Goal: Task Accomplishment & Management: Use online tool/utility

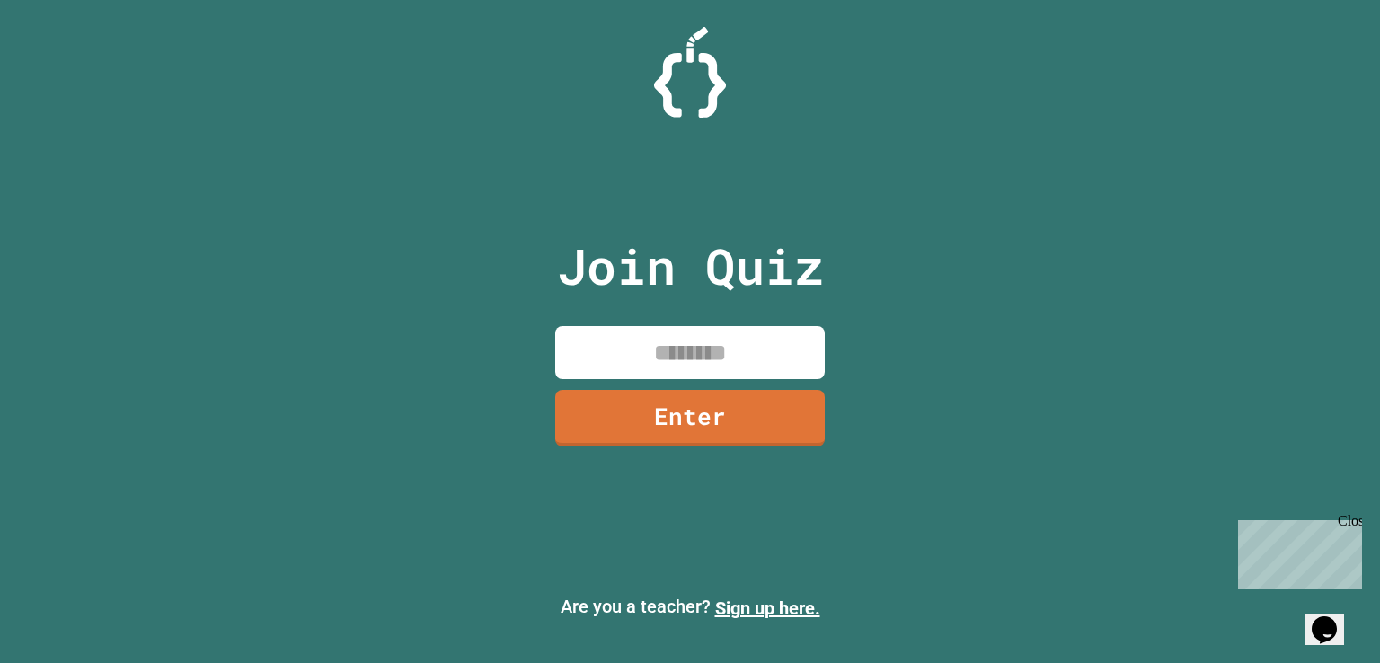
click at [668, 350] on input at bounding box center [690, 352] width 270 height 53
type input "********"
click at [702, 418] on link "Enter" at bounding box center [690, 416] width 270 height 59
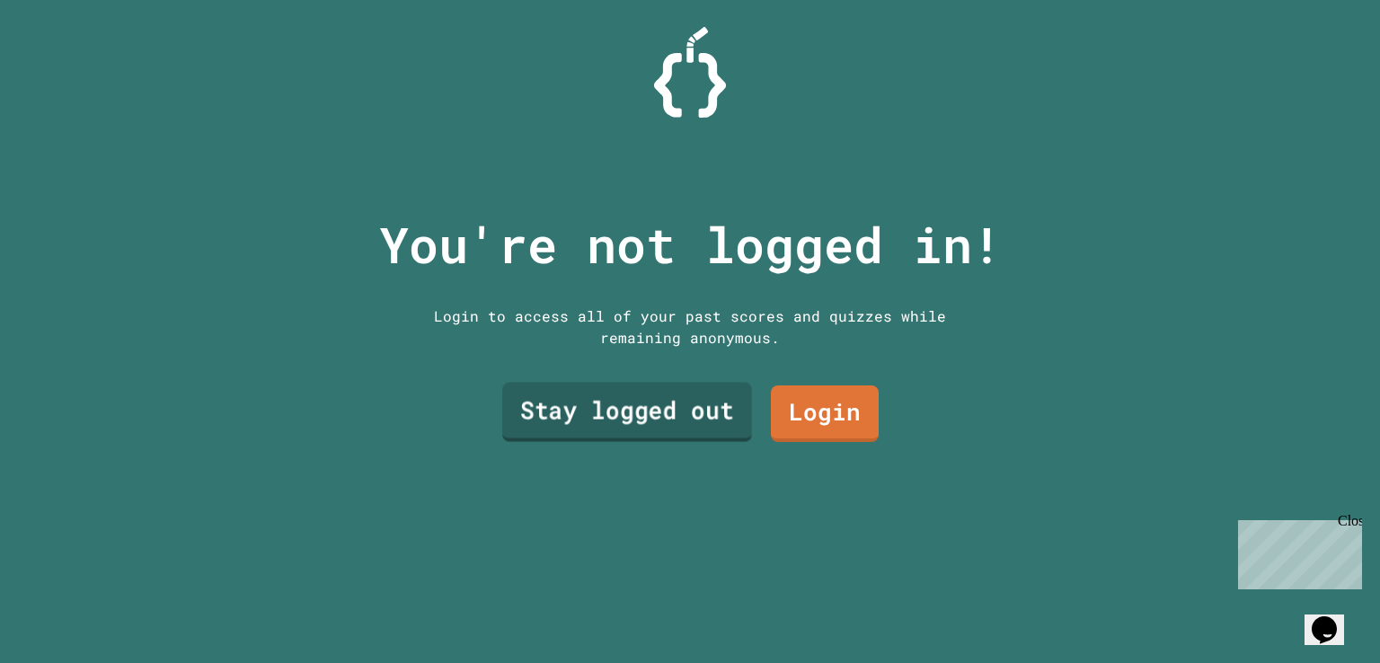
click at [643, 417] on link "Stay logged out" at bounding box center [627, 411] width 250 height 59
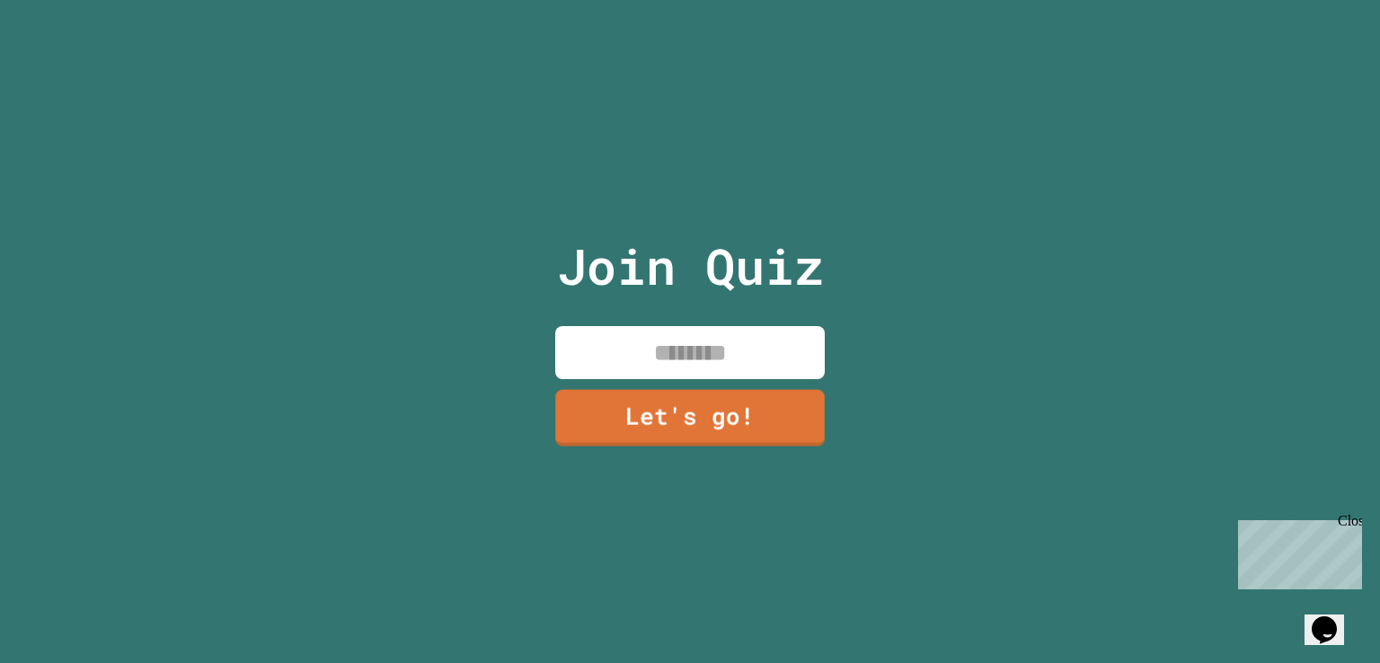
click at [679, 367] on input at bounding box center [690, 352] width 270 height 53
type input "**"
click at [676, 416] on link "Let's go!" at bounding box center [690, 416] width 270 height 59
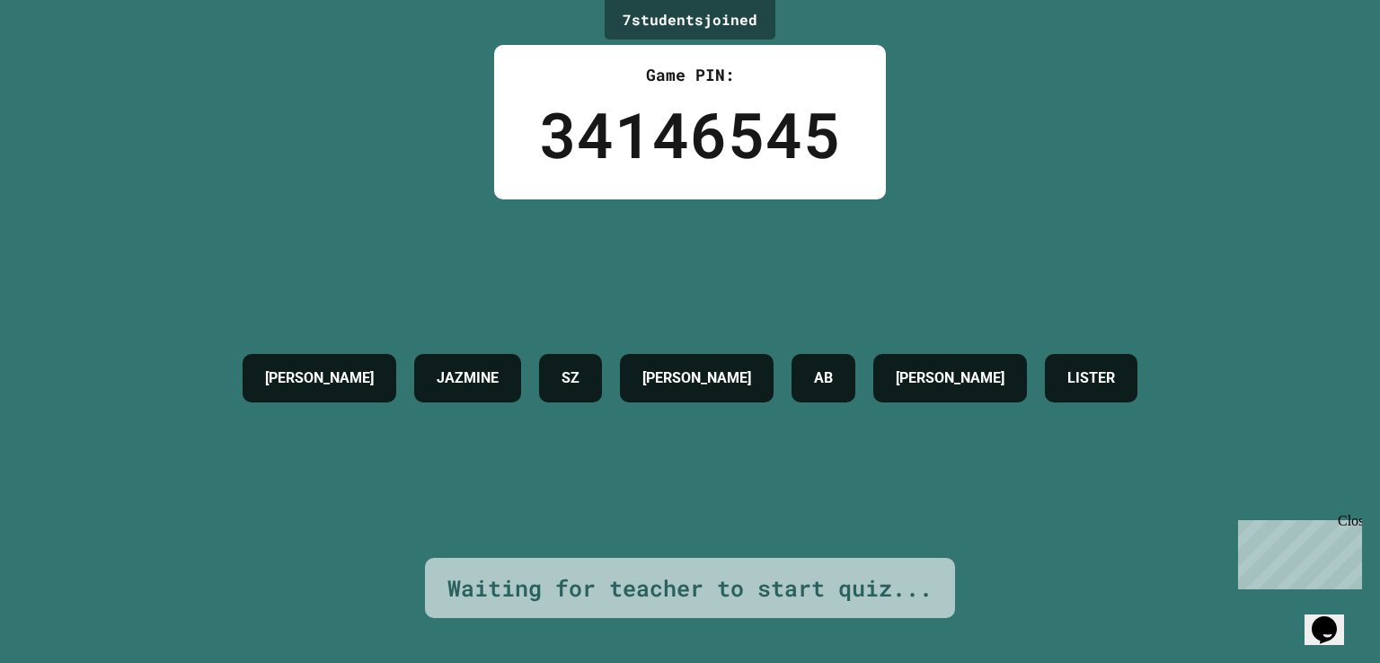
click at [733, 602] on div "Waiting for teacher to start quiz..." at bounding box center [690, 588] width 530 height 61
click at [741, 590] on div "Waiting for teacher to start quiz..." at bounding box center [690, 589] width 485 height 34
click at [940, 501] on div "[PERSON_NAME] SZ [PERSON_NAME] AB [PERSON_NAME]" at bounding box center [690, 379] width 913 height 359
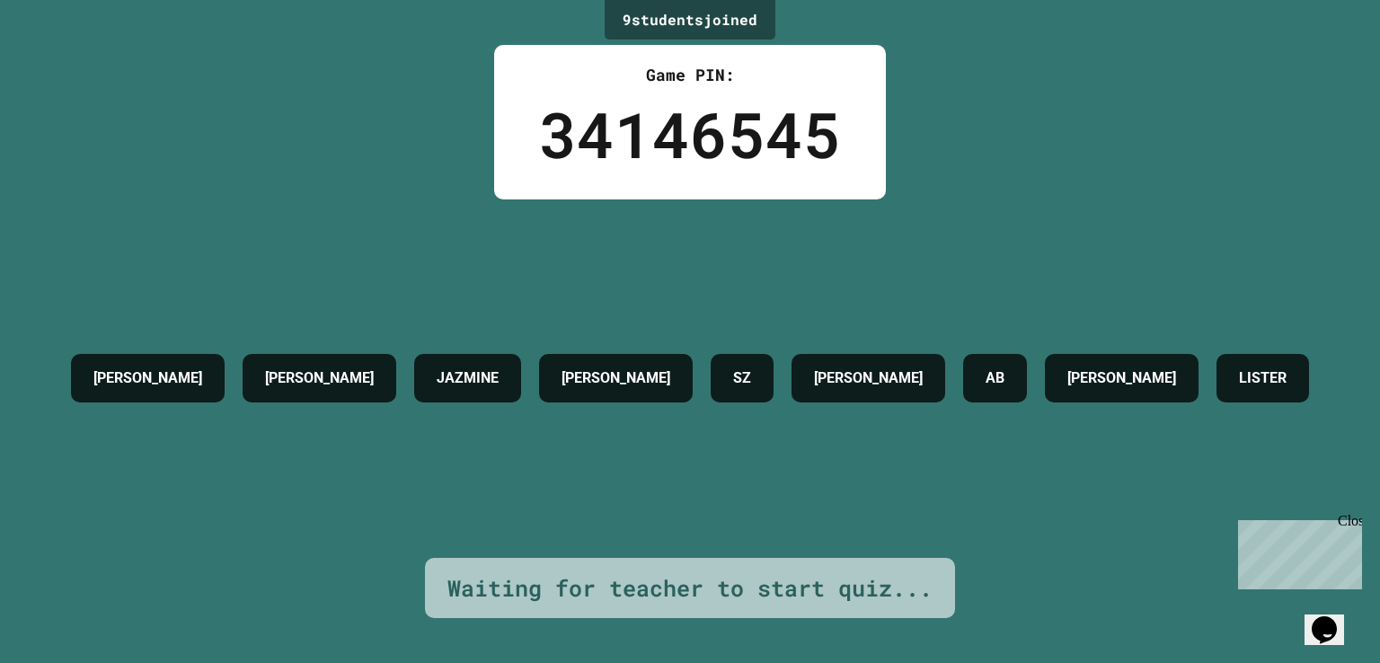
click at [880, 593] on div "Waiting for teacher to start quiz..." at bounding box center [690, 588] width 530 height 61
click at [971, 412] on div "[PERSON_NAME] [PERSON_NAME] JAZMINE [PERSON_NAME] SZ [PERSON_NAME] AB [PERSON_N…" at bounding box center [690, 378] width 1256 height 67
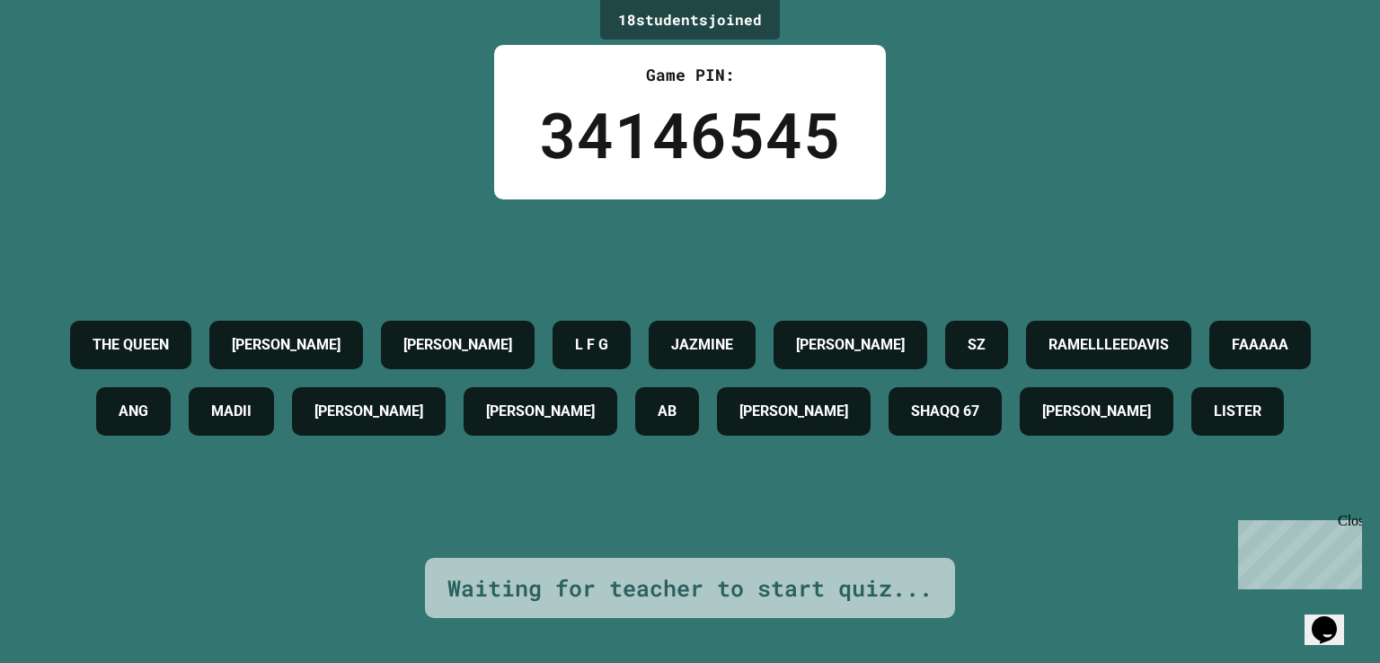
click at [633, 572] on div "Waiting for teacher to start quiz..." at bounding box center [690, 589] width 485 height 34
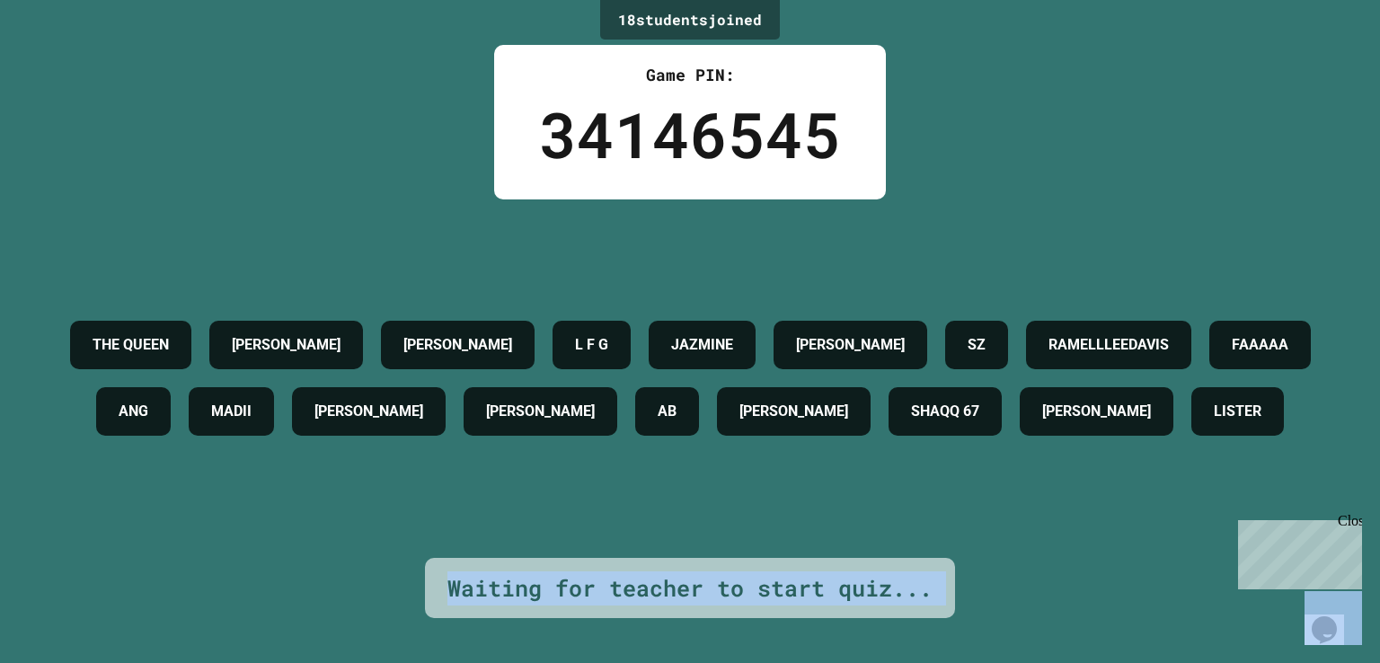
click at [633, 572] on div "Waiting for teacher to start quiz..." at bounding box center [690, 589] width 485 height 34
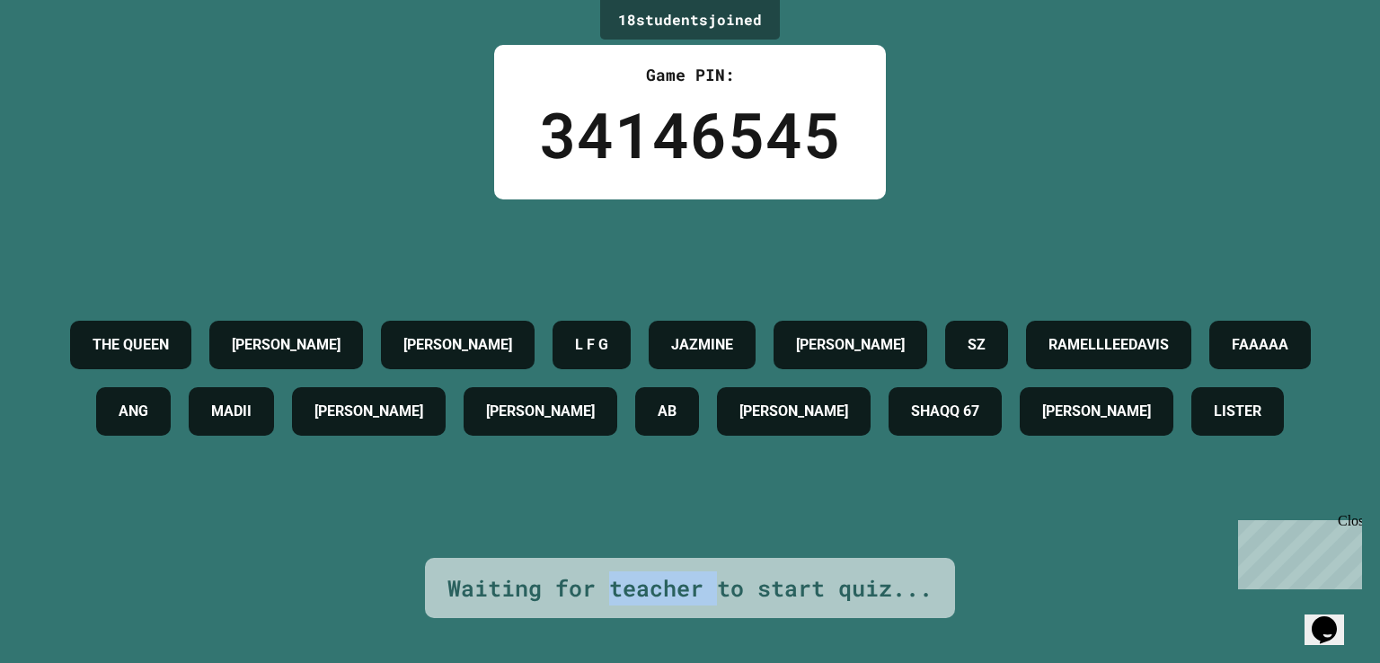
click at [633, 572] on div "Waiting for teacher to start quiz..." at bounding box center [690, 589] width 485 height 34
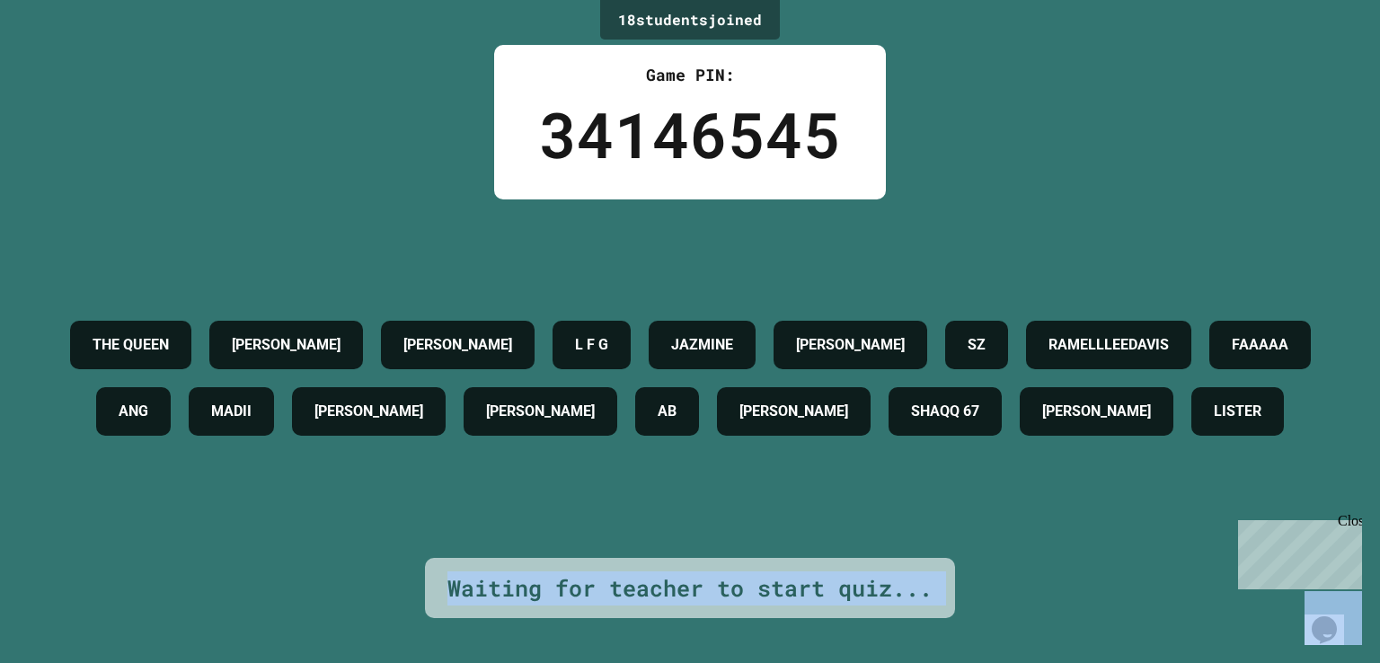
click at [633, 572] on div "Waiting for teacher to start quiz..." at bounding box center [690, 589] width 485 height 34
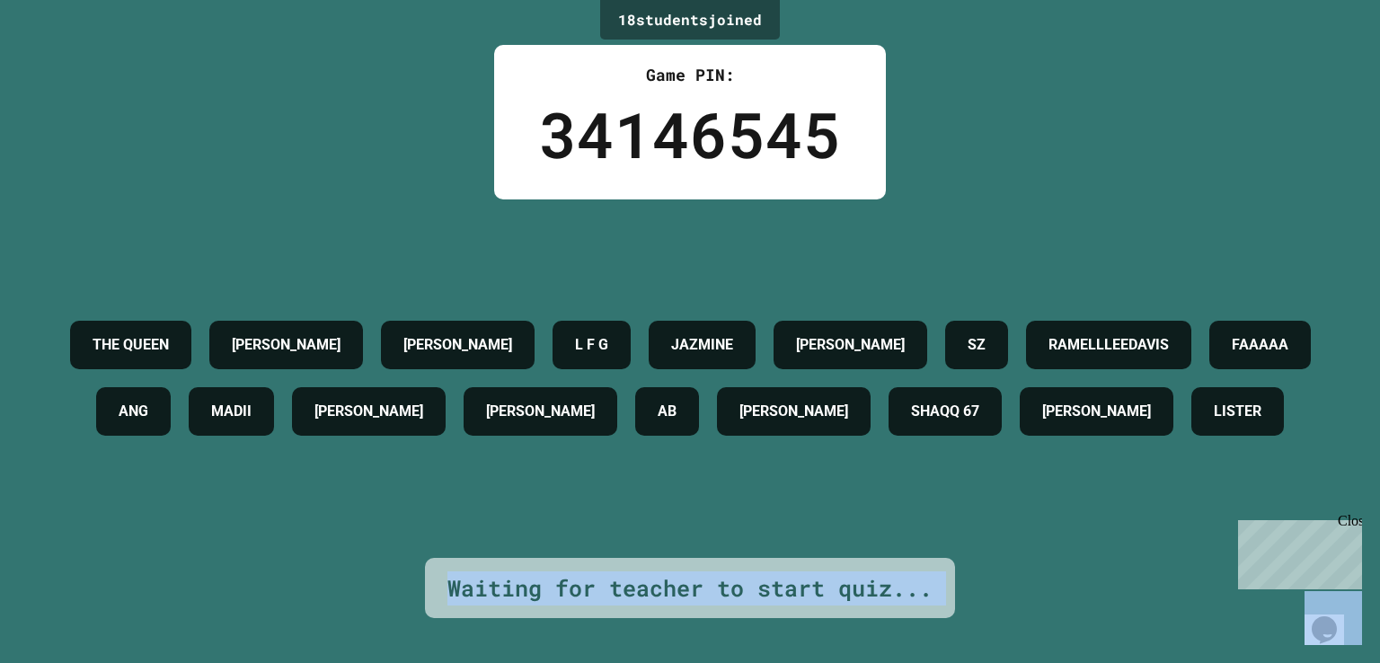
click at [633, 572] on div "Waiting for teacher to start quiz..." at bounding box center [690, 589] width 485 height 34
click at [672, 592] on div "Waiting for teacher to start quiz..." at bounding box center [690, 588] width 530 height 61
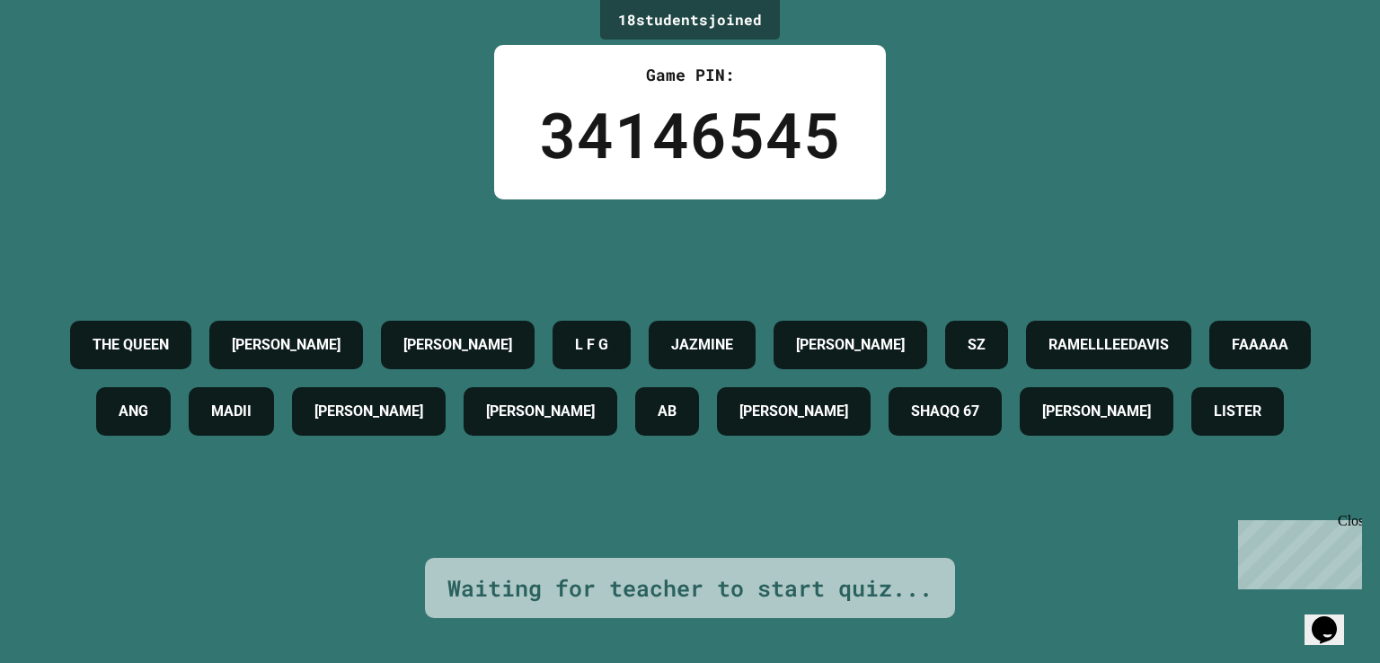
click at [672, 592] on div "Waiting for teacher to start quiz..." at bounding box center [690, 588] width 530 height 61
click at [672, 585] on div "Waiting for teacher to start quiz..." at bounding box center [690, 589] width 485 height 34
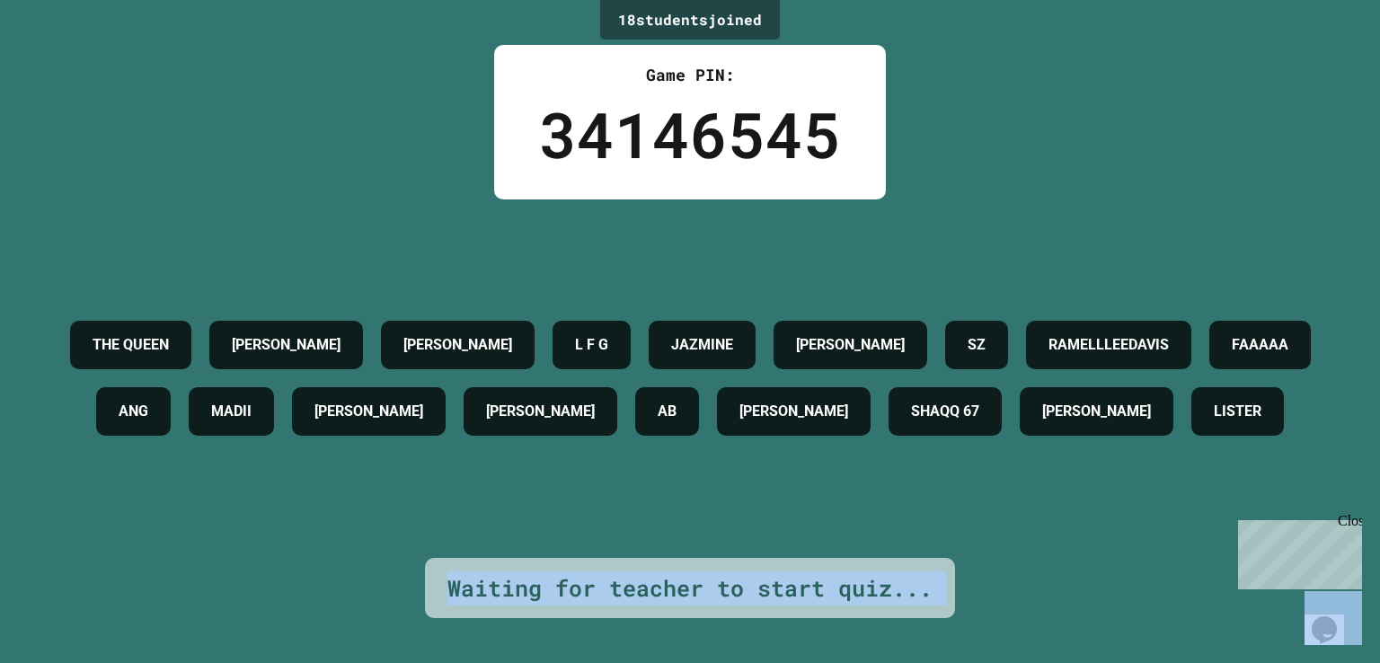
click at [672, 585] on div "Waiting for teacher to start quiz..." at bounding box center [690, 589] width 485 height 34
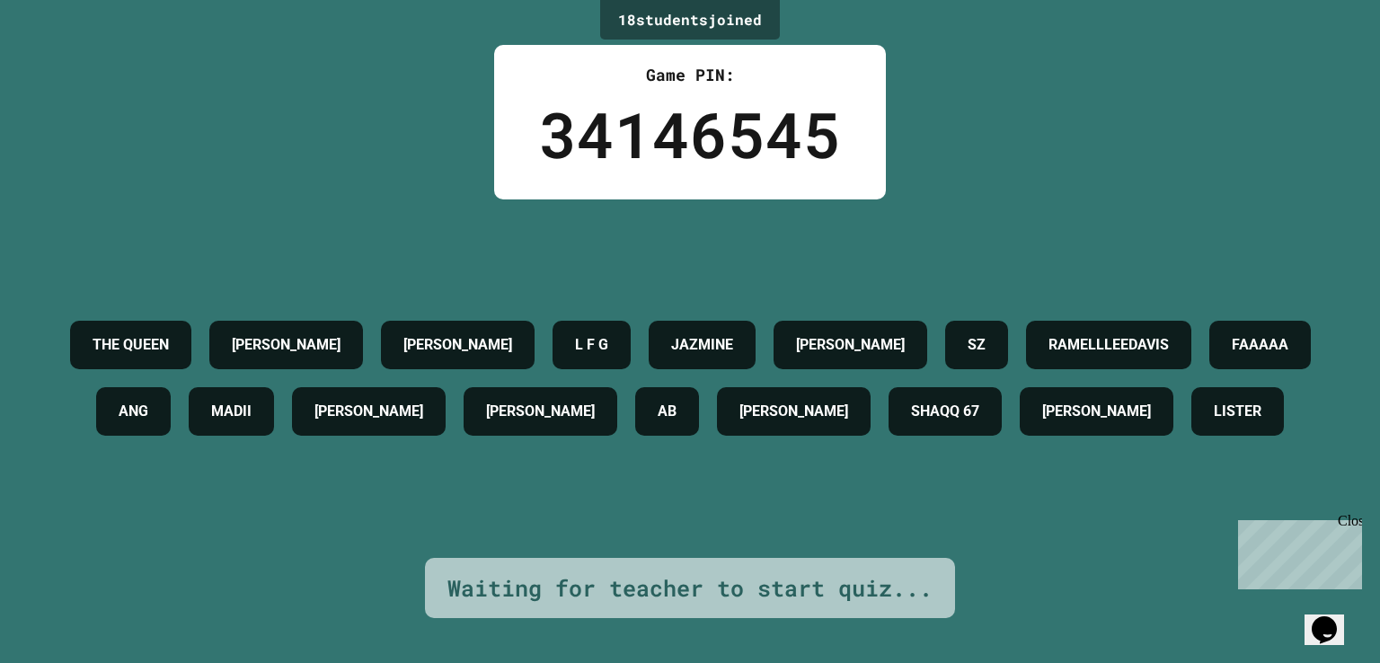
click at [653, 534] on div "THE [PERSON_NAME] [PERSON_NAME] L F G JAZMINE [PERSON_NAME] SZ RAMELLLEEDAVIS F…" at bounding box center [690, 379] width 1291 height 359
click at [597, 558] on div "Waiting for teacher to start quiz..." at bounding box center [690, 588] width 530 height 61
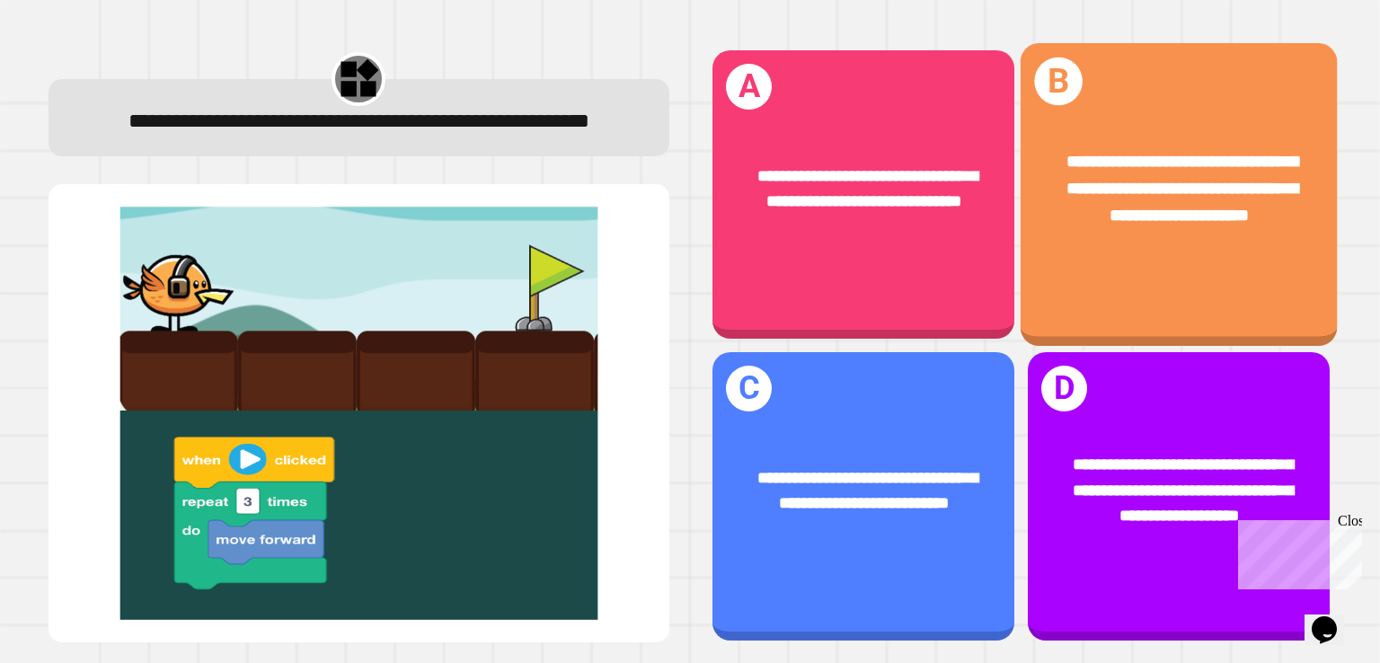
click at [1021, 187] on div "**********" at bounding box center [1179, 189] width 316 height 149
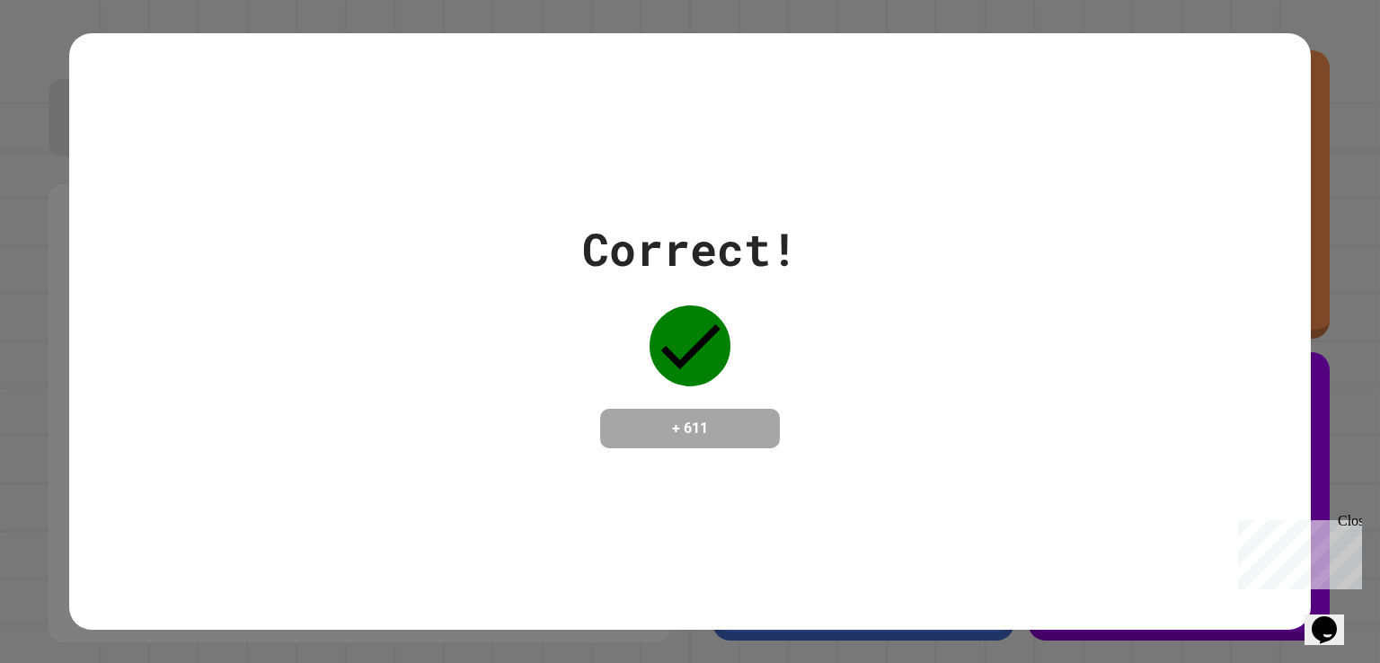
click at [1341, 58] on div "Correct! + 611" at bounding box center [690, 331] width 1380 height 663
click at [1298, 89] on div "Correct! + 611" at bounding box center [690, 331] width 1380 height 663
click at [1257, 152] on div "Correct! + 611" at bounding box center [690, 331] width 1242 height 597
click at [1102, 100] on div "Correct! + 611" at bounding box center [690, 331] width 1242 height 597
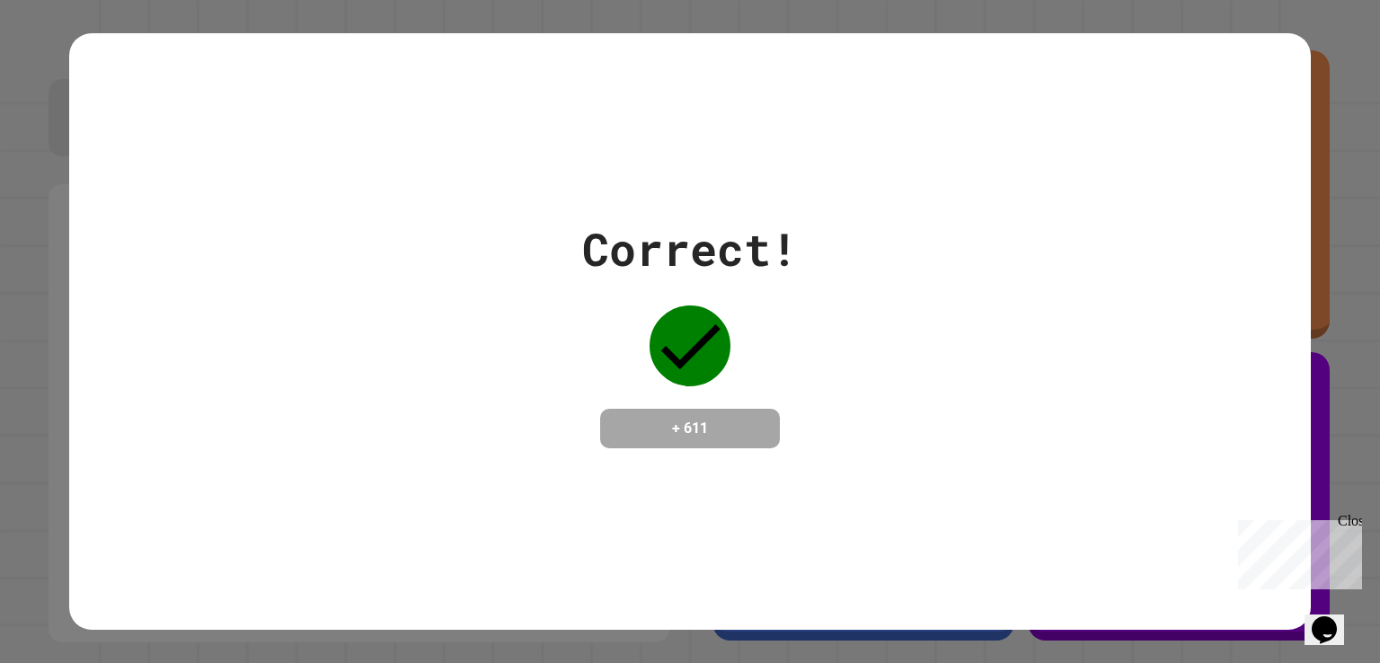
click at [1102, 100] on div "Correct! + 611" at bounding box center [690, 331] width 1242 height 597
click at [1344, 513] on div "Close" at bounding box center [1349, 524] width 22 height 22
drag, startPoint x: 707, startPoint y: 385, endPoint x: 856, endPoint y: 431, distance: 155.5
click at [856, 431] on div "Correct! + 611" at bounding box center [690, 332] width 1242 height 233
click at [59, 480] on div "Correct! + 611" at bounding box center [690, 331] width 1380 height 663
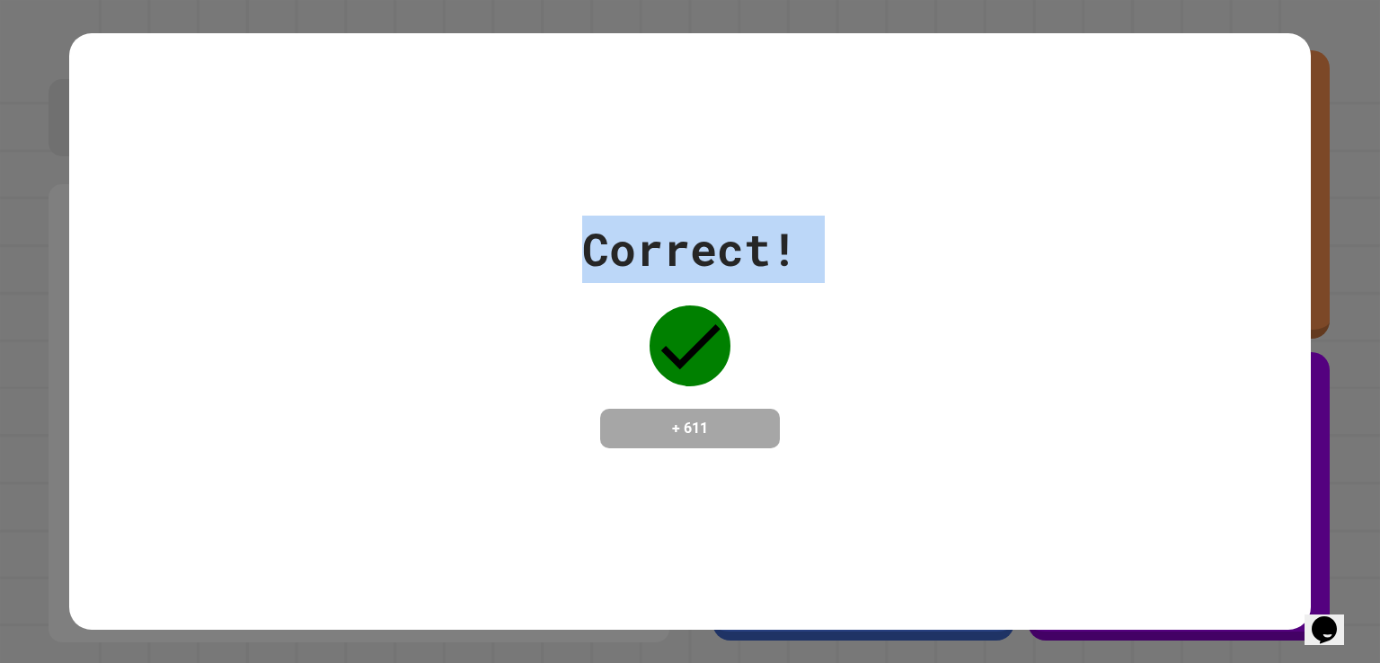
drag, startPoint x: 574, startPoint y: 226, endPoint x: 770, endPoint y: 342, distance: 227.6
click at [770, 342] on div "Correct! + 611" at bounding box center [690, 332] width 1242 height 233
drag, startPoint x: 770, startPoint y: 342, endPoint x: 748, endPoint y: 306, distance: 42.4
click at [748, 306] on div "Correct! + 611" at bounding box center [690, 332] width 216 height 233
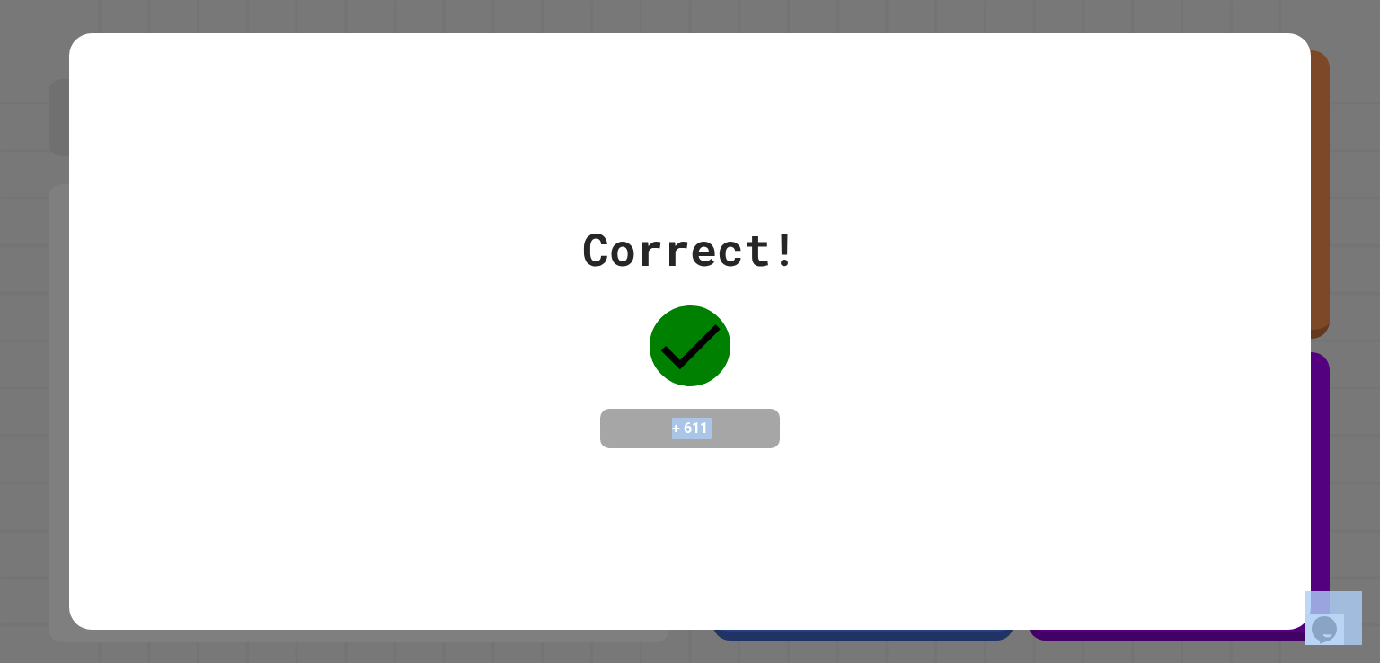
click at [748, 306] on div "Correct! + 611" at bounding box center [690, 332] width 216 height 233
click at [608, 278] on div "Correct! + 611" at bounding box center [690, 332] width 216 height 233
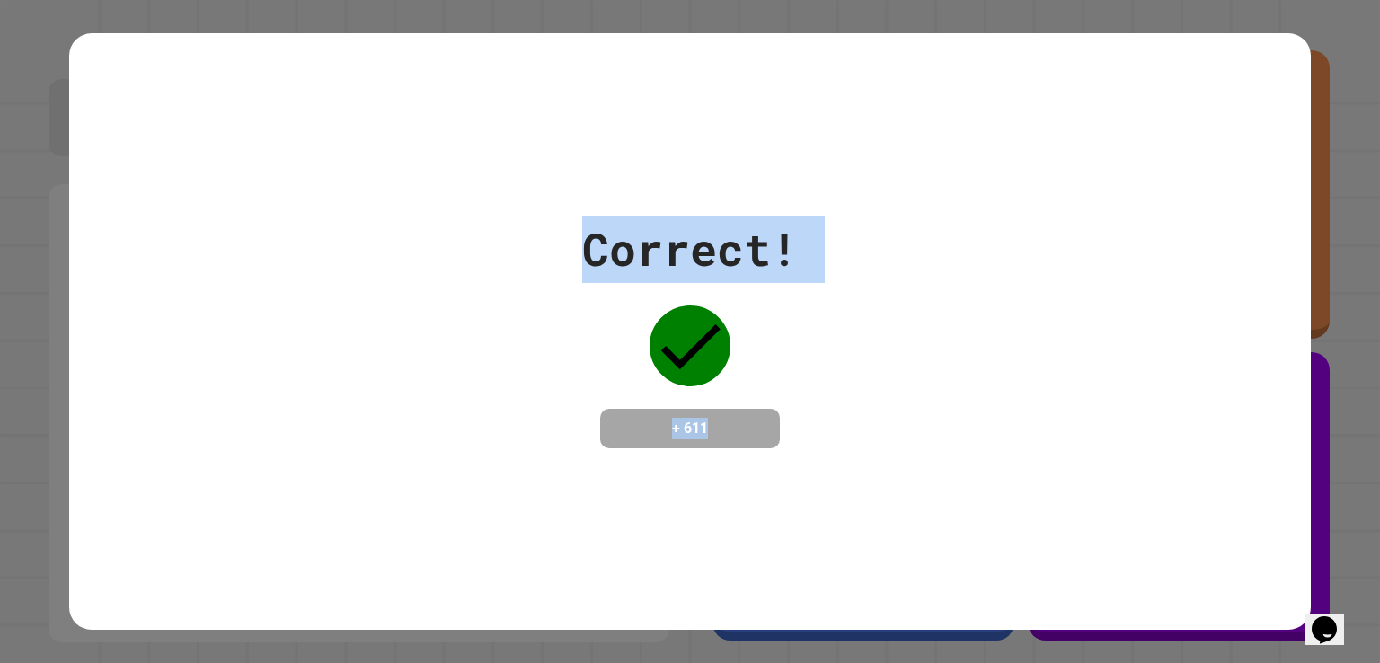
drag, startPoint x: 572, startPoint y: 206, endPoint x: 783, endPoint y: 360, distance: 261.7
click at [783, 360] on div "Correct! + 611" at bounding box center [690, 332] width 1242 height 233
drag, startPoint x: 783, startPoint y: 360, endPoint x: 823, endPoint y: 359, distance: 40.5
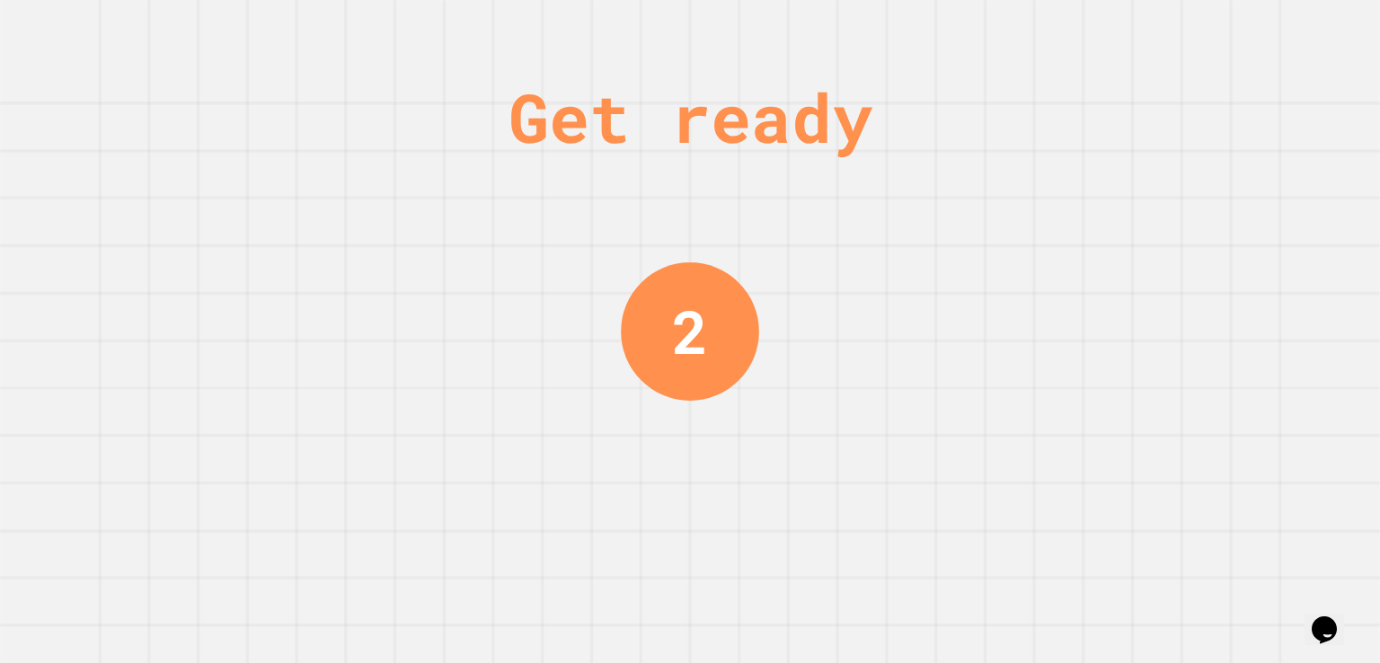
drag, startPoint x: 823, startPoint y: 359, endPoint x: 834, endPoint y: 338, distance: 23.3
click at [834, 338] on div "Get ready 2" at bounding box center [690, 331] width 1380 height 663
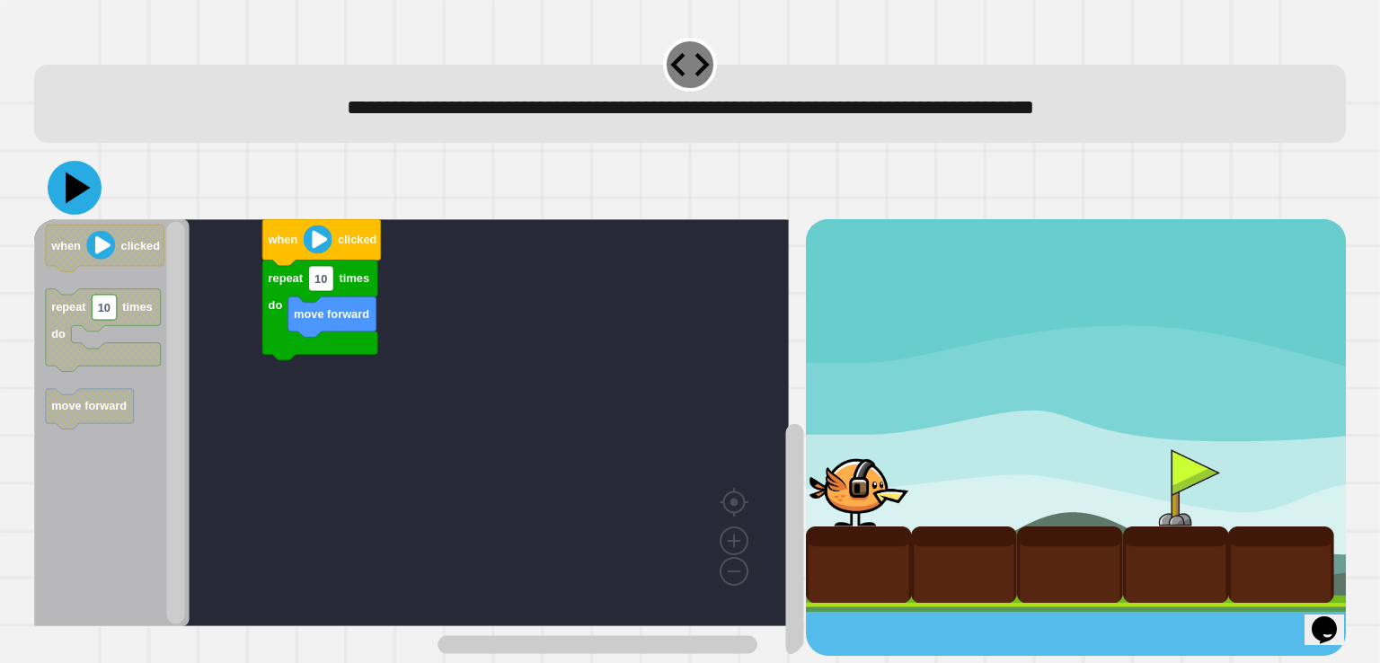
click at [64, 200] on icon at bounding box center [75, 188] width 54 height 54
click at [315, 244] on image "Blockly Workspace" at bounding box center [318, 239] width 29 height 29
click at [91, 200] on icon at bounding box center [75, 188] width 54 height 54
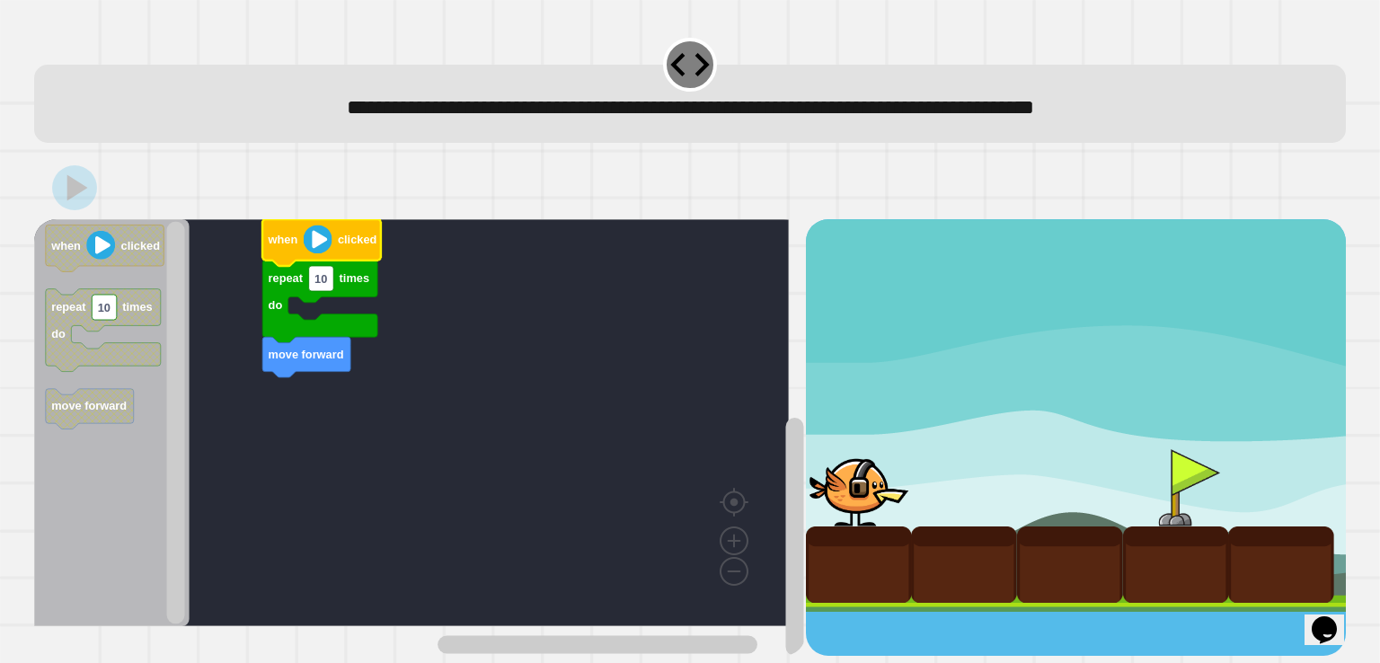
click at [379, 240] on icon "Blockly Workspace" at bounding box center [322, 242] width 119 height 47
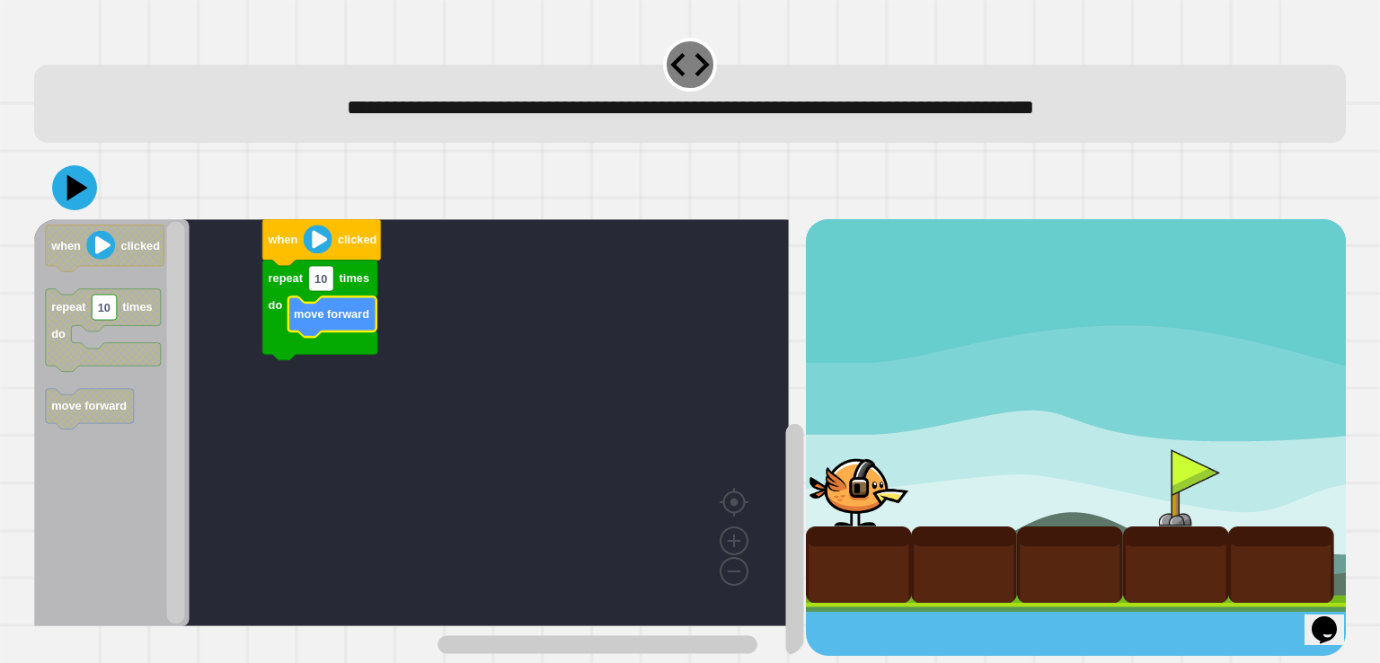
click at [279, 246] on text "when" at bounding box center [283, 239] width 31 height 13
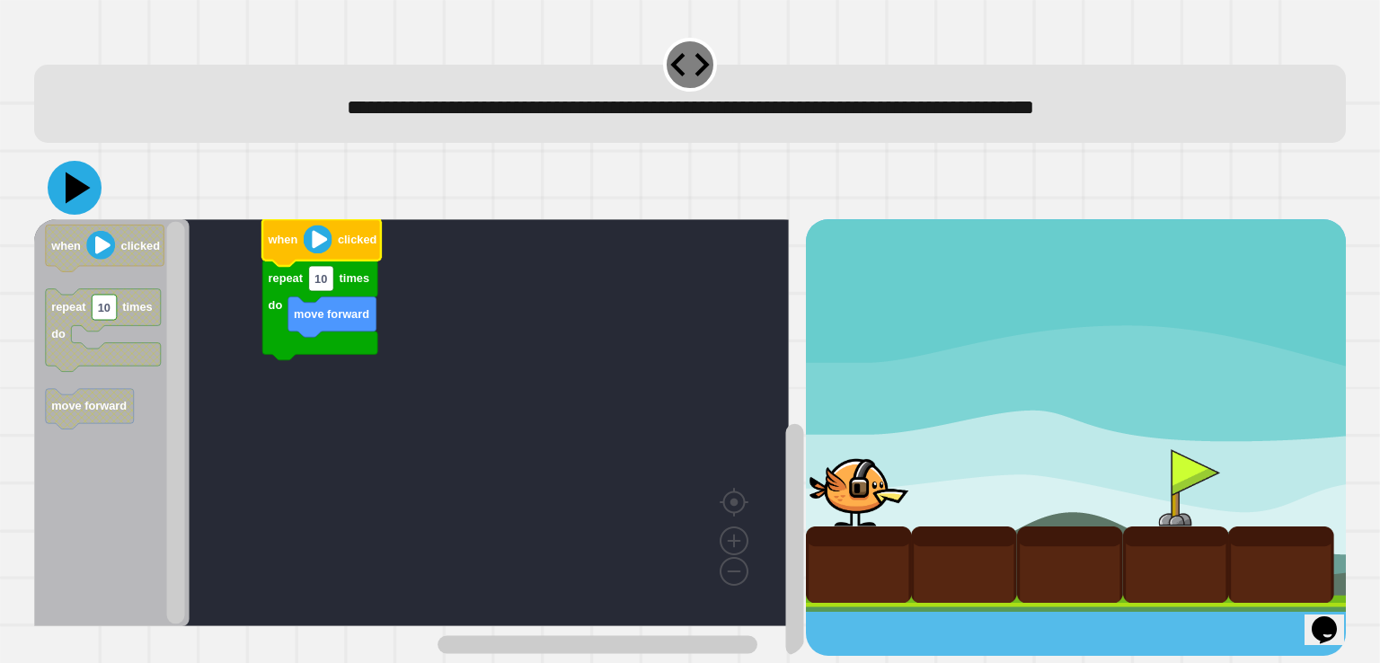
click at [56, 191] on icon at bounding box center [75, 188] width 54 height 54
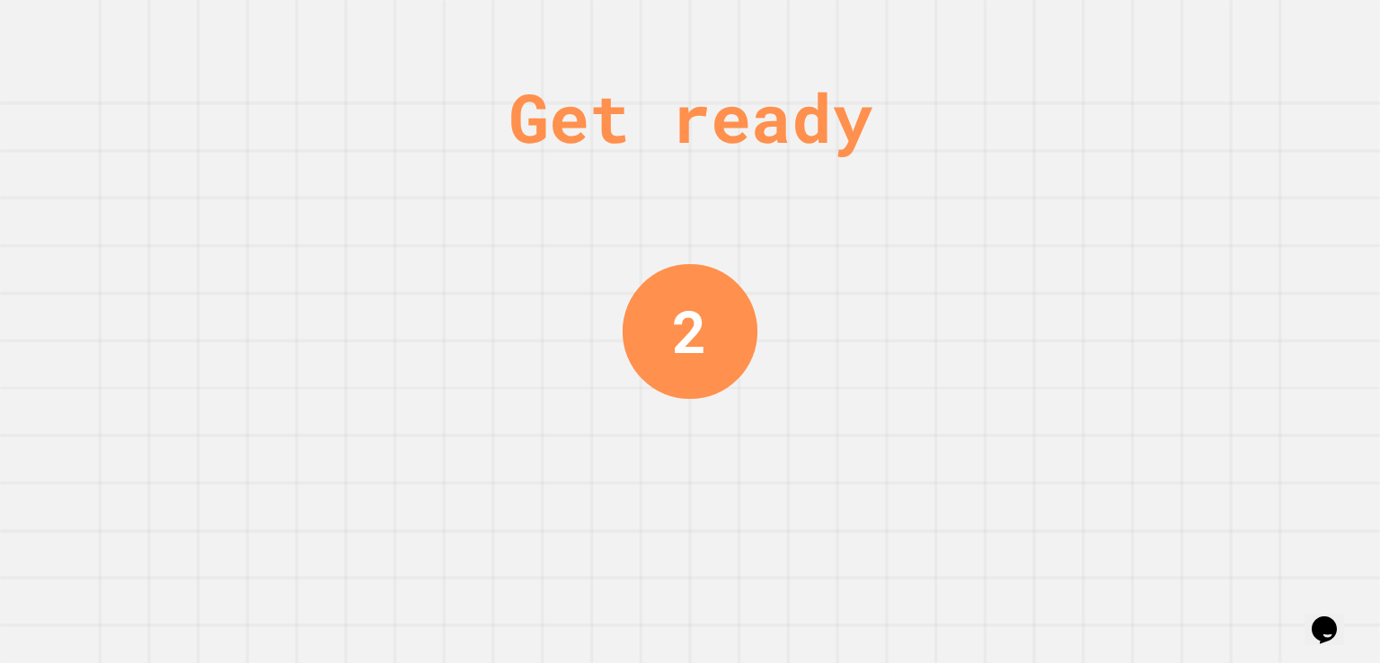
click at [714, 472] on div "Get ready 2" at bounding box center [690, 331] width 135 height 663
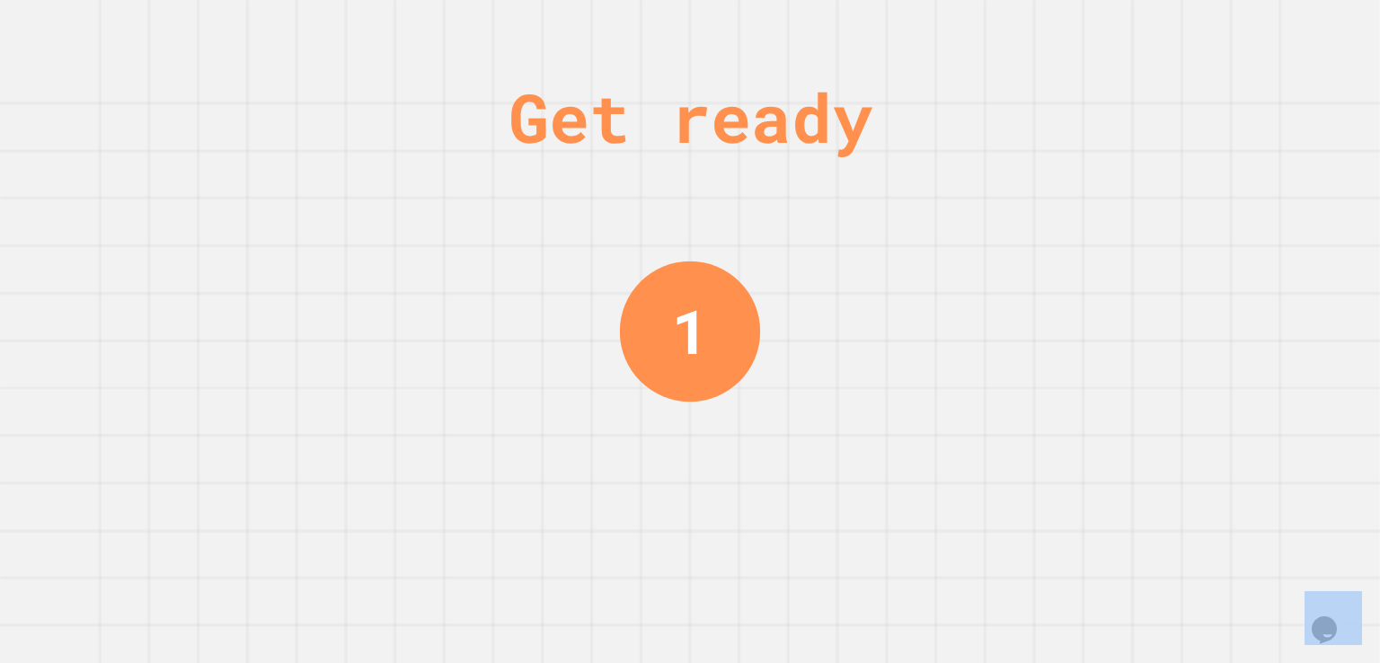
click at [714, 472] on div "Get ready 1" at bounding box center [690, 331] width 135 height 663
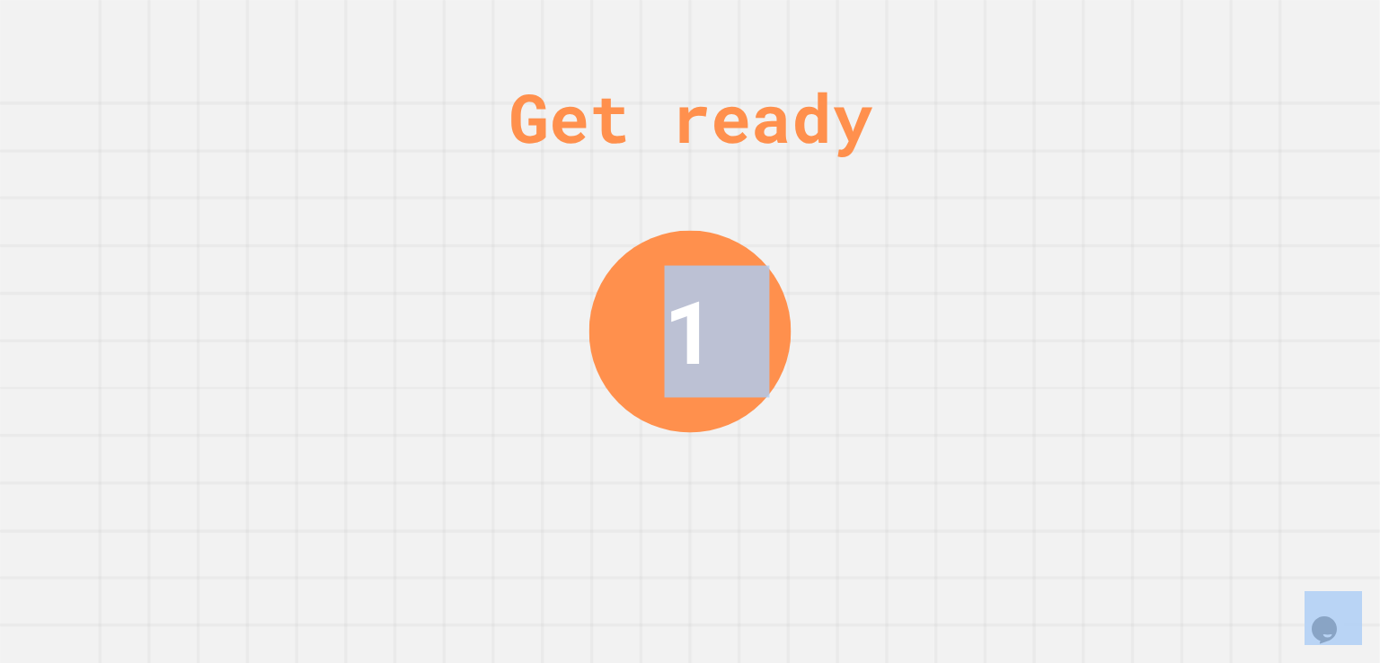
click at [714, 472] on div "Get ready 1" at bounding box center [690, 331] width 135 height 663
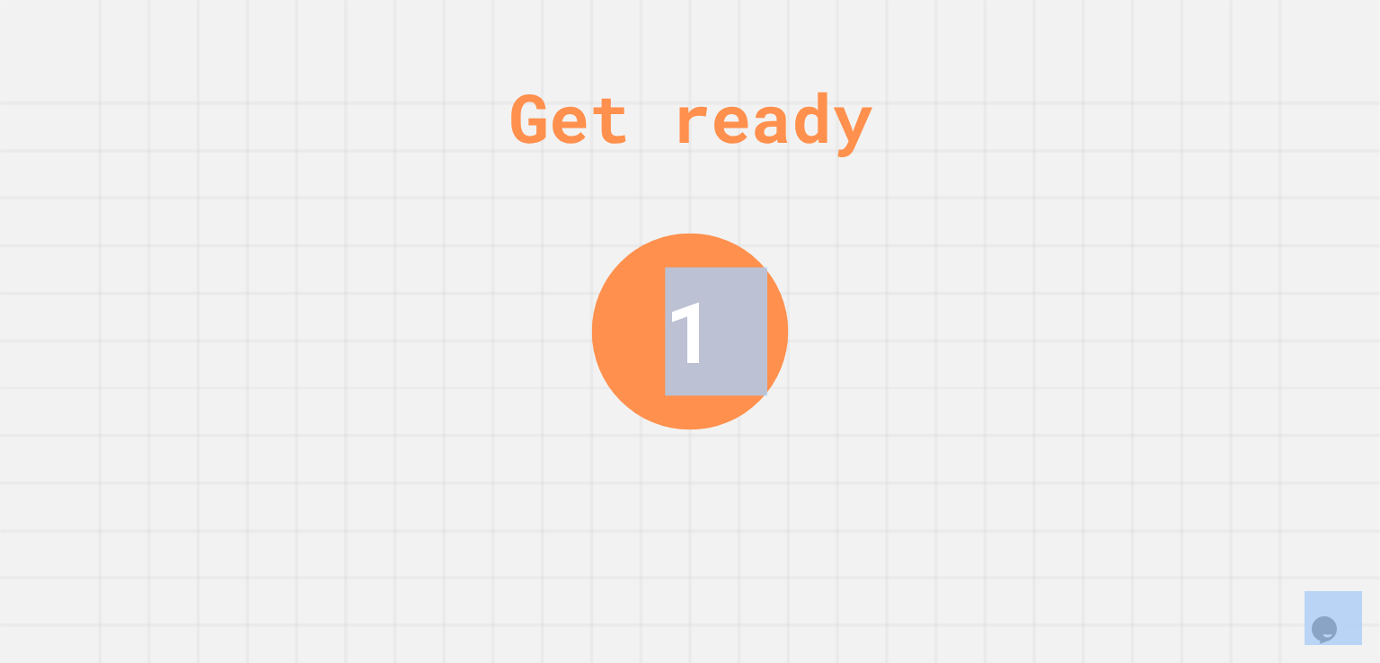
click at [714, 472] on div "Get ready 1" at bounding box center [690, 331] width 135 height 663
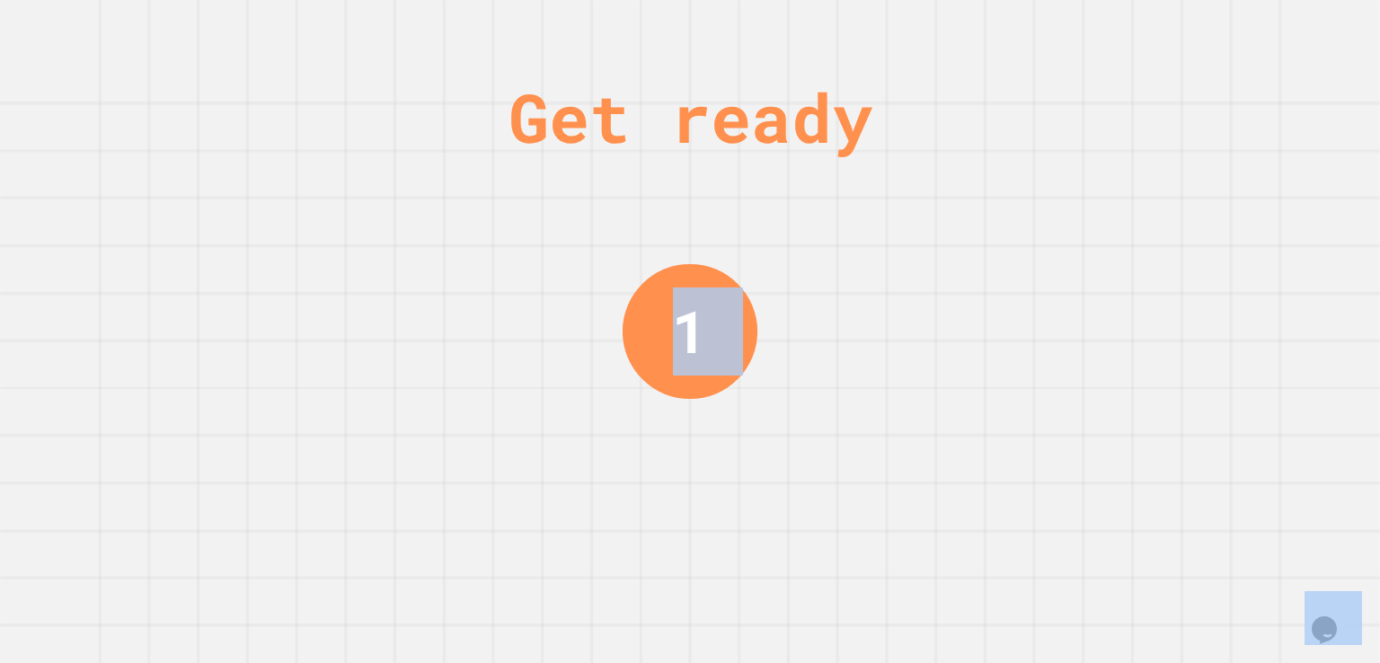
click at [714, 472] on div "Get ready 1" at bounding box center [690, 331] width 135 height 663
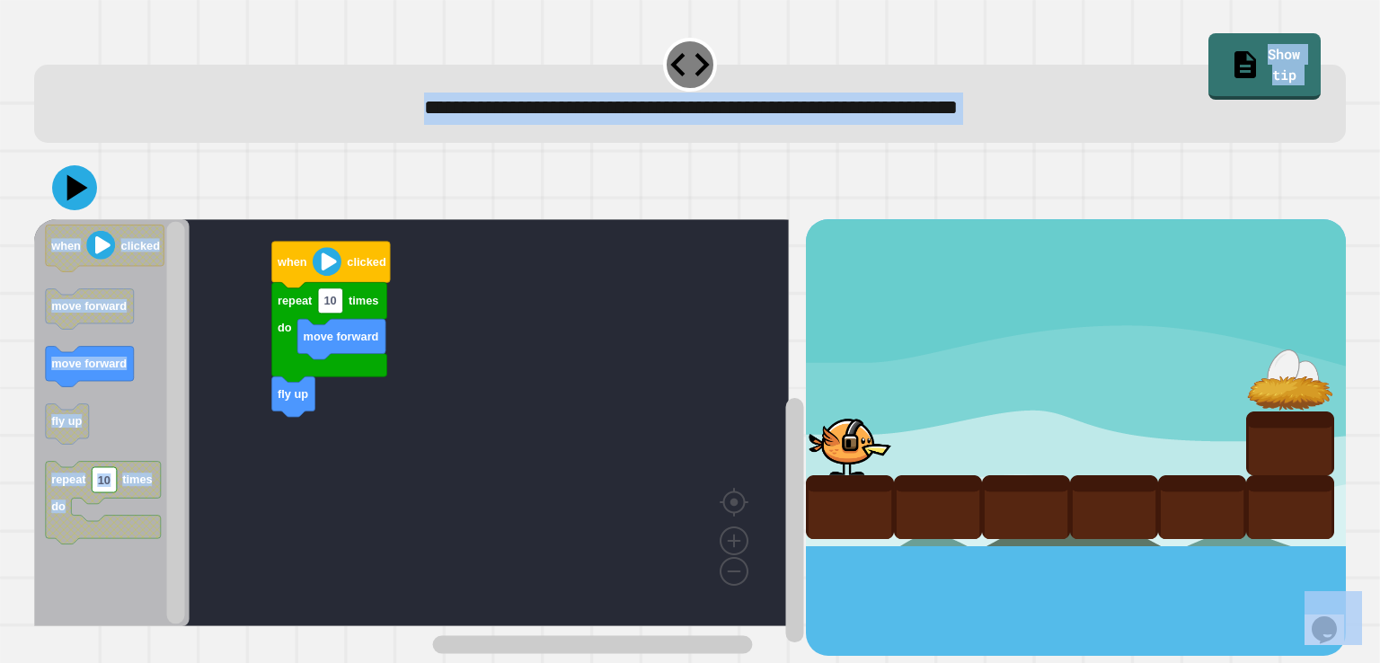
click at [714, 472] on rect "Blockly Workspace" at bounding box center [411, 422] width 755 height 407
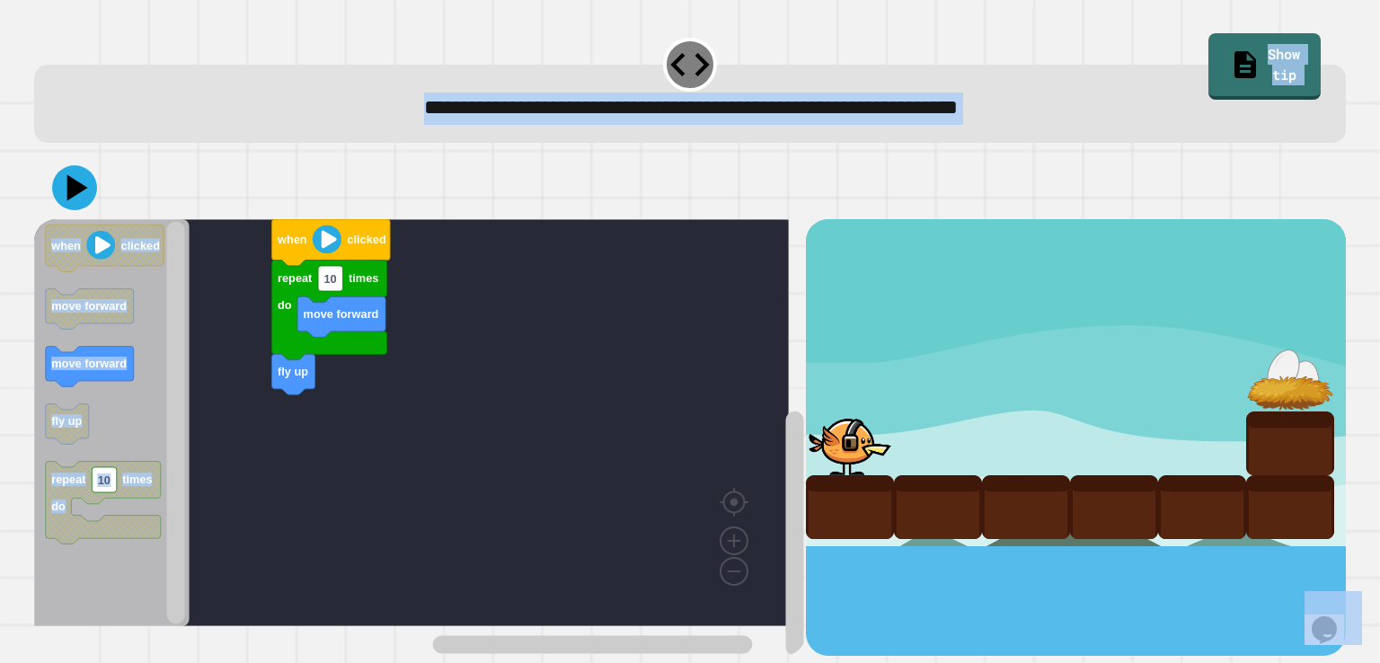
click at [687, 181] on div at bounding box center [689, 187] width 1311 height 63
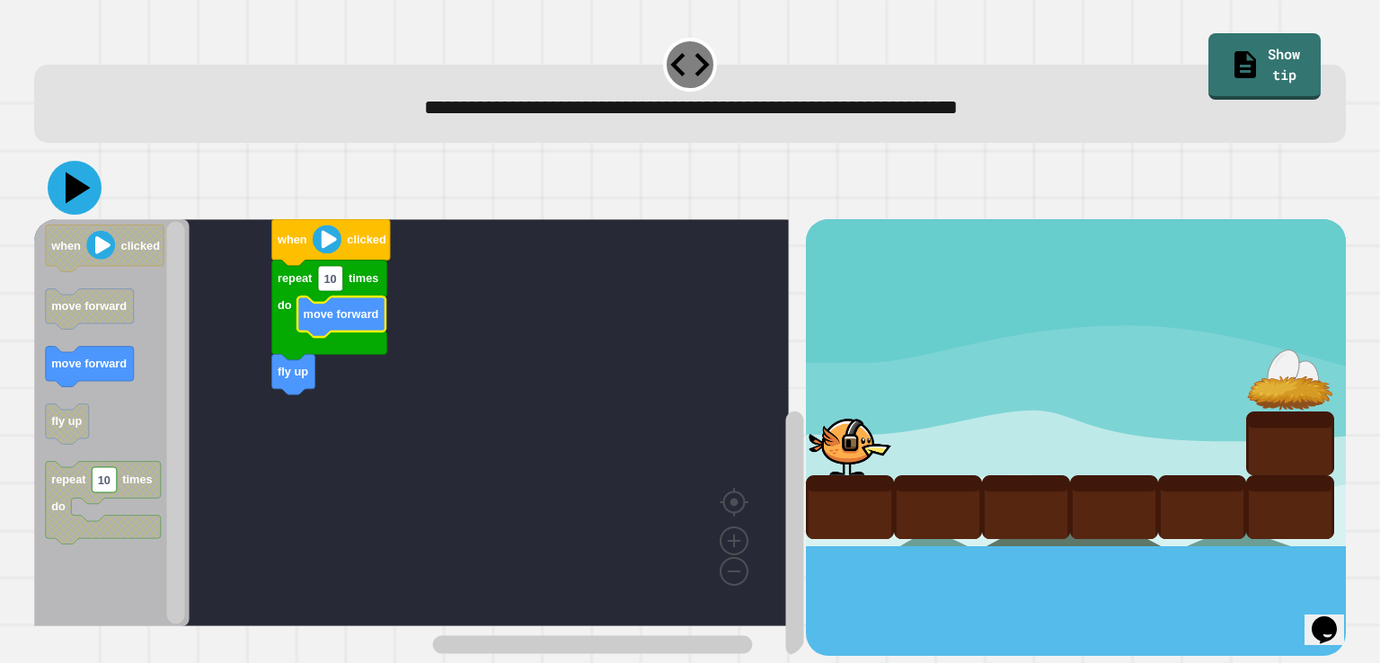
click at [82, 197] on icon at bounding box center [75, 188] width 54 height 54
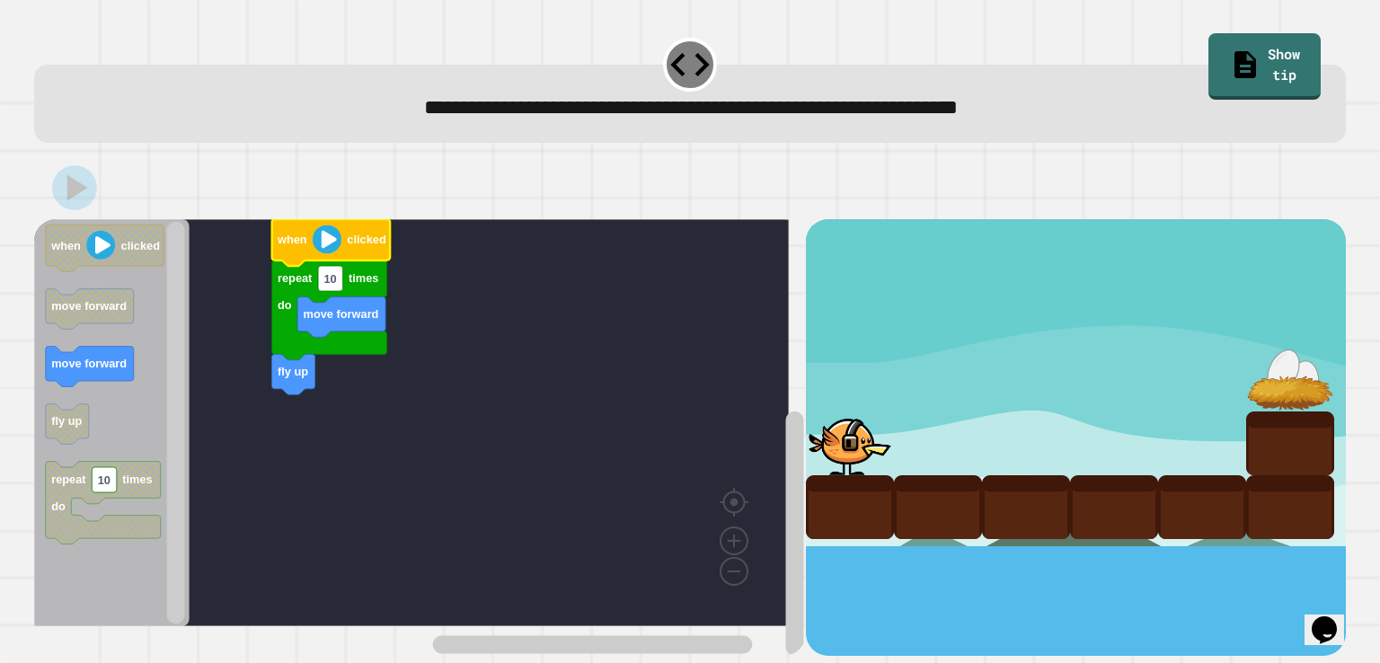
click at [286, 260] on icon "Blockly Workspace" at bounding box center [331, 242] width 119 height 47
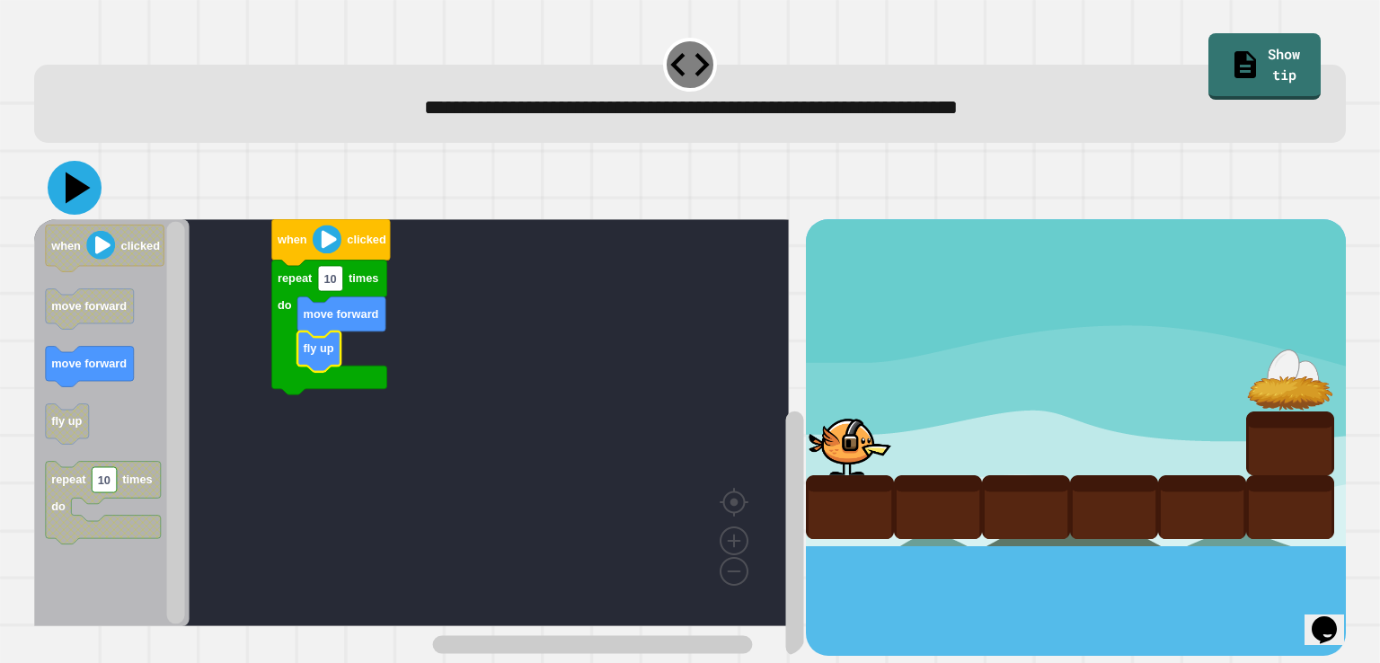
click at [81, 188] on icon at bounding box center [78, 187] width 25 height 31
click at [307, 234] on icon "Blockly Workspace" at bounding box center [331, 242] width 119 height 47
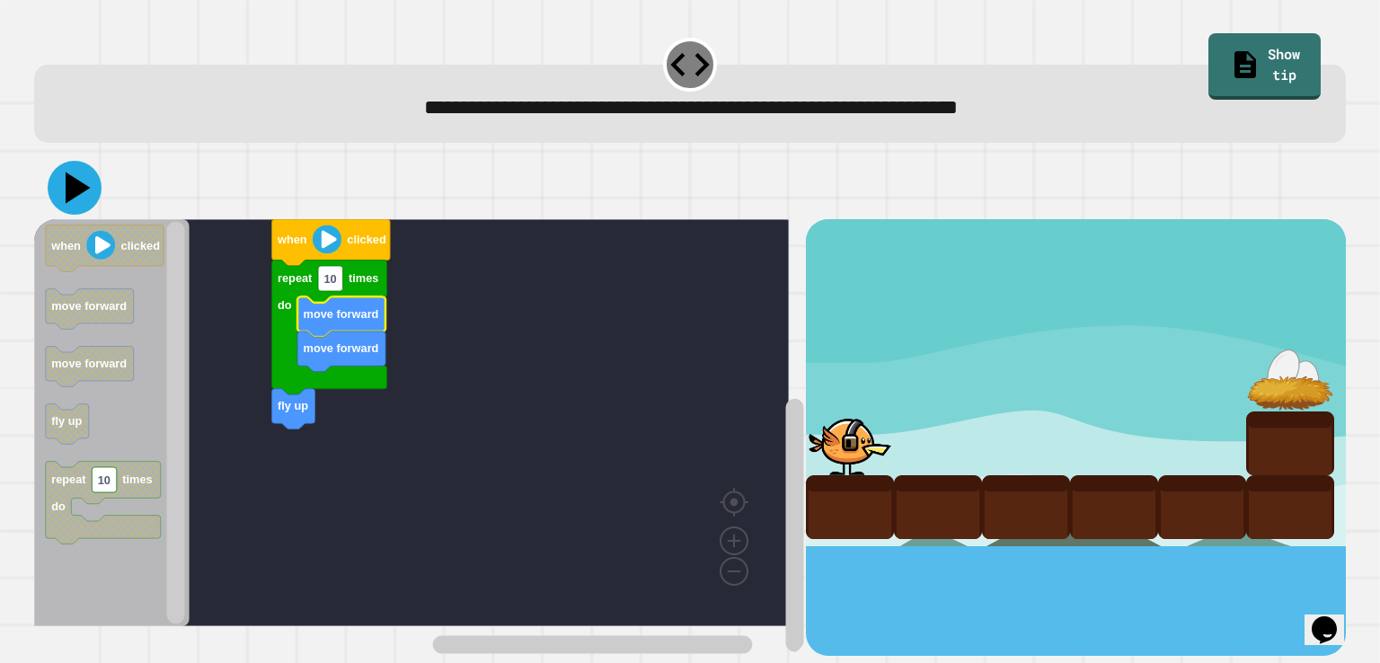
click at [86, 186] on icon at bounding box center [75, 188] width 54 height 54
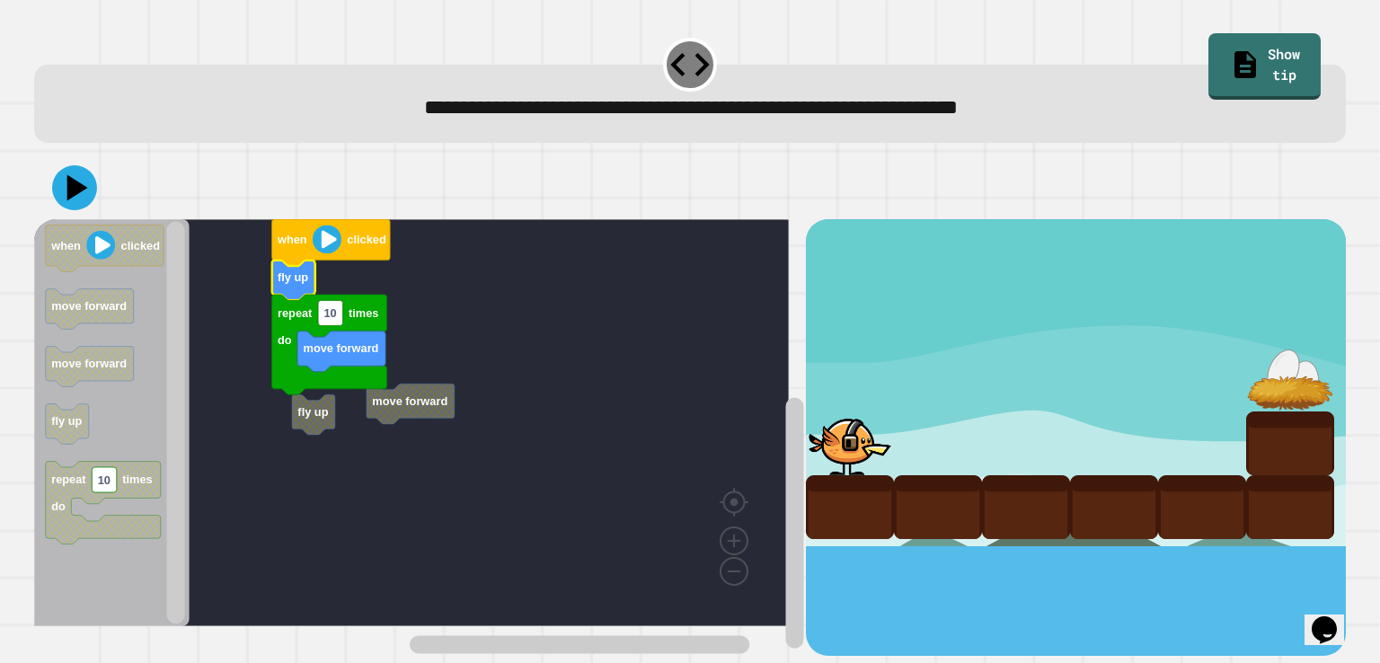
click at [330, 432] on rect "Blockly Workspace" at bounding box center [411, 422] width 755 height 407
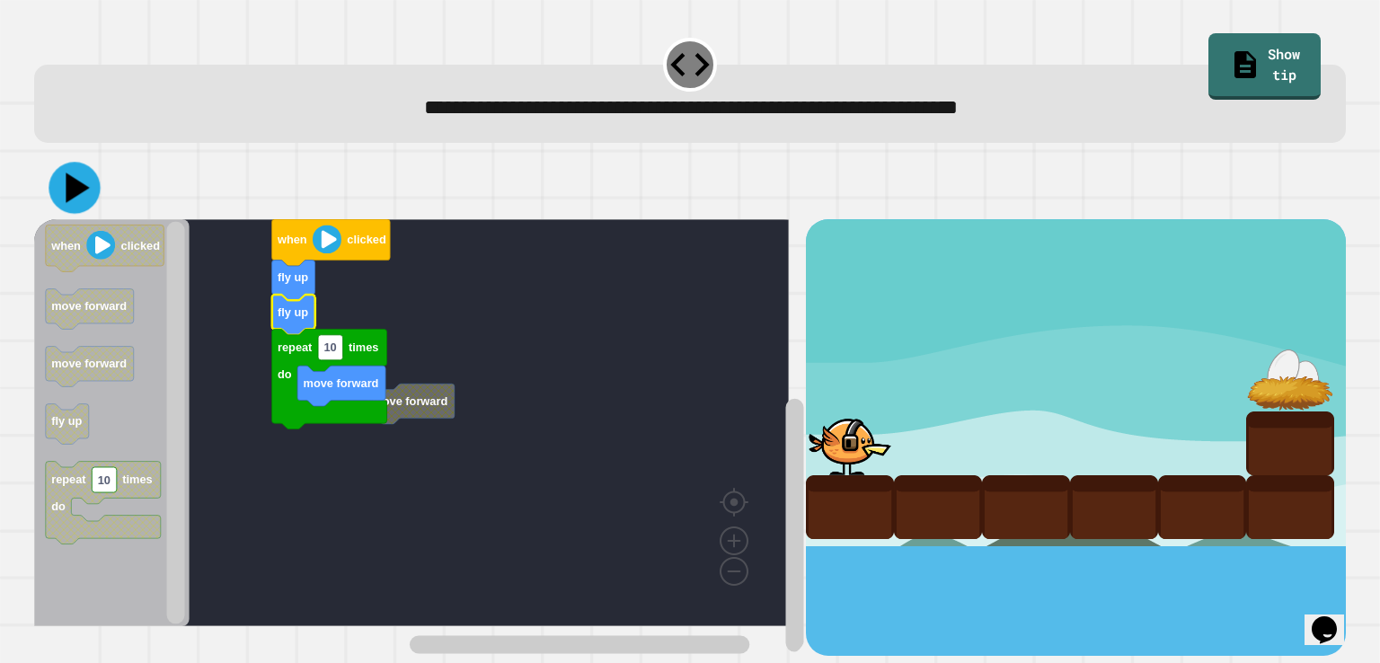
click at [78, 191] on icon at bounding box center [78, 188] width 23 height 30
click at [304, 249] on icon "Blockly Workspace" at bounding box center [331, 242] width 119 height 47
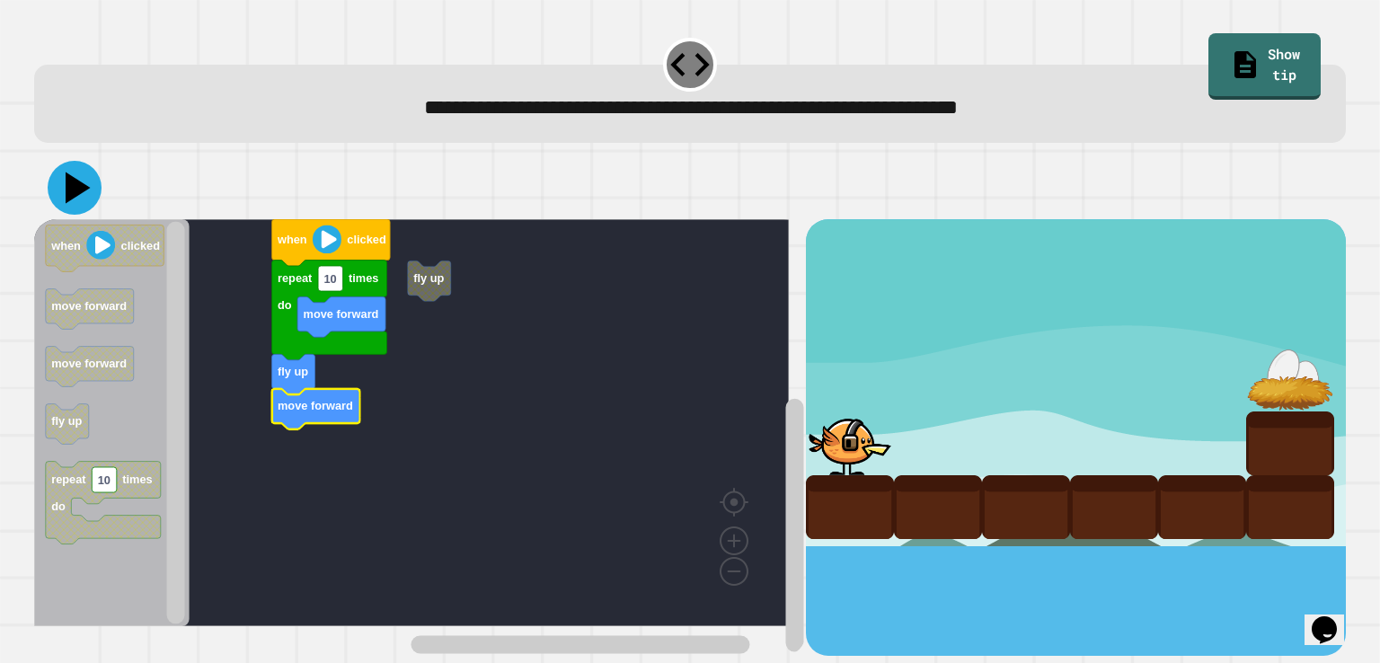
click at [67, 191] on icon at bounding box center [75, 188] width 54 height 54
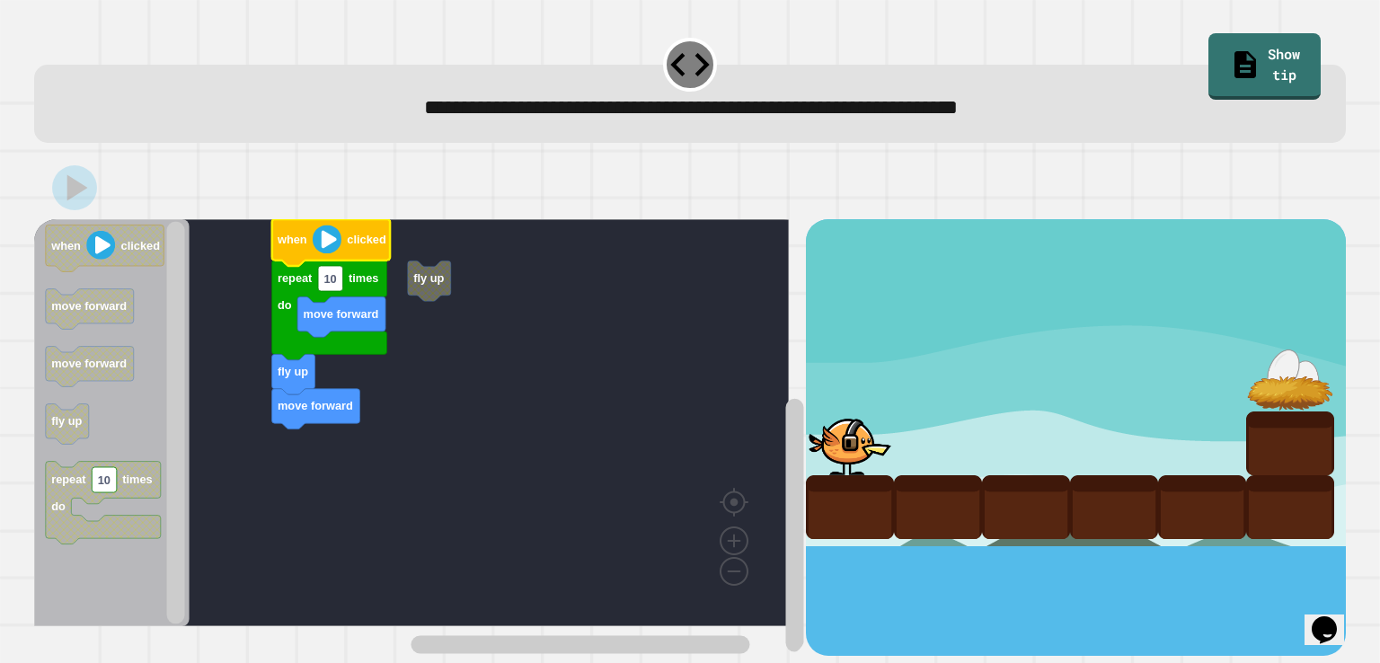
click at [323, 243] on image "Blockly Workspace" at bounding box center [327, 239] width 29 height 29
click at [334, 281] on text "10" at bounding box center [330, 277] width 13 height 13
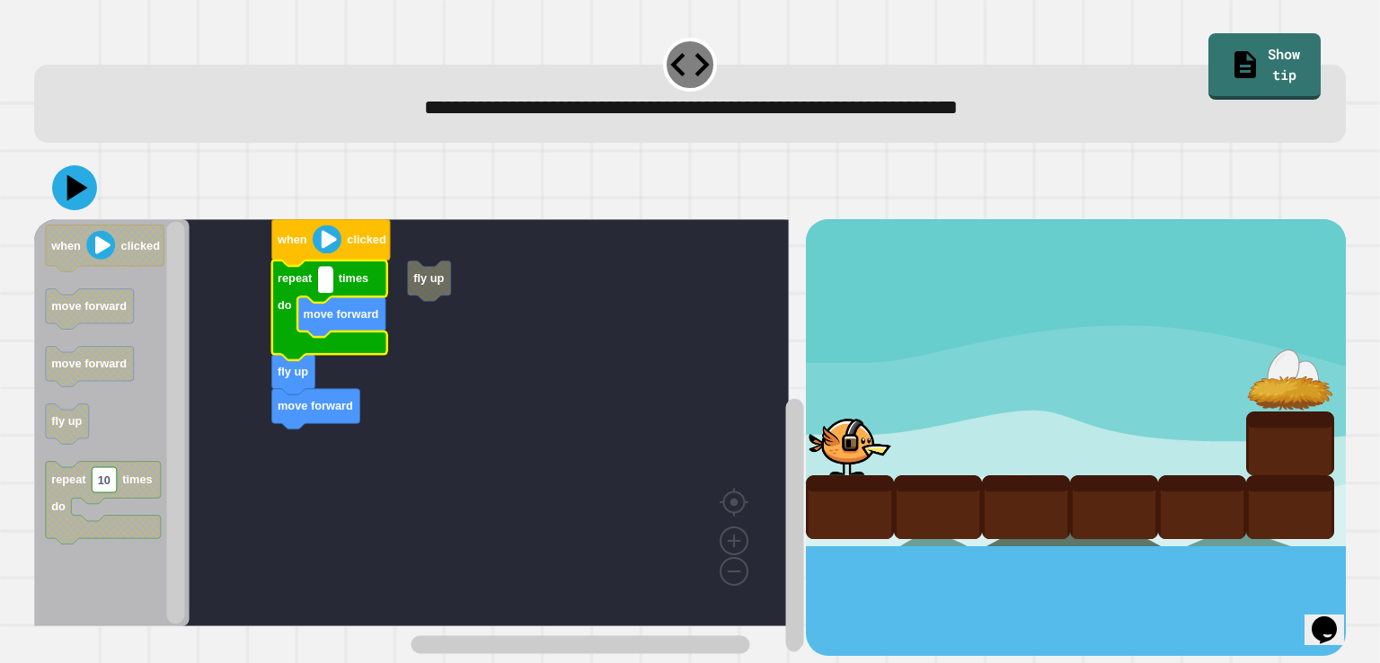
type input "*"
click at [75, 184] on icon at bounding box center [79, 188] width 24 height 31
click at [294, 242] on text "when" at bounding box center [292, 239] width 31 height 13
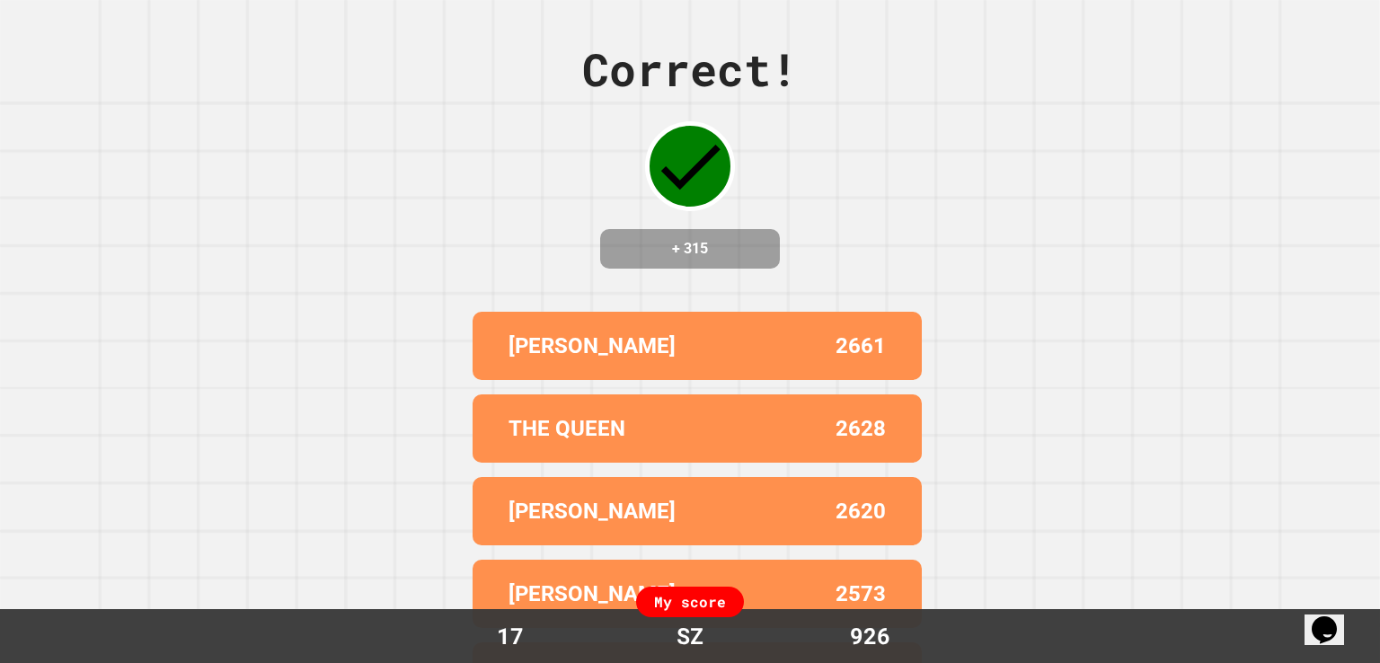
drag, startPoint x: 593, startPoint y: 189, endPoint x: 610, endPoint y: 289, distance: 102.1
click at [610, 289] on div "Correct! + 315 [PERSON_NAME] 2661 THE QUEEN 2628 [PERSON_NAME] 2620 [PERSON_NAM…" at bounding box center [690, 331] width 1380 height 663
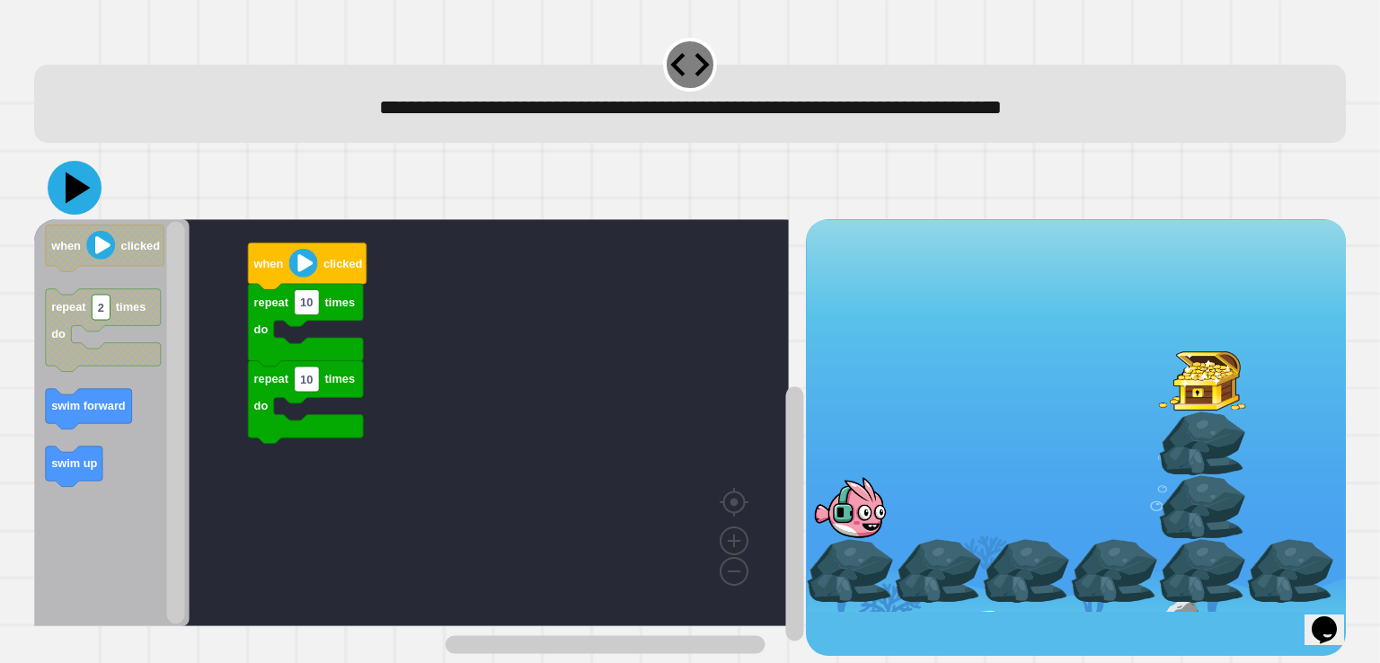
click at [76, 183] on icon at bounding box center [78, 187] width 25 height 31
click at [268, 275] on icon "Blockly Workspace" at bounding box center [308, 266] width 119 height 47
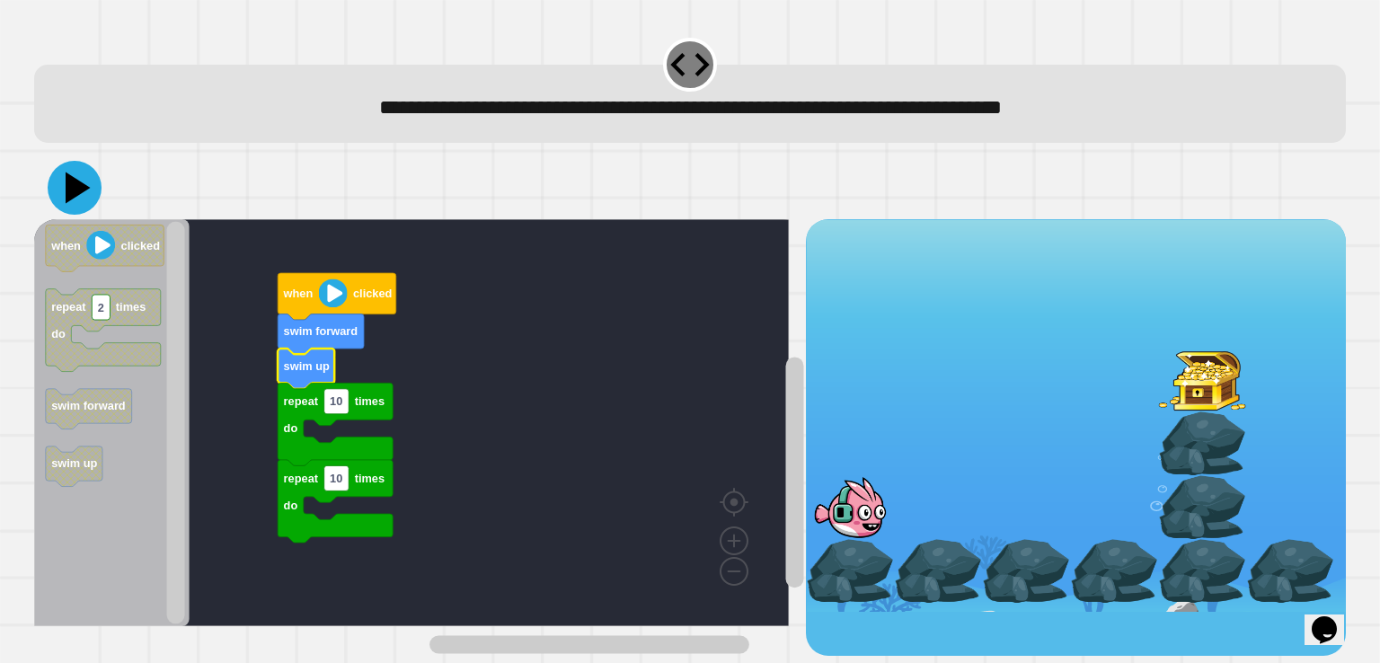
click at [65, 191] on icon at bounding box center [75, 188] width 54 height 54
click at [294, 280] on icon "Blockly Workspace" at bounding box center [338, 296] width 119 height 47
click at [302, 299] on text "when" at bounding box center [298, 293] width 31 height 13
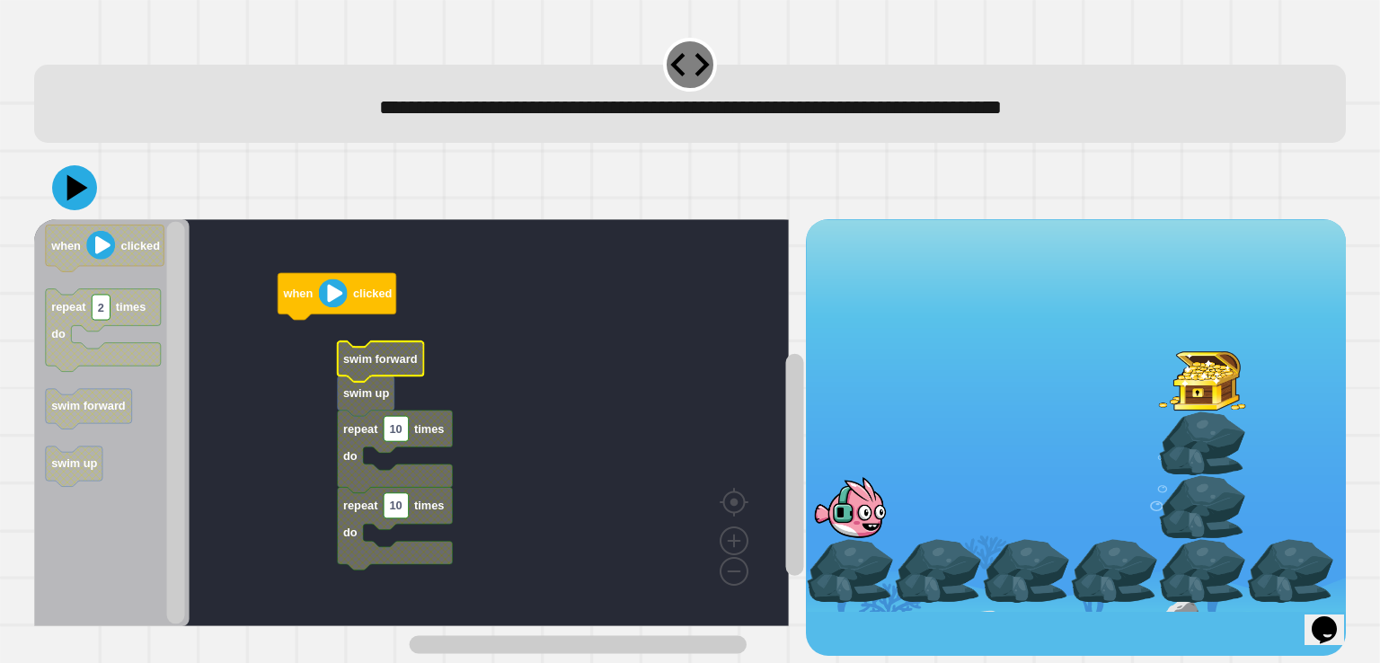
click at [348, 461] on g "when clicked swim forward swim up repeat 10 times do repeat 10 times do" at bounding box center [420, 422] width 772 height 407
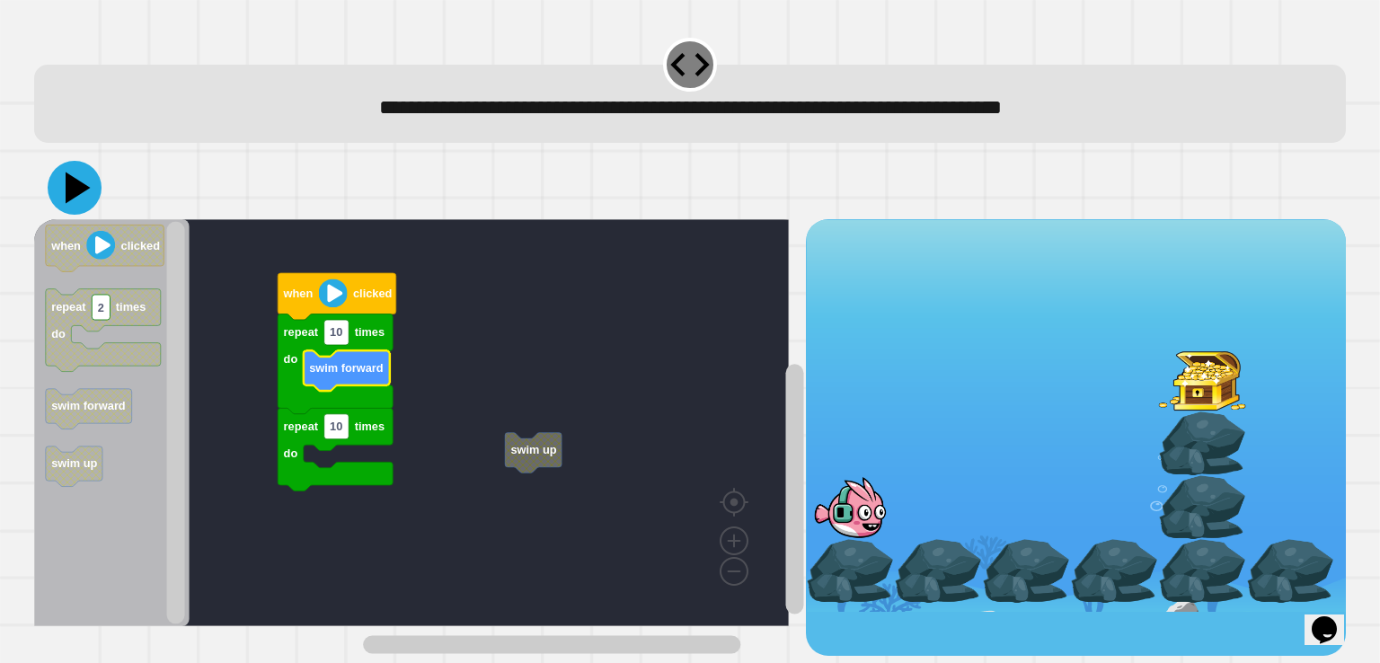
click at [85, 196] on icon at bounding box center [75, 188] width 54 height 54
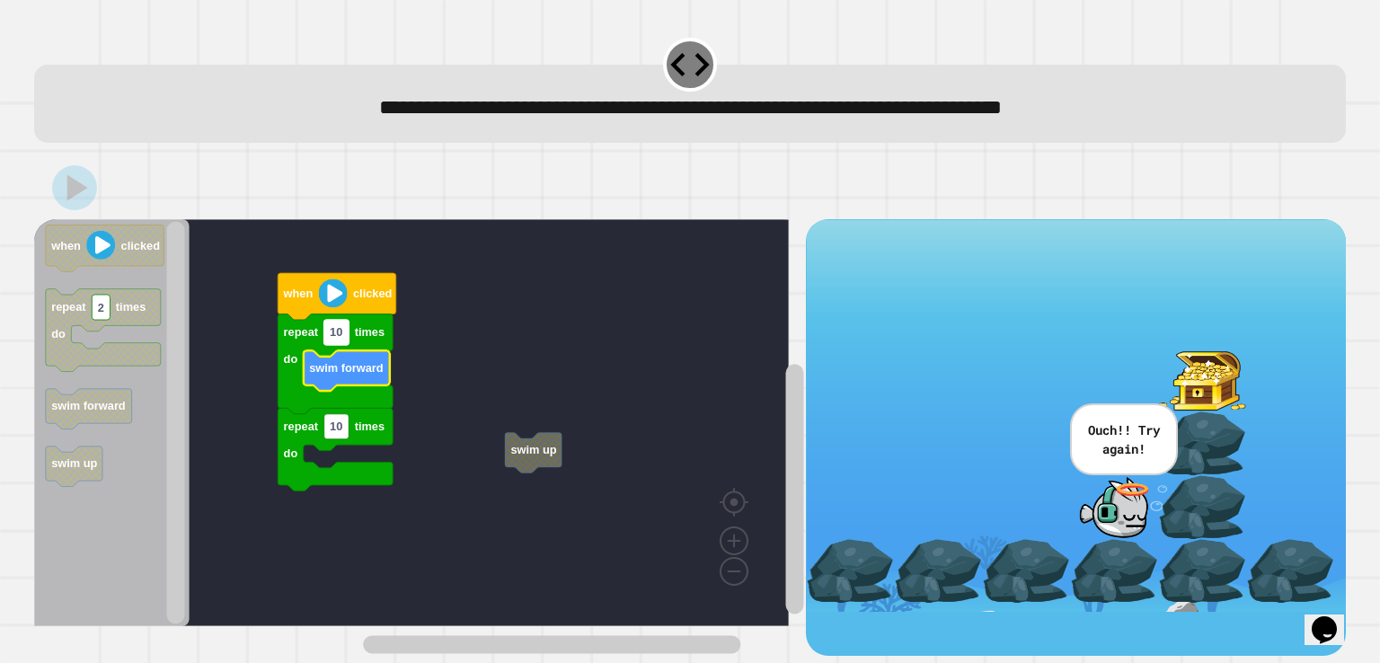
click at [339, 332] on text "10" at bounding box center [336, 331] width 13 height 13
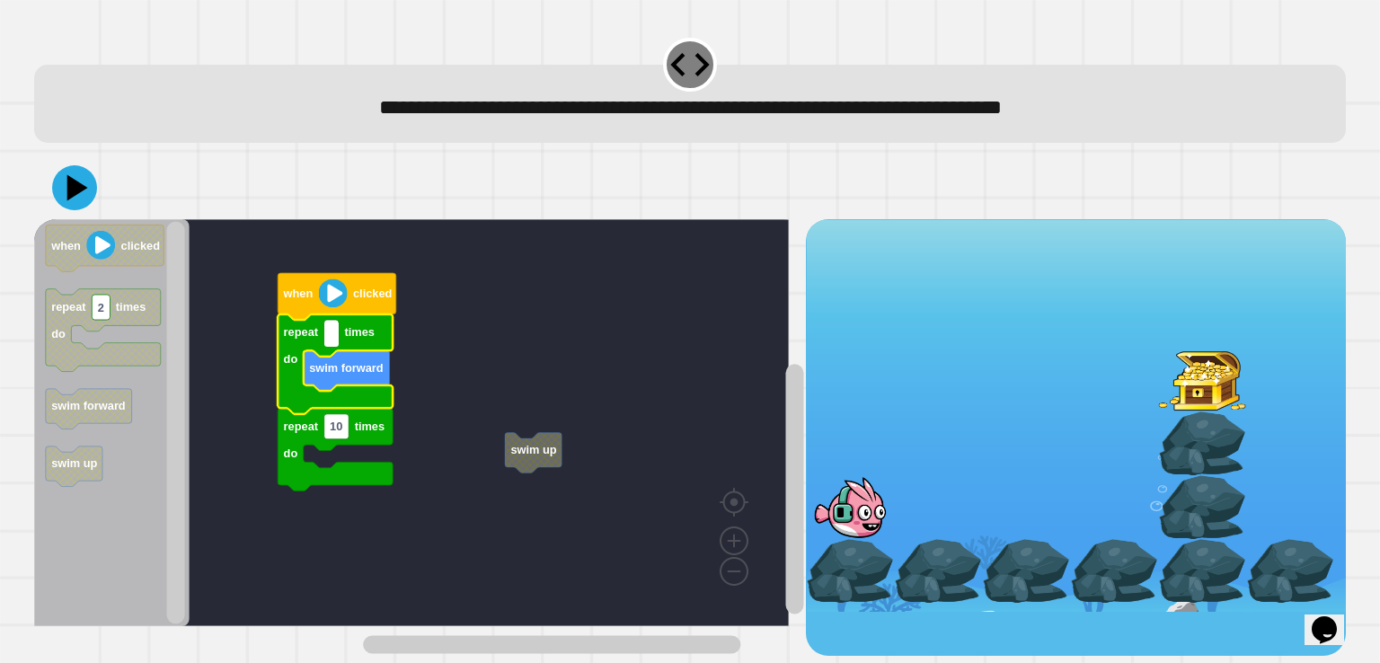
type input "*"
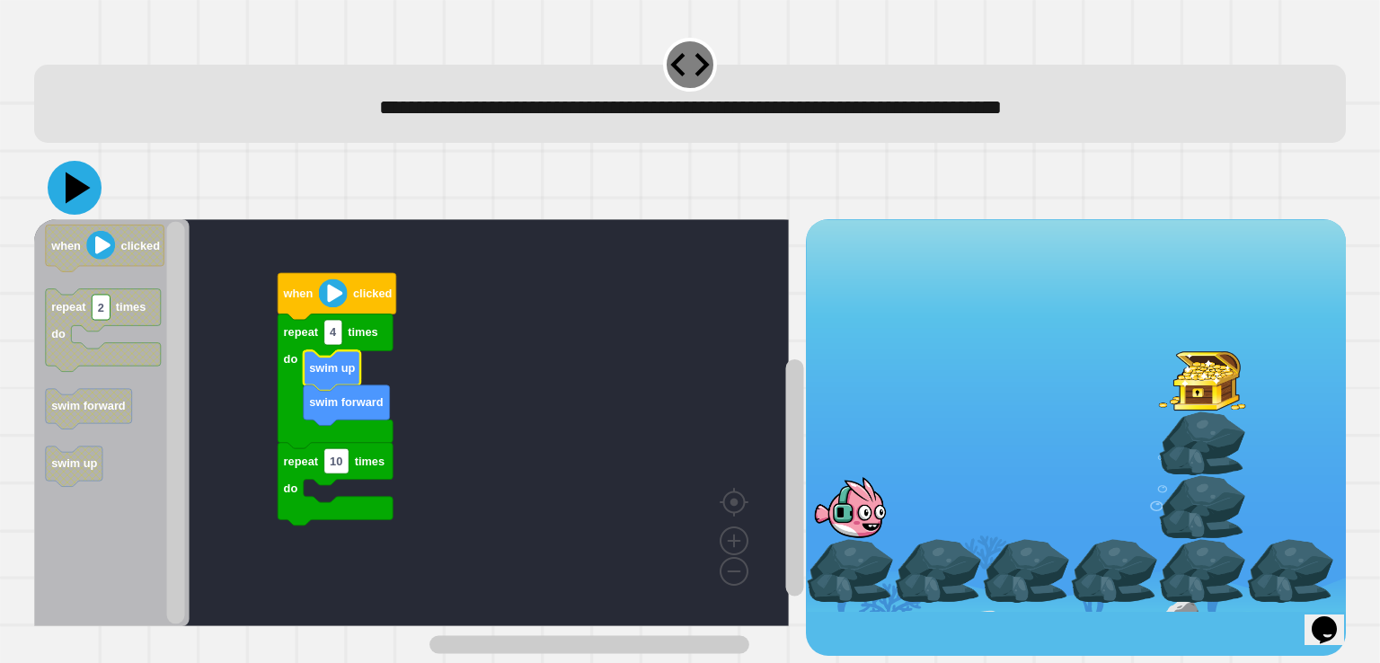
click at [73, 188] on icon at bounding box center [78, 187] width 25 height 31
click at [370, 300] on text "clicked" at bounding box center [372, 293] width 39 height 13
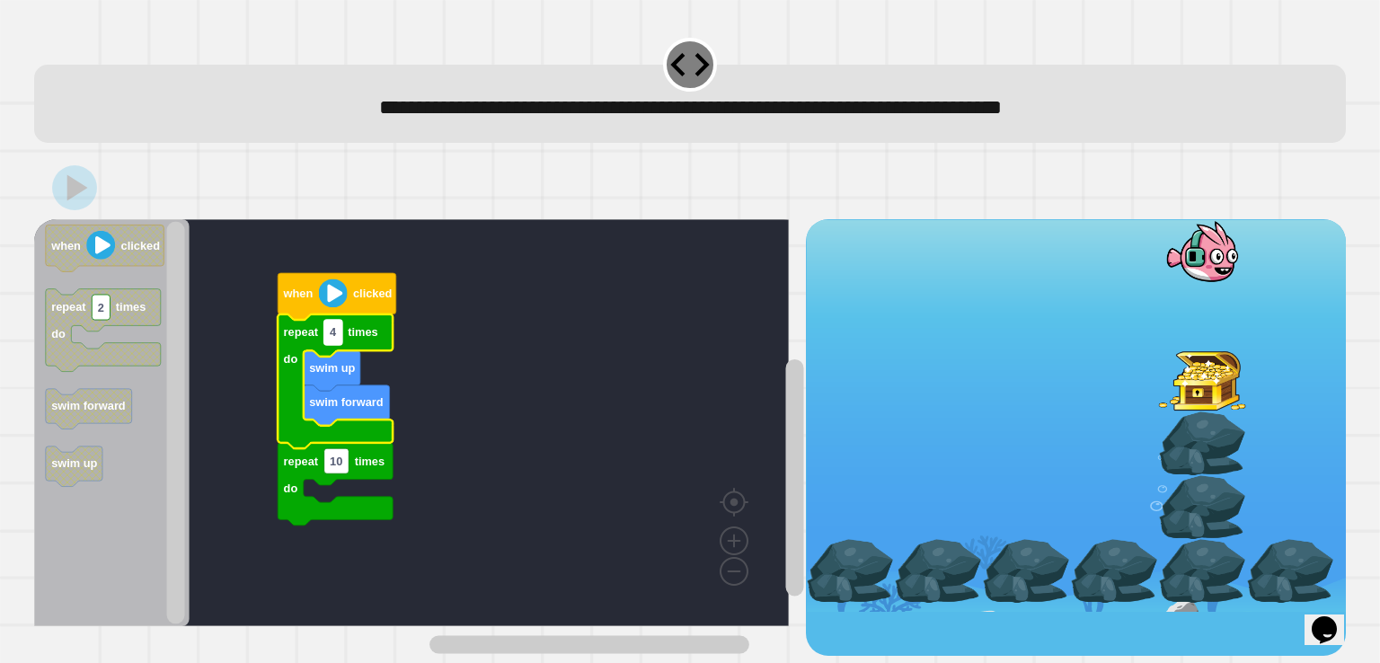
click at [338, 342] on rect "Blockly Workspace" at bounding box center [333, 332] width 18 height 25
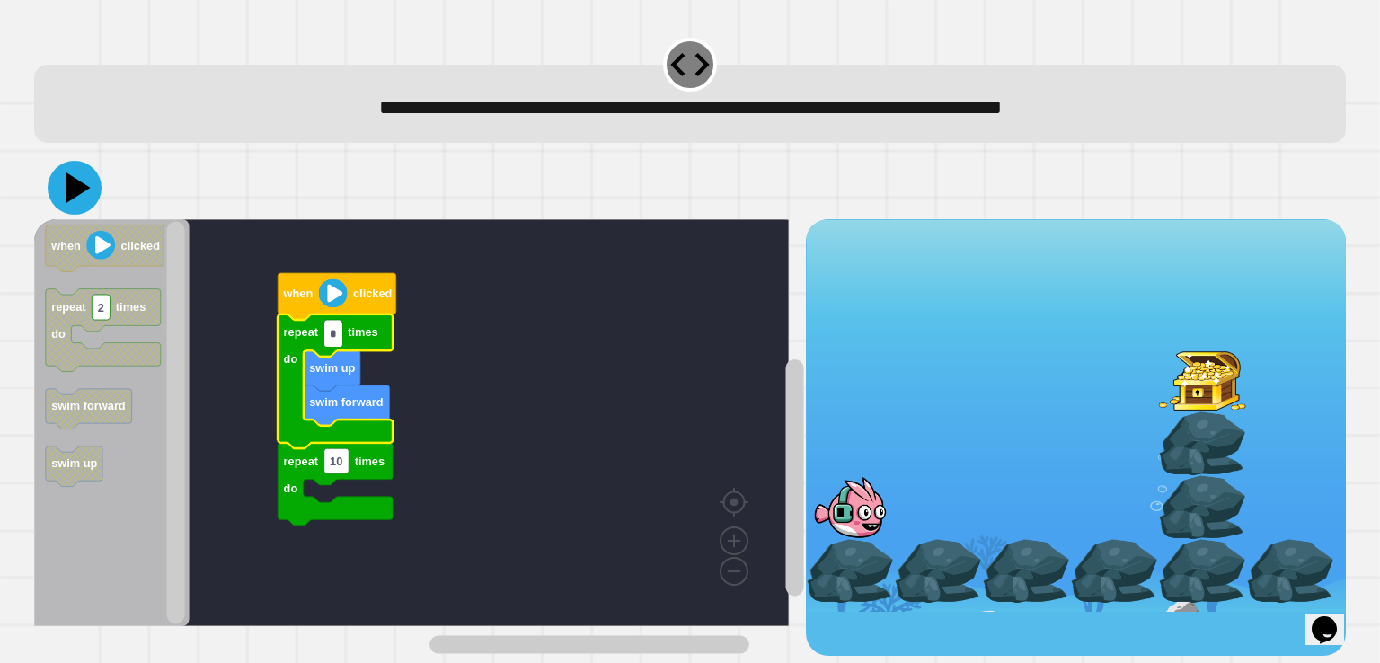
type input "*"
click at [67, 181] on icon at bounding box center [75, 188] width 54 height 54
click at [312, 285] on icon "Blockly Workspace" at bounding box center [338, 296] width 119 height 47
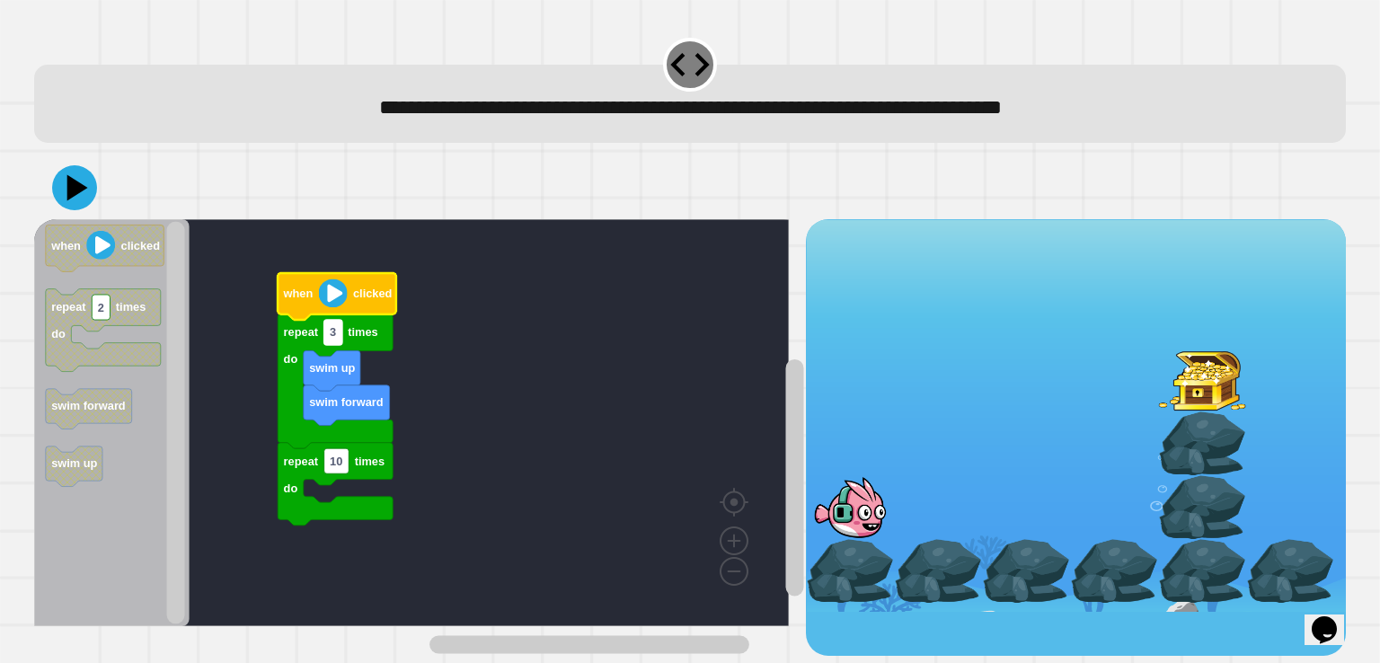
click at [335, 339] on text "3" at bounding box center [333, 331] width 6 height 13
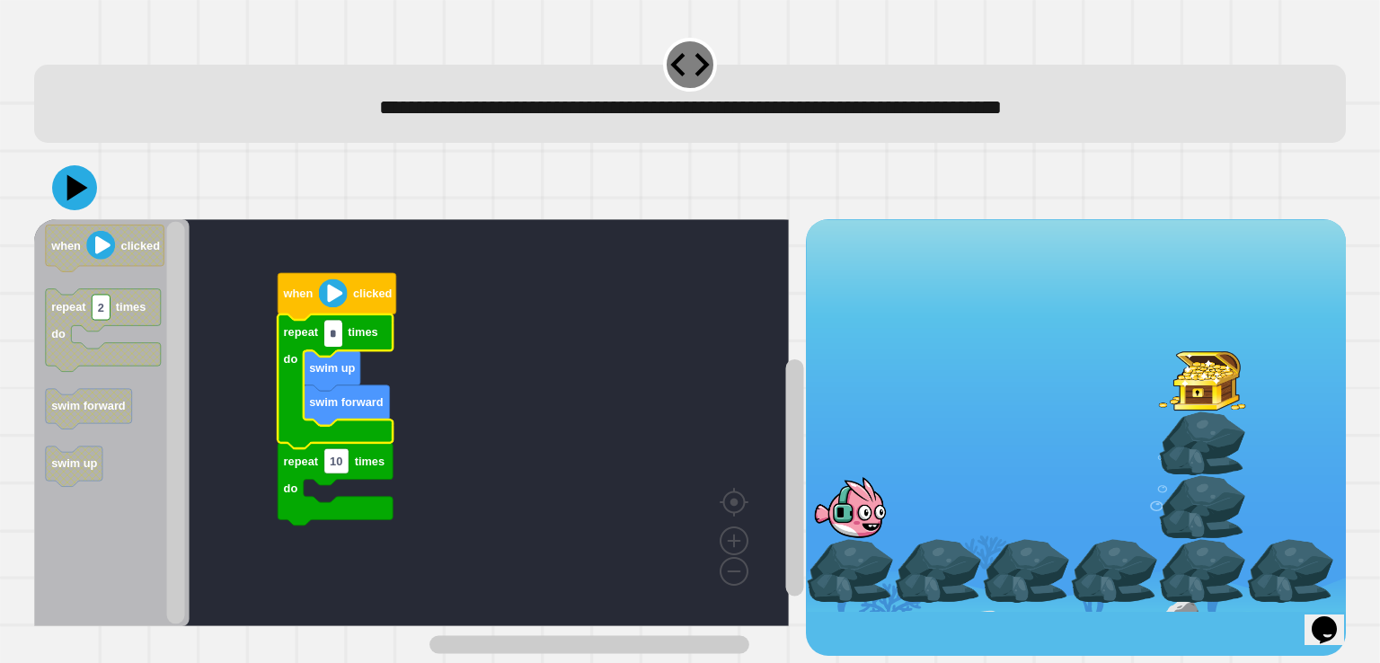
click at [335, 342] on input "*" at bounding box center [333, 334] width 18 height 25
type input "*"
click at [86, 193] on icon at bounding box center [75, 188] width 54 height 54
click at [306, 290] on text "when" at bounding box center [298, 293] width 31 height 13
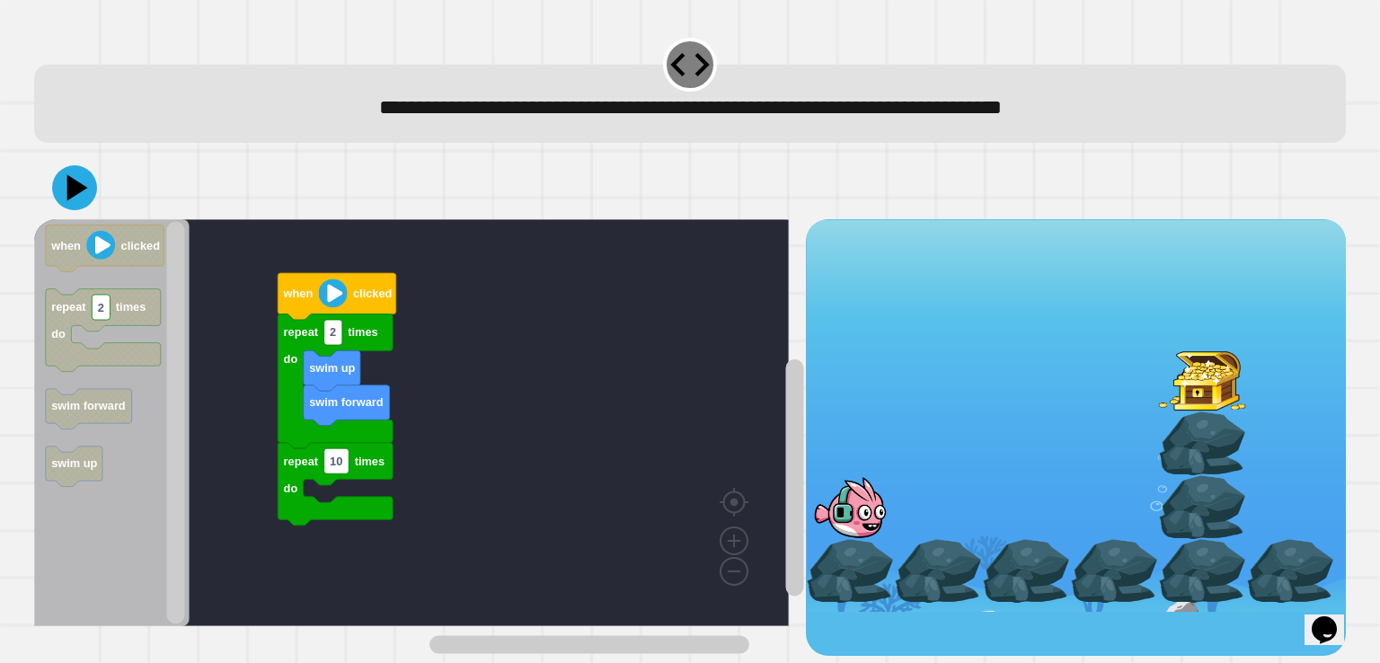
click at [385, 445] on div "when clicked repeat 10 times do repeat 2 times do swim up swim forward when cli…" at bounding box center [419, 437] width 771 height 437
click at [143, 424] on icon "Blockly Workspace" at bounding box center [111, 422] width 155 height 407
click at [79, 401] on text "swim forward" at bounding box center [89, 405] width 75 height 13
click at [224, 431] on div "when clicked repeat 10 times do repeat 2 times do swim up swim forward when cli…" at bounding box center [419, 437] width 771 height 437
click at [4, 457] on div "**********" at bounding box center [690, 331] width 1380 height 663
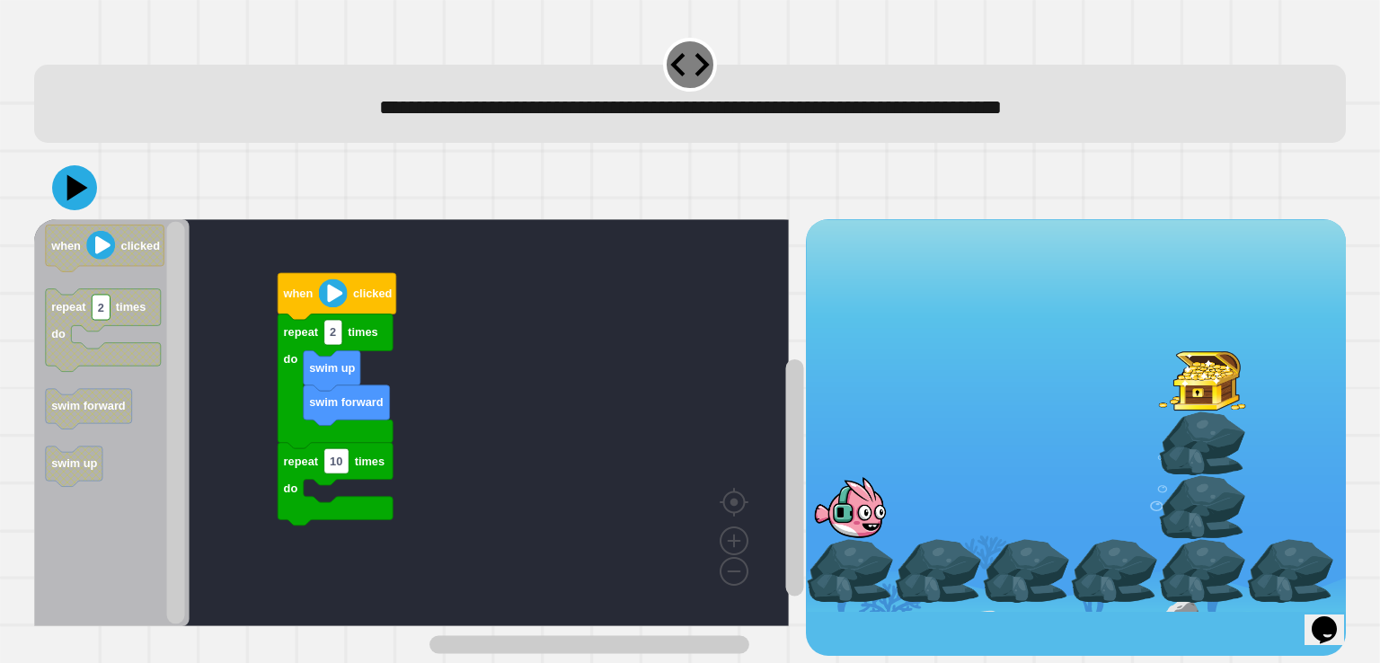
click at [4, 413] on div "**********" at bounding box center [690, 331] width 1380 height 663
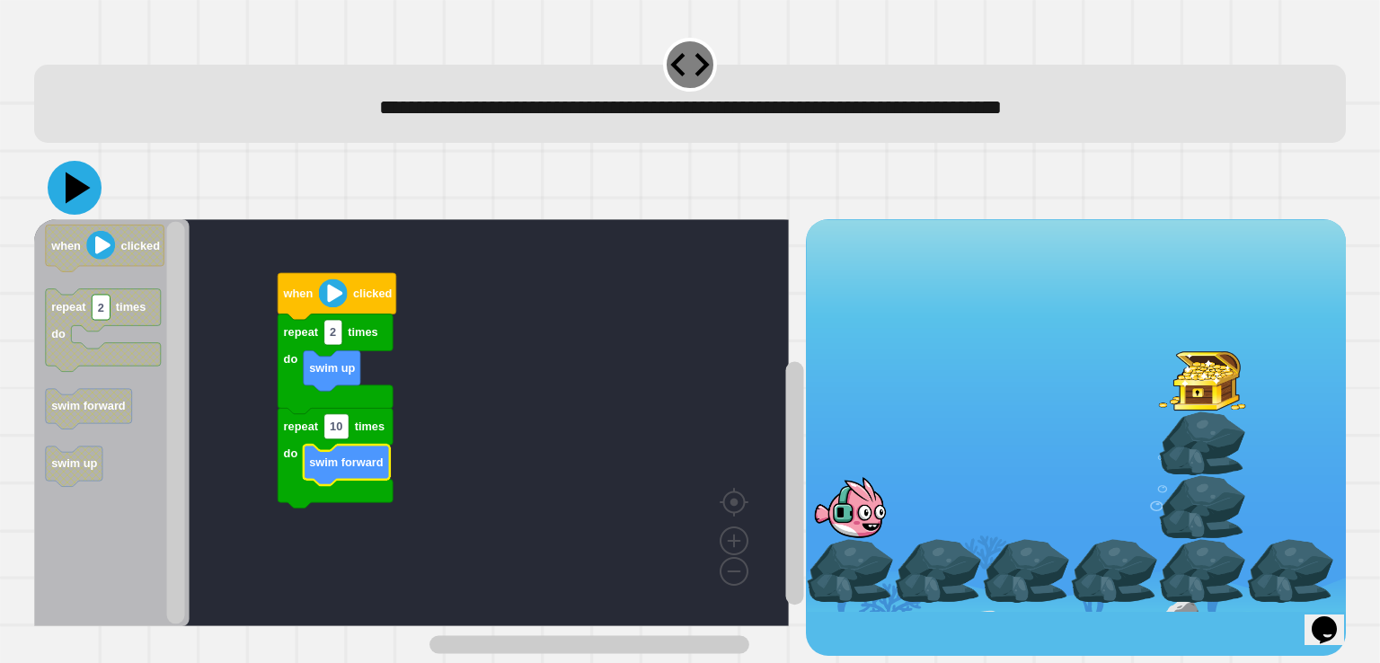
click at [65, 175] on icon at bounding box center [75, 188] width 54 height 54
click at [316, 299] on icon "Blockly Workspace" at bounding box center [338, 296] width 119 height 47
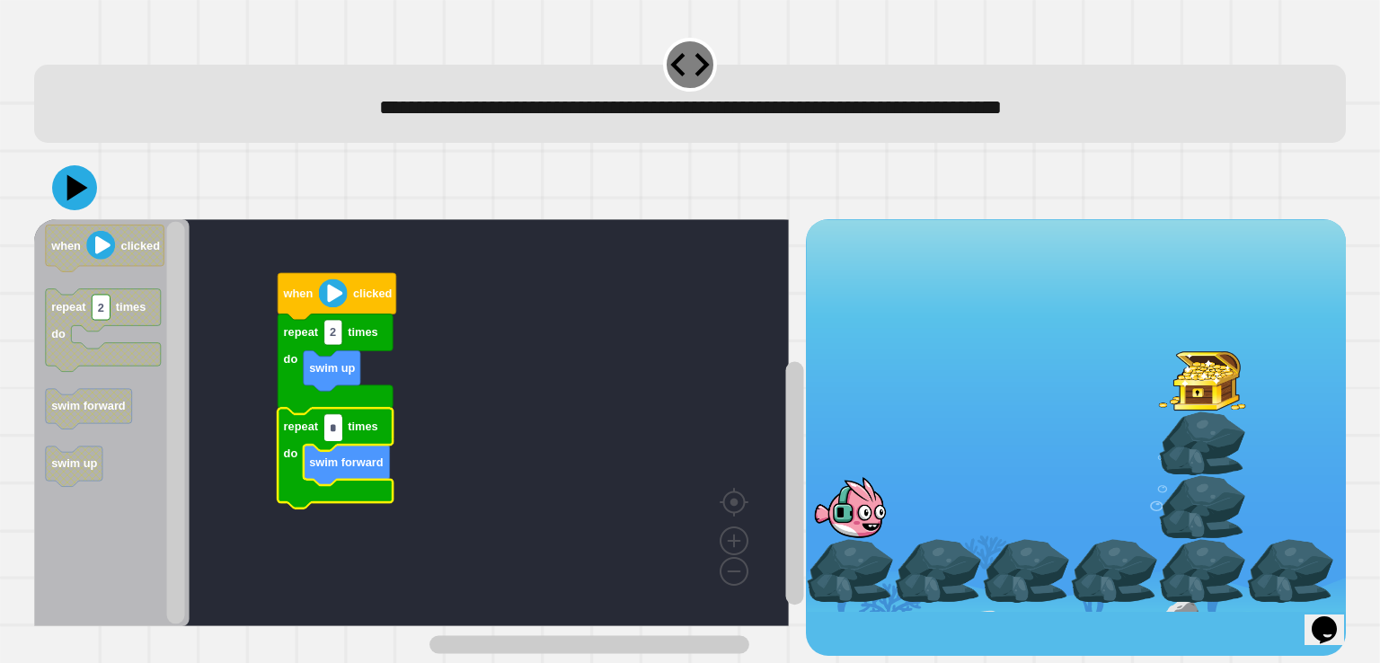
type input "*"
click at [68, 211] on div at bounding box center [689, 187] width 1311 height 63
click at [75, 188] on icon at bounding box center [78, 187] width 25 height 31
click at [286, 295] on text "when" at bounding box center [298, 293] width 31 height 13
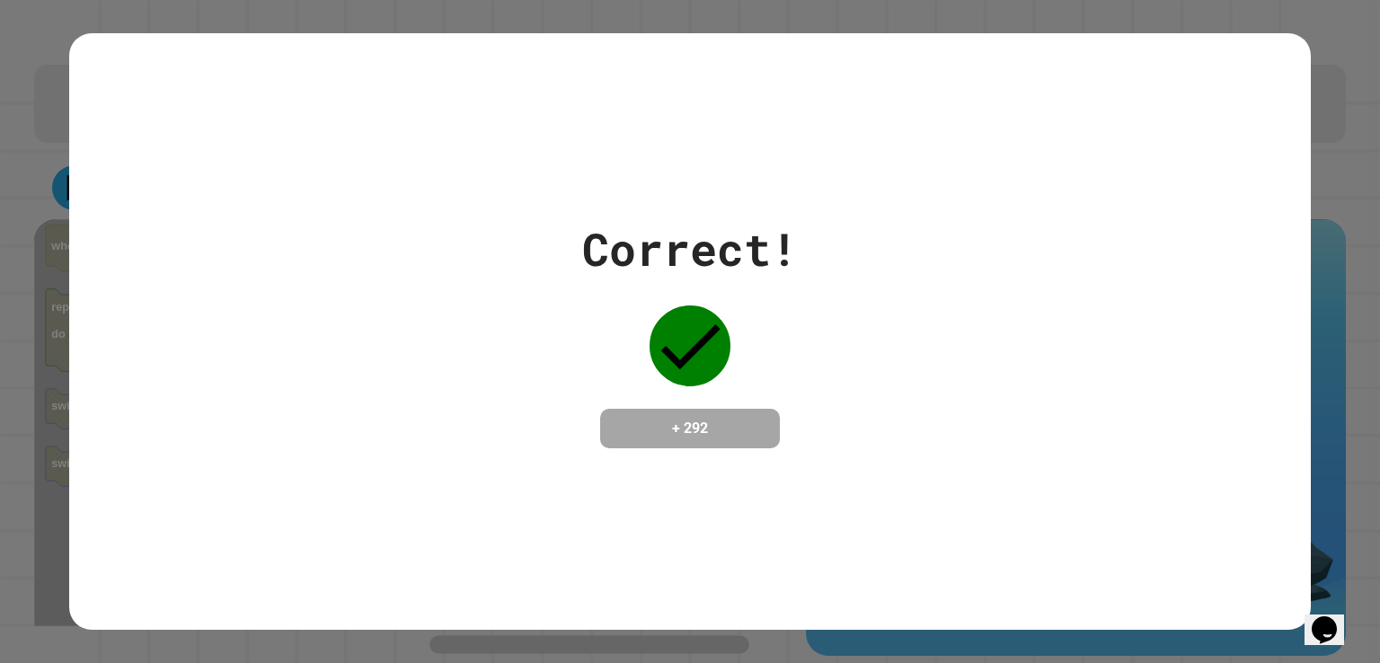
click at [30, 245] on div "Correct! + 292" at bounding box center [690, 331] width 1380 height 663
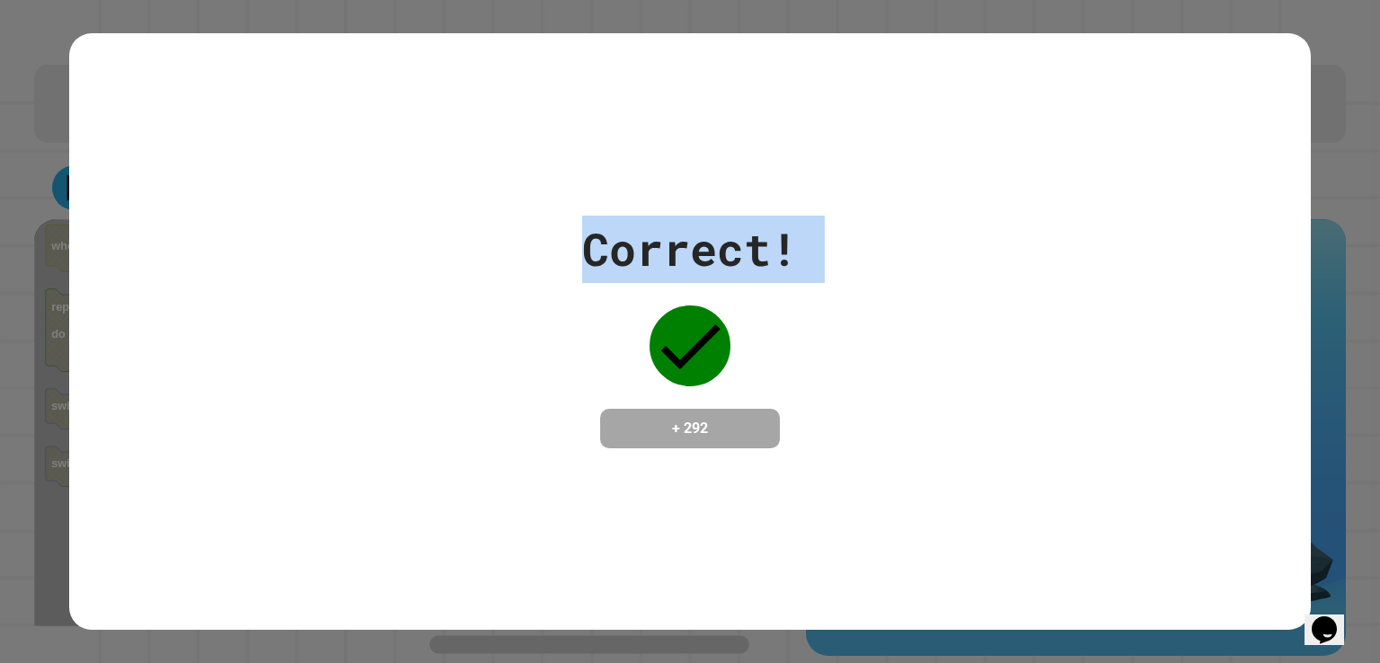
click at [30, 245] on div "Correct! + 292" at bounding box center [690, 331] width 1380 height 663
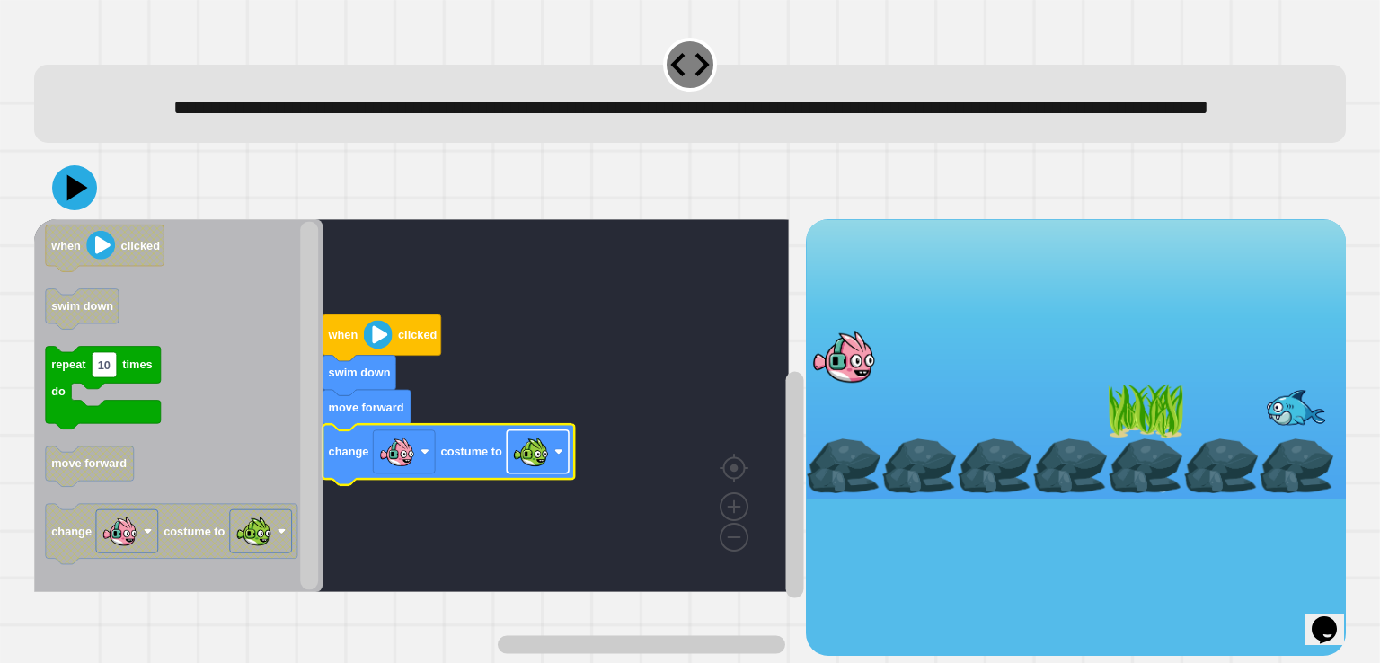
click at [540, 470] on image "Blockly Workspace" at bounding box center [531, 452] width 36 height 36
click at [539, 470] on image "Blockly Workspace" at bounding box center [531, 452] width 36 height 36
click at [75, 203] on icon at bounding box center [78, 187] width 25 height 31
click at [378, 349] on image "Blockly Workspace" at bounding box center [378, 334] width 29 height 29
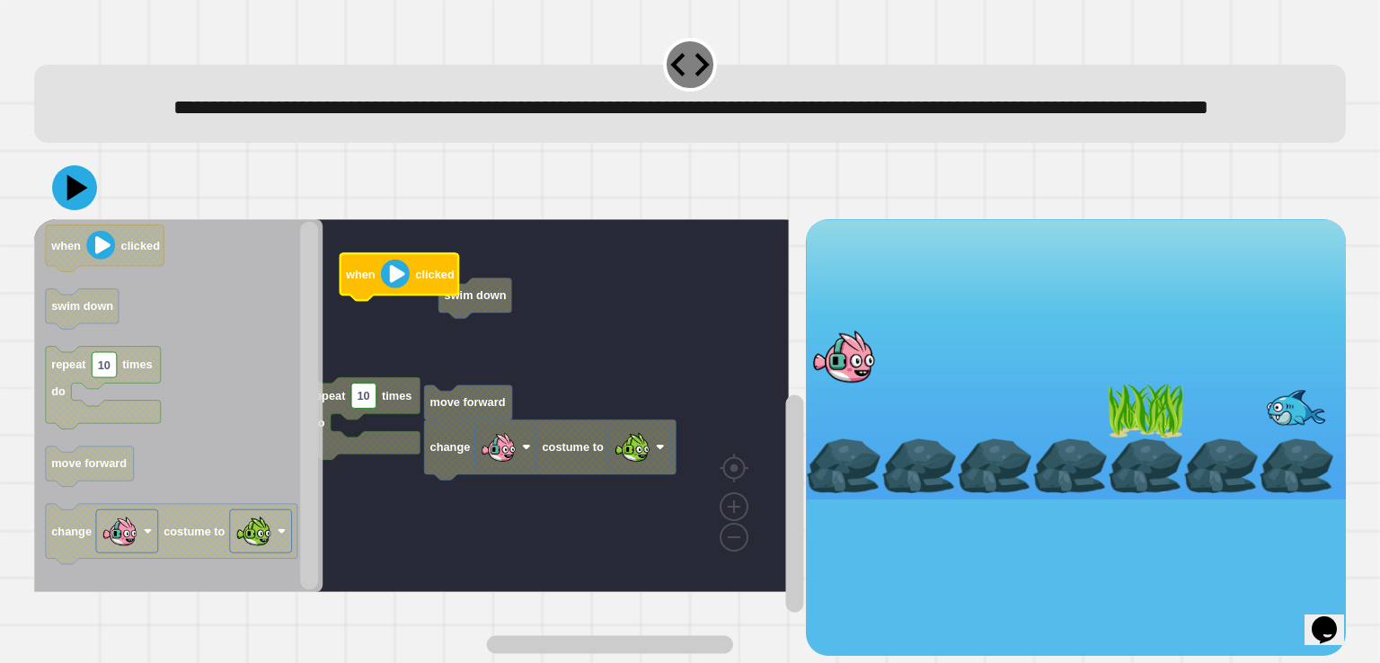
click at [419, 411] on rect "Blockly Workspace" at bounding box center [411, 405] width 755 height 373
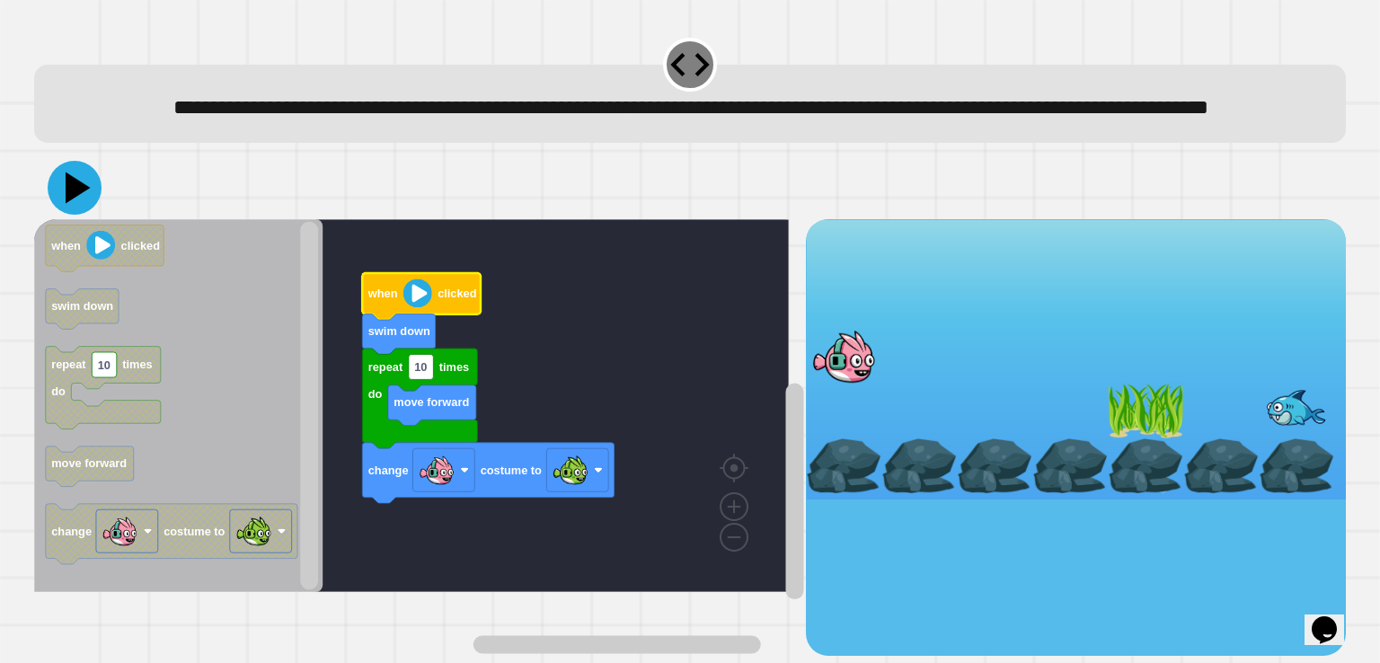
click at [65, 215] on icon at bounding box center [75, 188] width 54 height 54
click at [411, 307] on image "Blockly Workspace" at bounding box center [418, 293] width 29 height 29
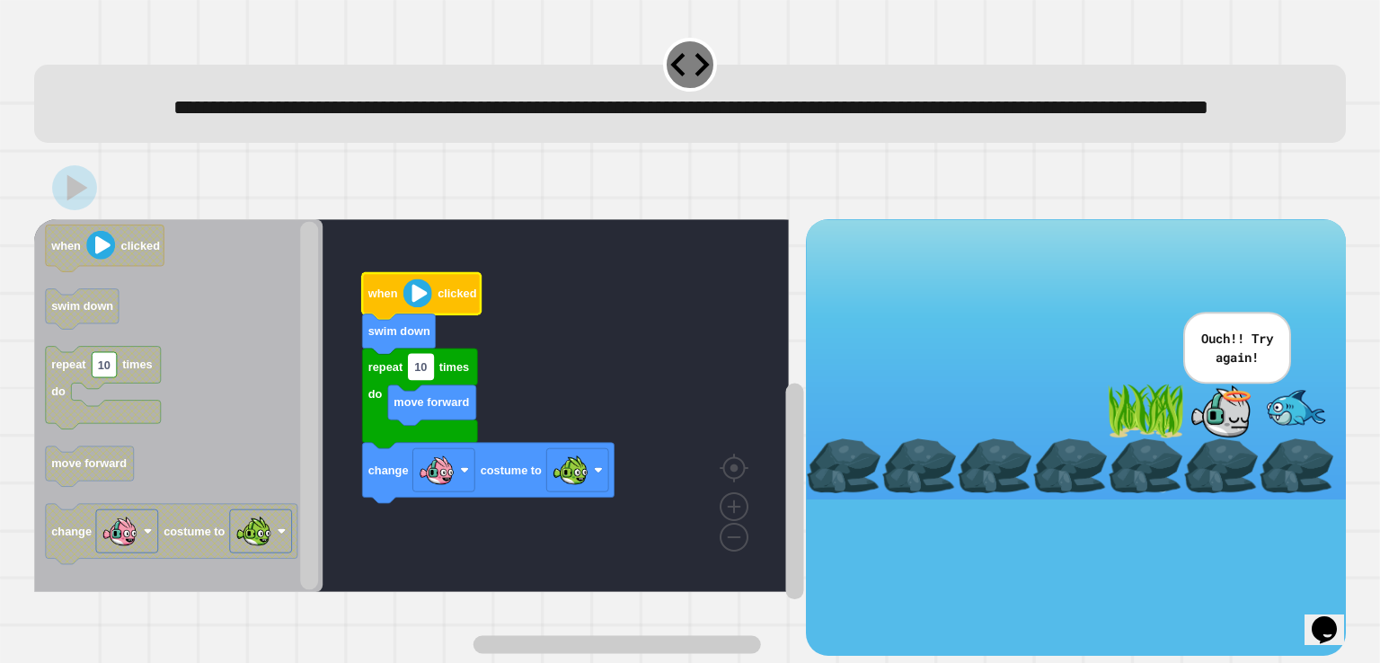
click at [423, 379] on rect "Blockly Workspace" at bounding box center [421, 366] width 25 height 25
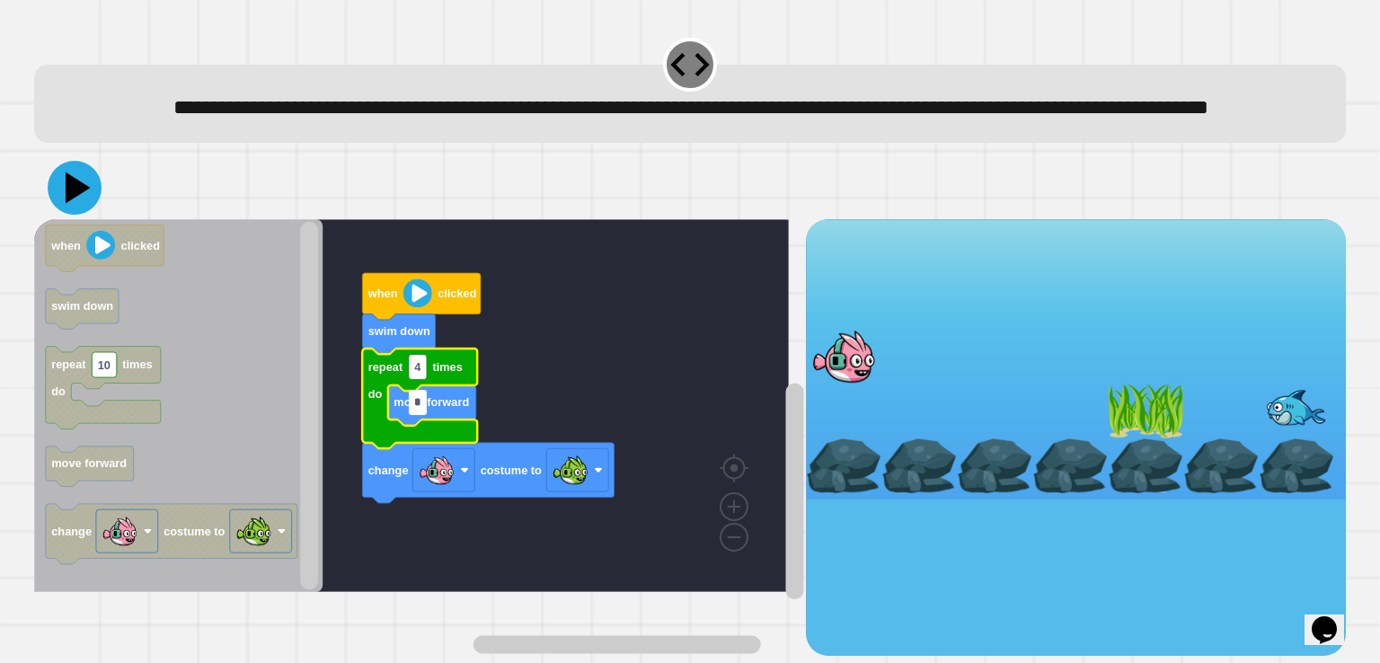
type input "*"
click at [70, 203] on icon at bounding box center [78, 187] width 25 height 31
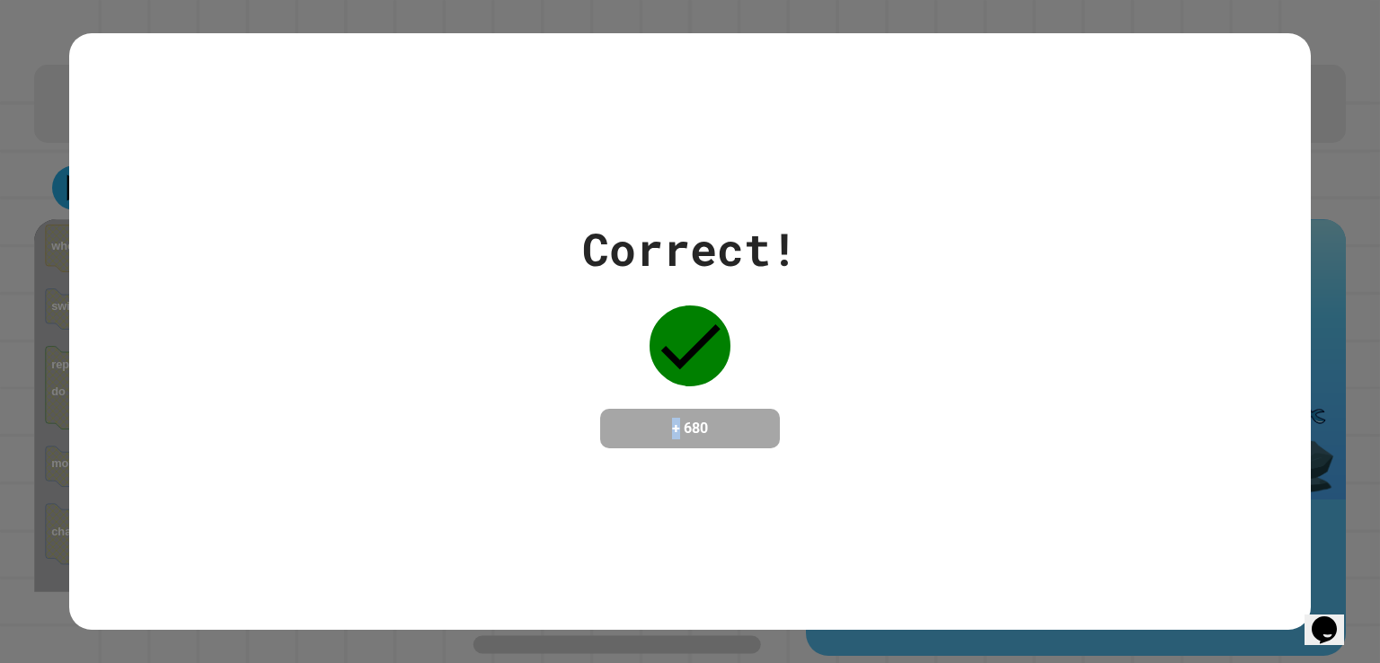
click at [543, 404] on div "Correct! + 680" at bounding box center [690, 332] width 1242 height 233
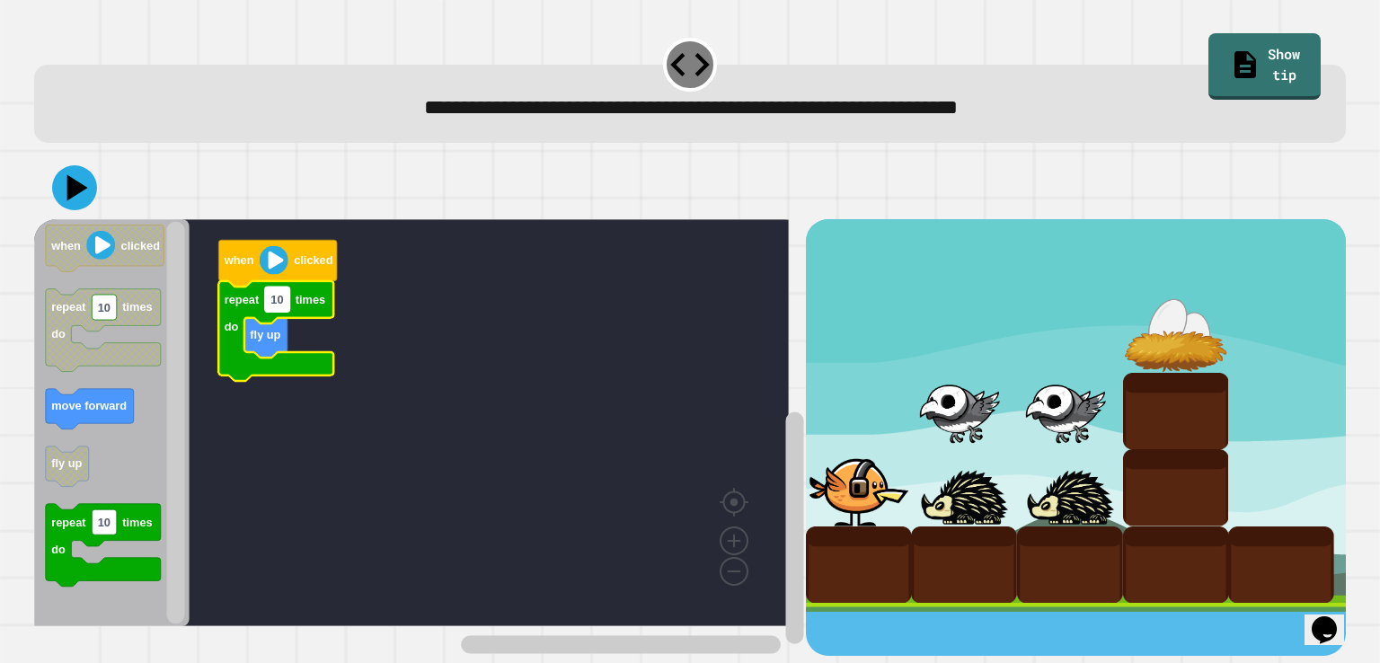
click at [277, 306] on text "10" at bounding box center [277, 299] width 13 height 13
type input "*"
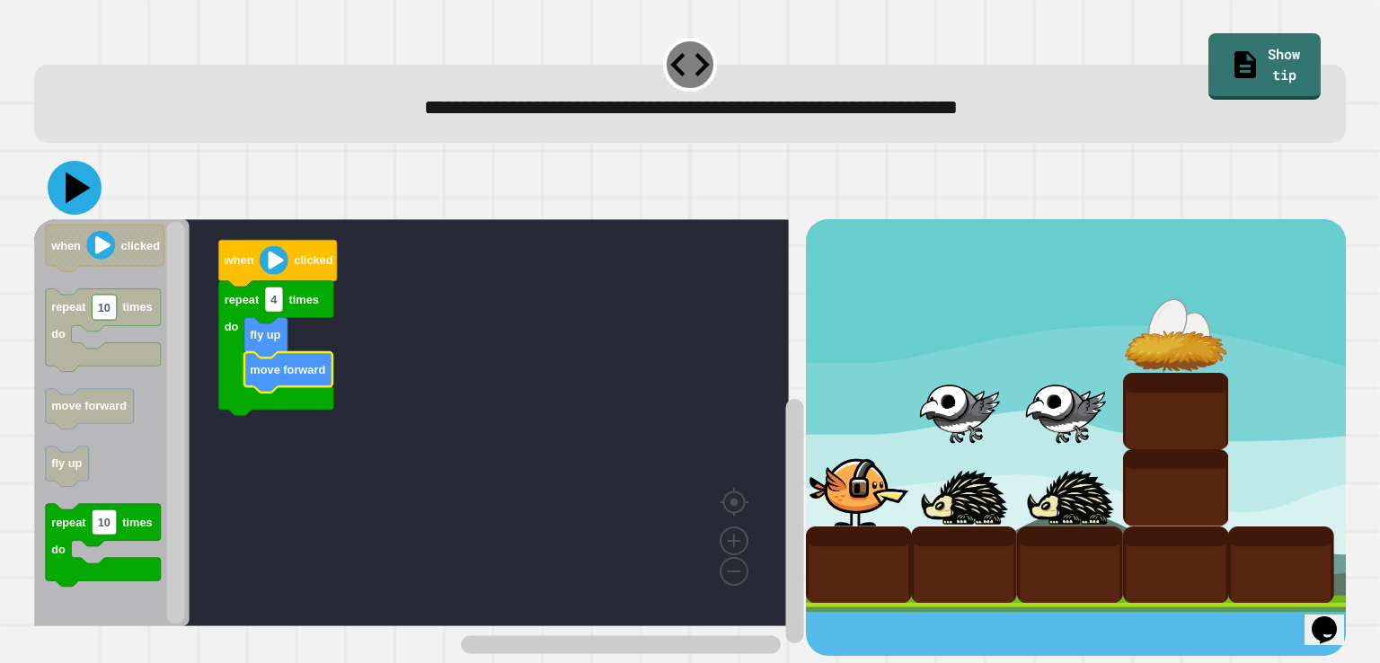
click at [68, 188] on icon at bounding box center [78, 187] width 25 height 31
click at [241, 271] on icon "Blockly Workspace" at bounding box center [278, 263] width 119 height 47
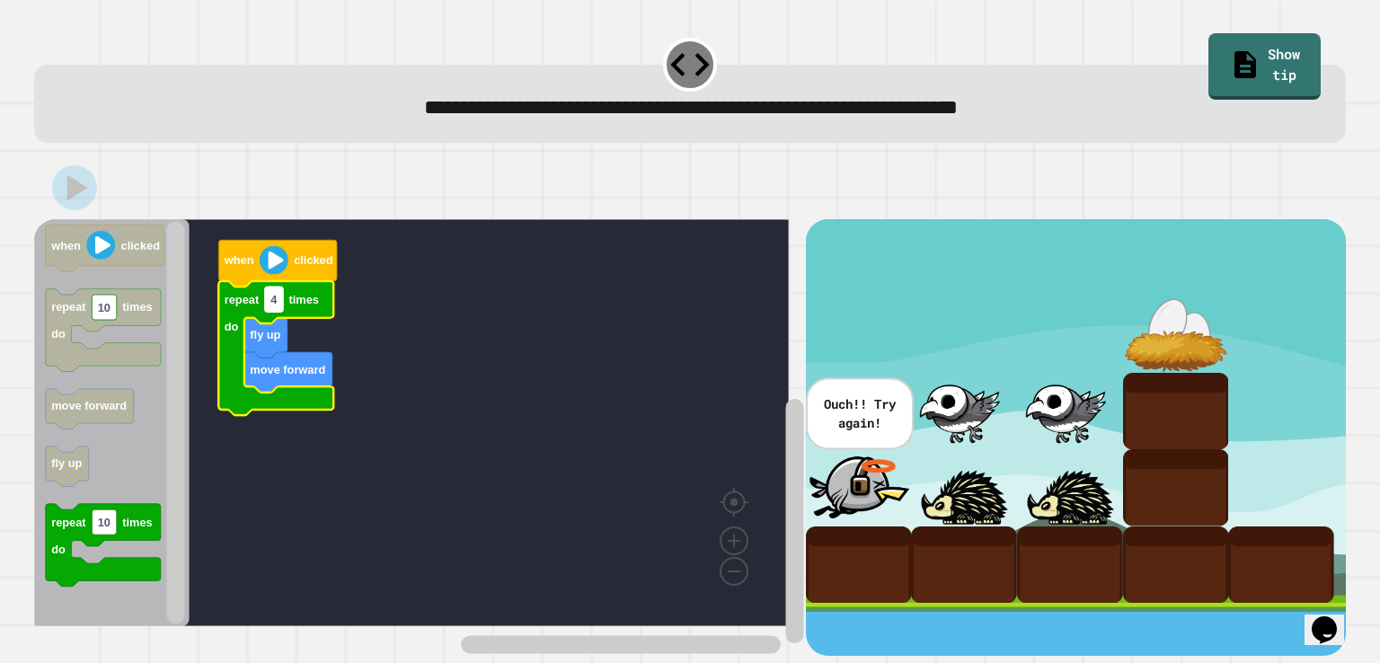
click at [282, 312] on rect "Blockly Workspace" at bounding box center [274, 299] width 18 height 25
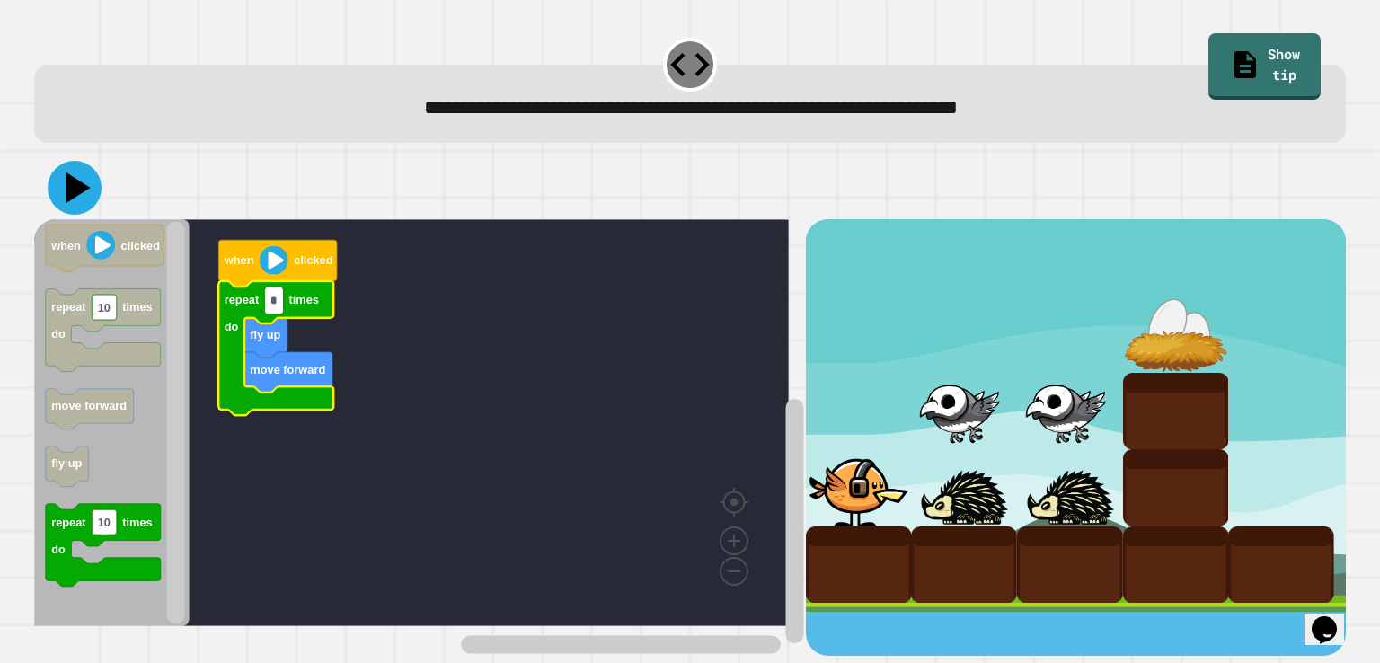
type input "*"
click at [62, 188] on icon at bounding box center [75, 188] width 54 height 54
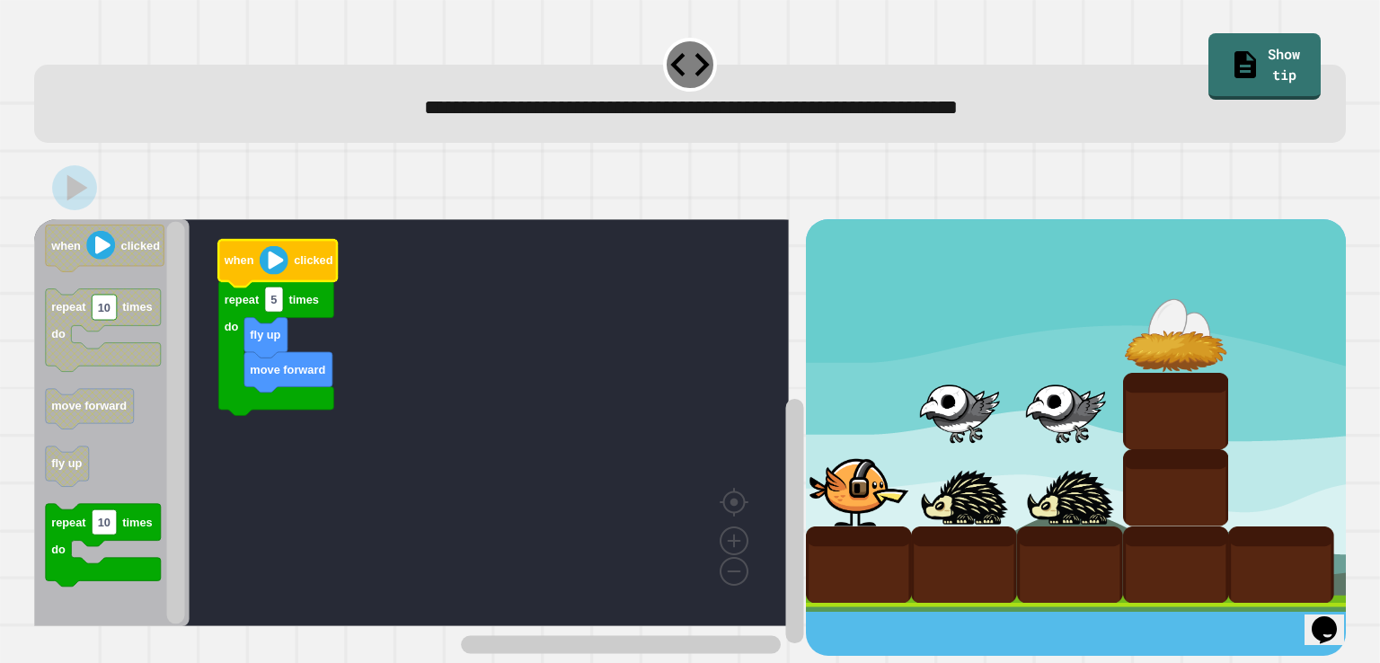
click at [237, 253] on icon "Blockly Workspace" at bounding box center [278, 263] width 119 height 47
click at [236, 265] on text "when" at bounding box center [239, 259] width 31 height 13
click at [78, 195] on icon at bounding box center [78, 187] width 25 height 31
click at [271, 294] on text "5" at bounding box center [274, 299] width 6 height 13
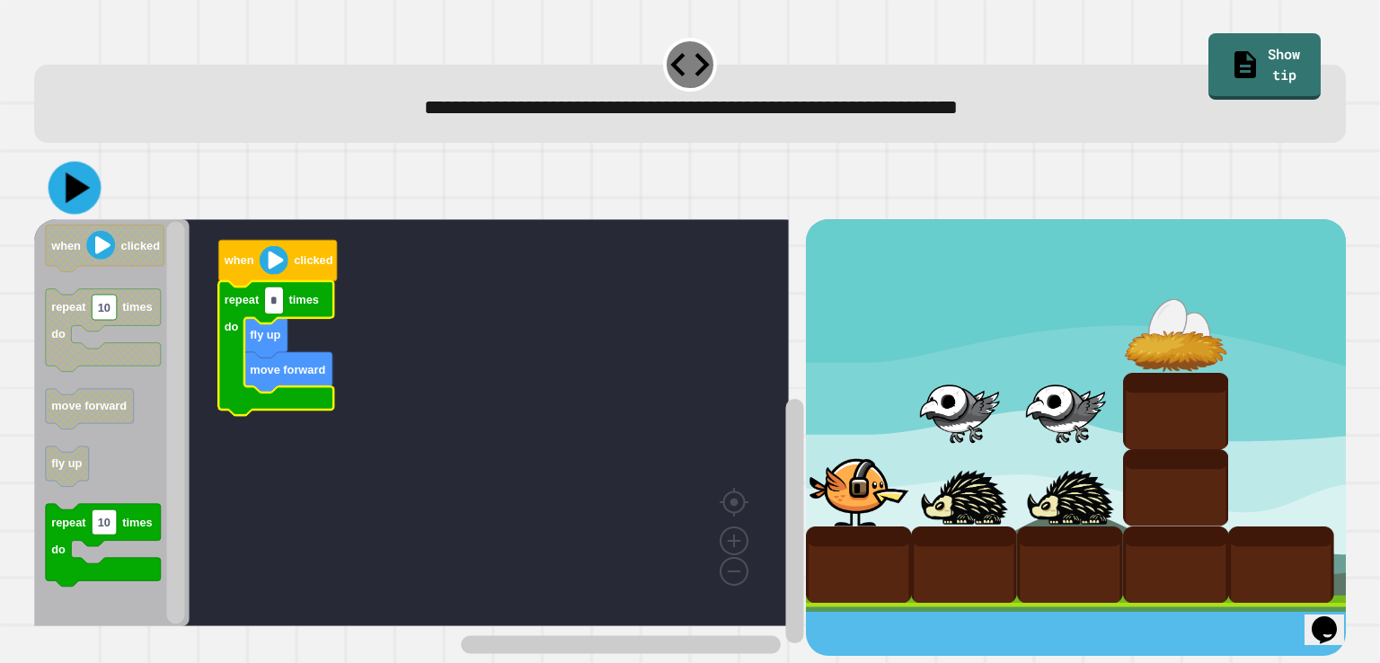
type input "*"
click at [55, 194] on icon at bounding box center [75, 188] width 53 height 53
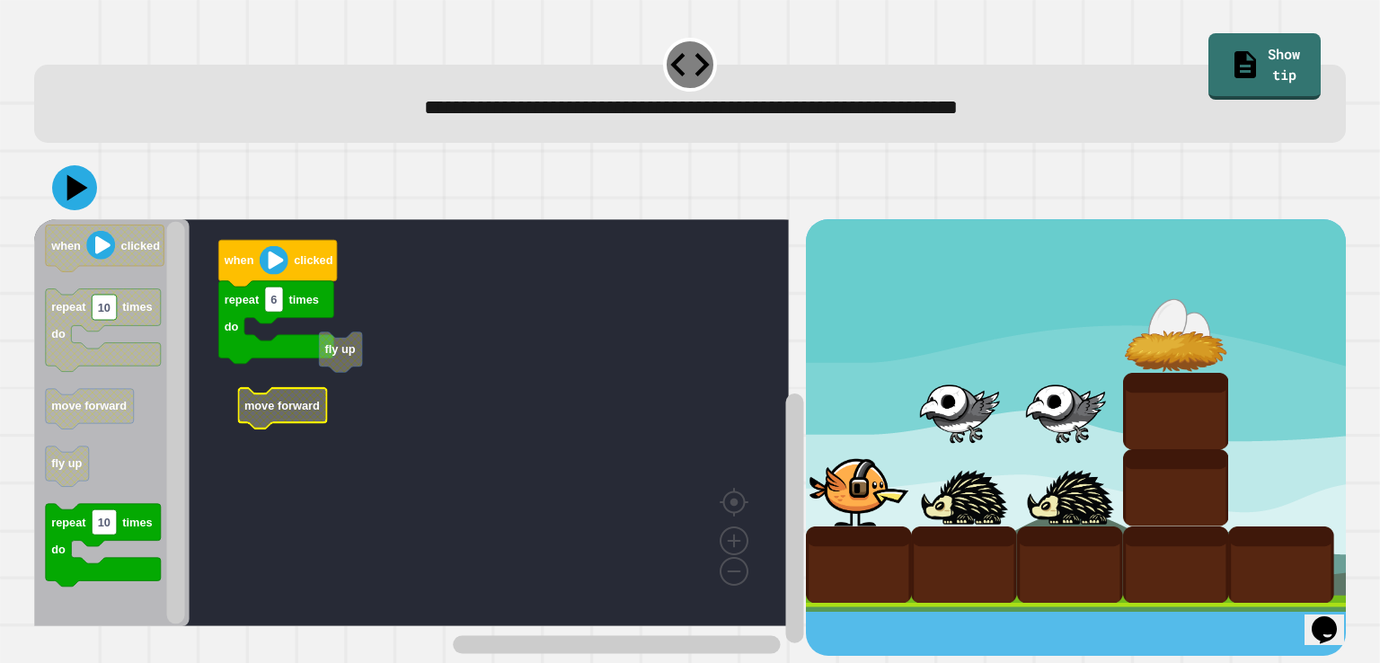
click at [350, 373] on rect "Blockly Workspace" at bounding box center [411, 422] width 755 height 407
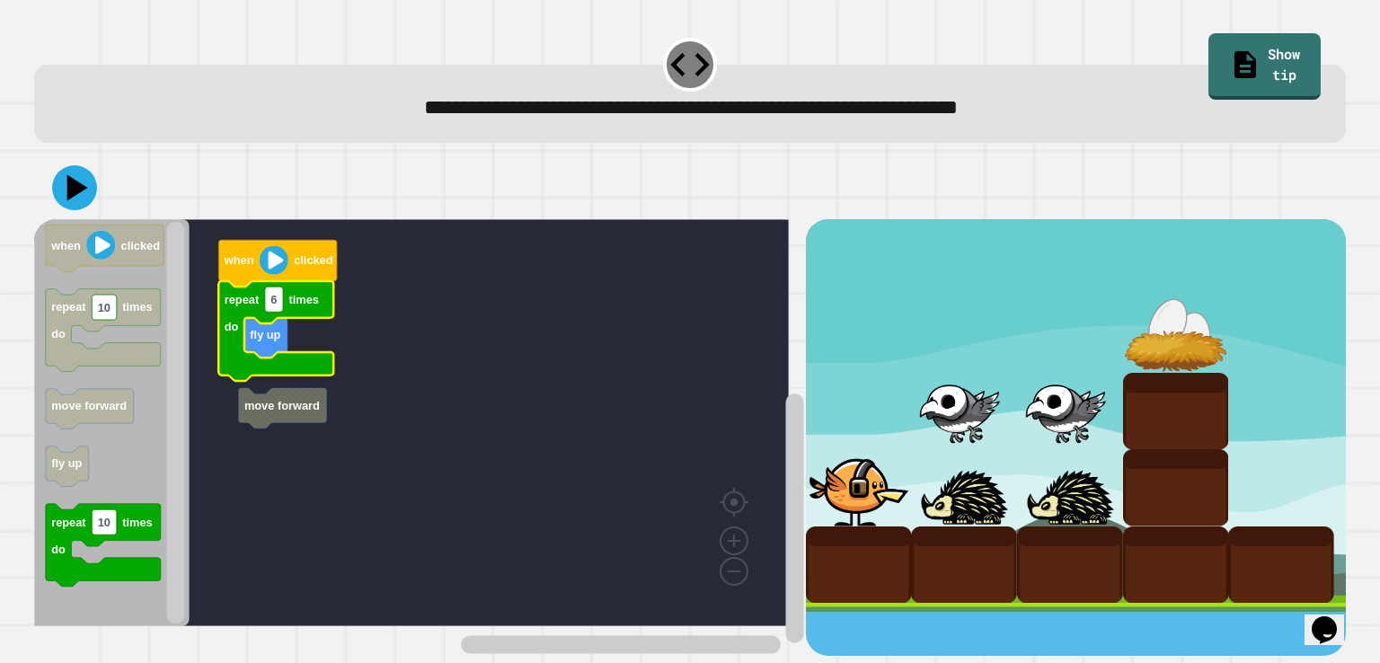
click at [268, 318] on icon "Blockly Workspace" at bounding box center [276, 331] width 115 height 100
click at [283, 303] on rect "Blockly Workspace" at bounding box center [274, 299] width 18 height 25
type input "*"
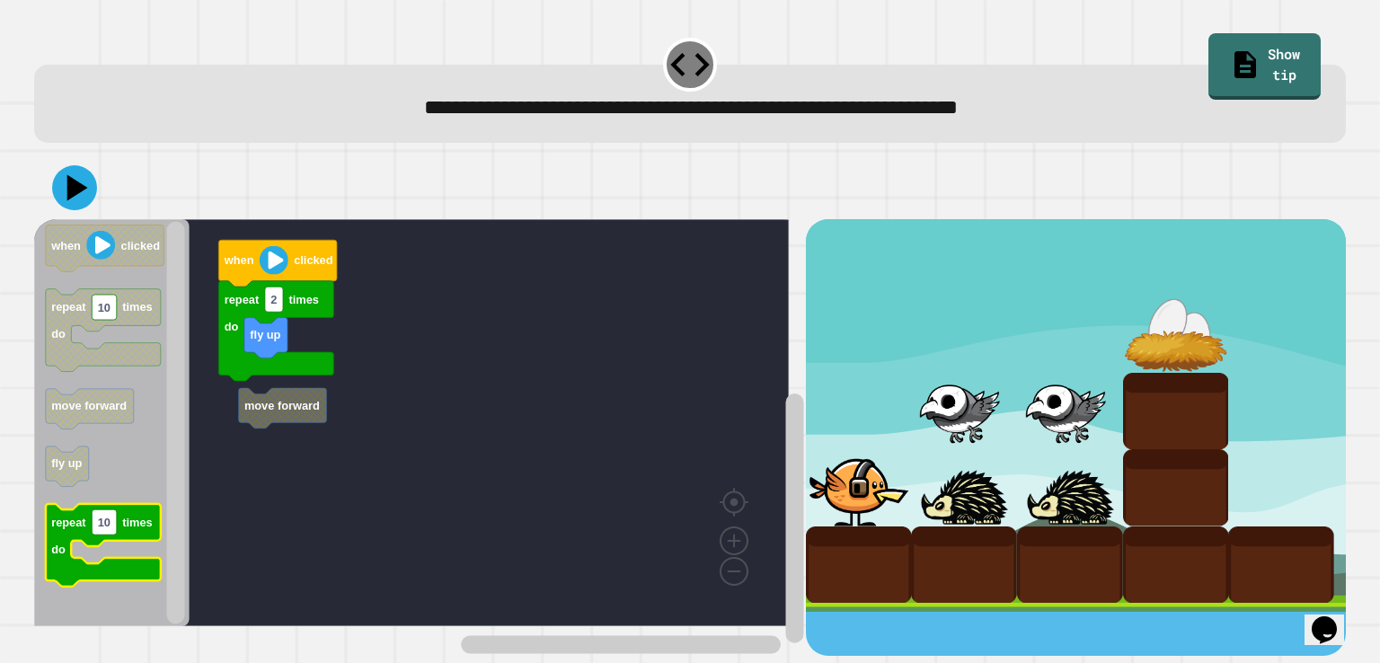
click at [85, 527] on text "repeat" at bounding box center [69, 522] width 35 height 13
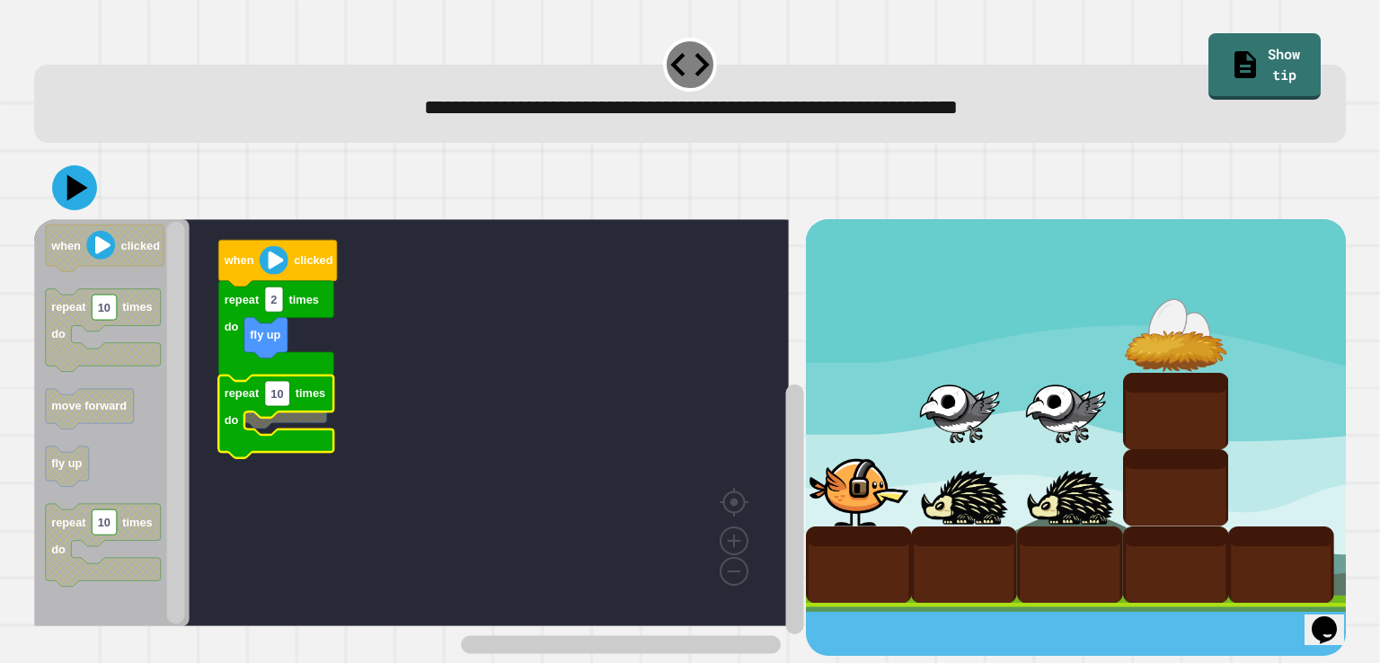
click at [303, 427] on rect "Blockly Workspace" at bounding box center [411, 422] width 755 height 407
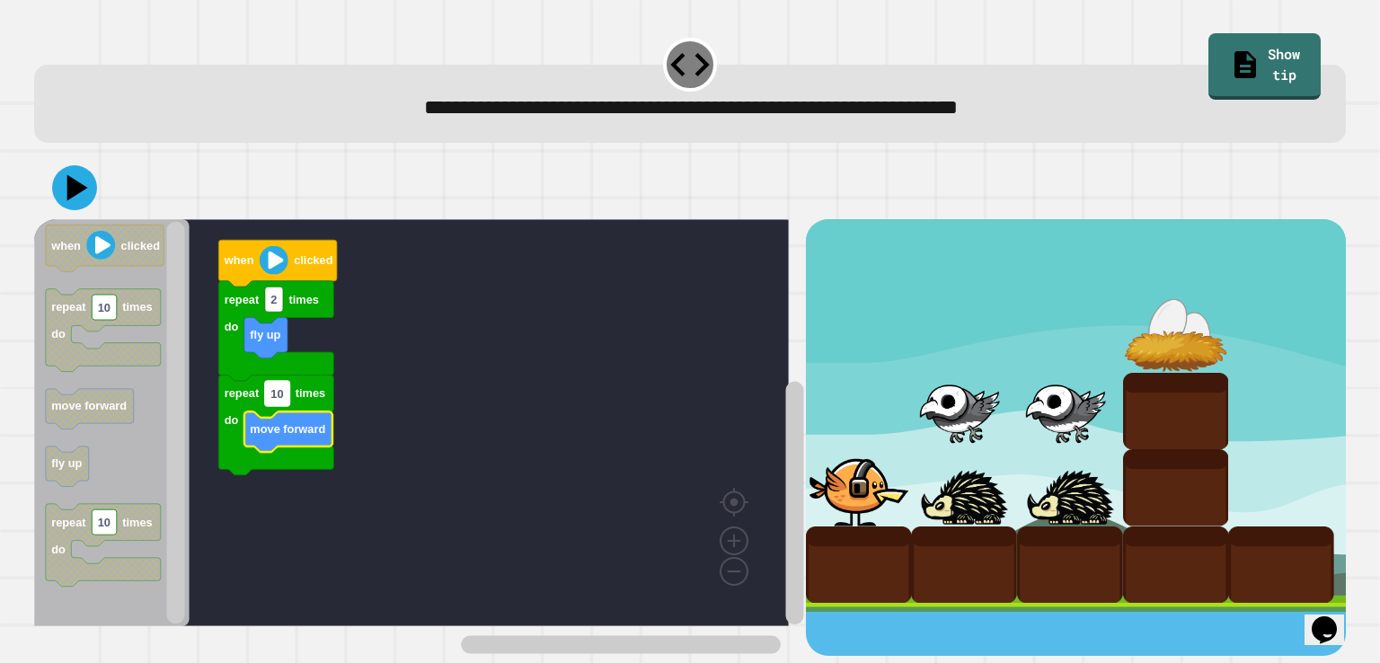
click at [279, 396] on text "10" at bounding box center [277, 392] width 13 height 13
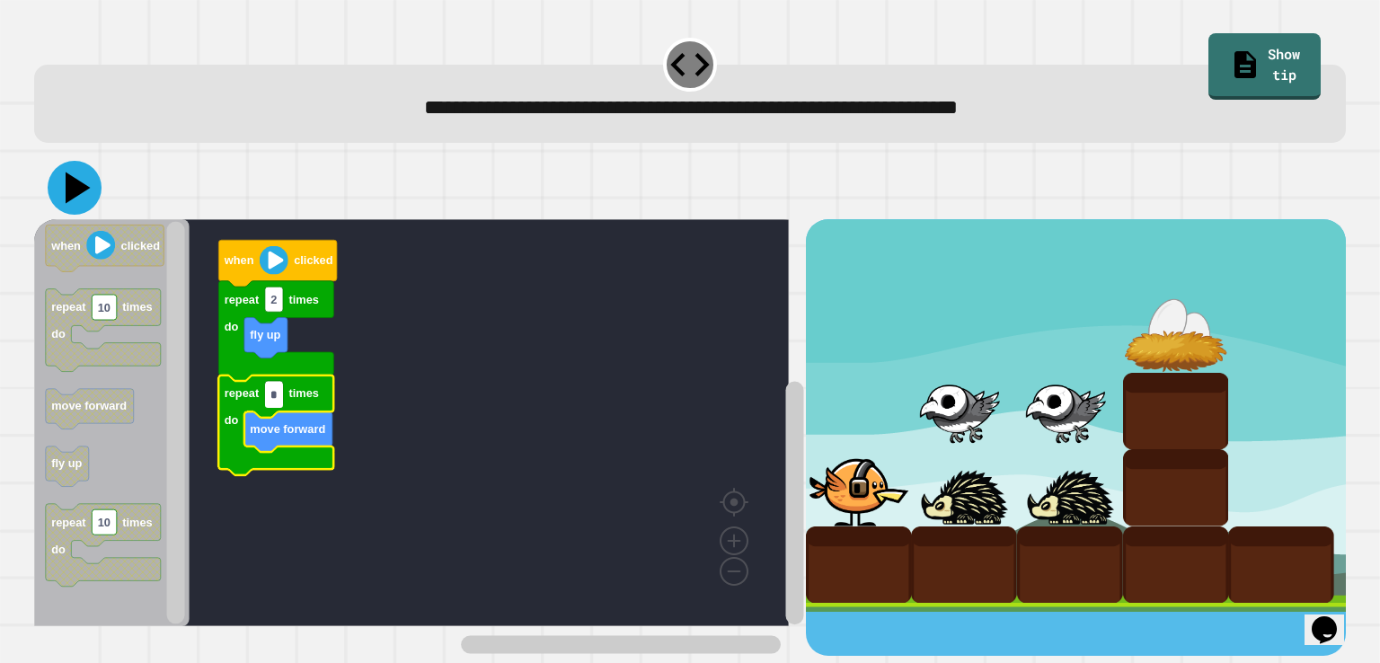
type input "*"
click at [67, 202] on icon at bounding box center [75, 188] width 54 height 54
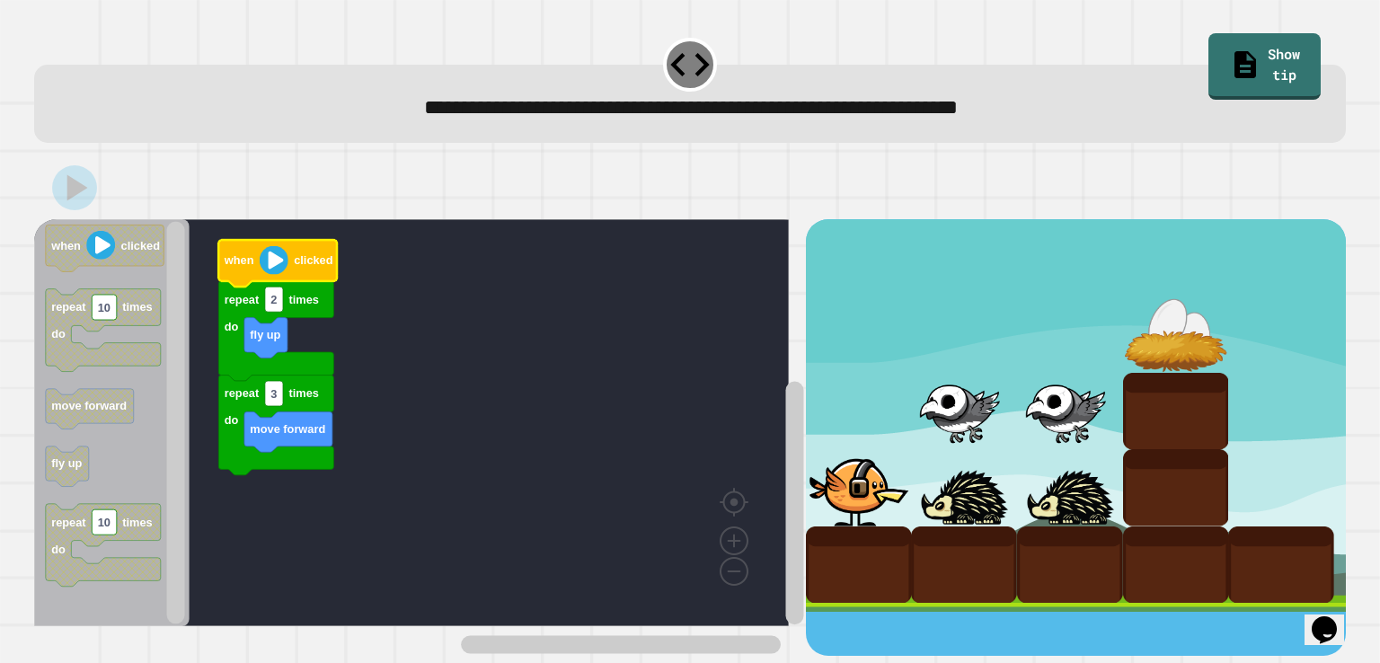
click at [266, 264] on image "Blockly Workspace" at bounding box center [274, 260] width 29 height 29
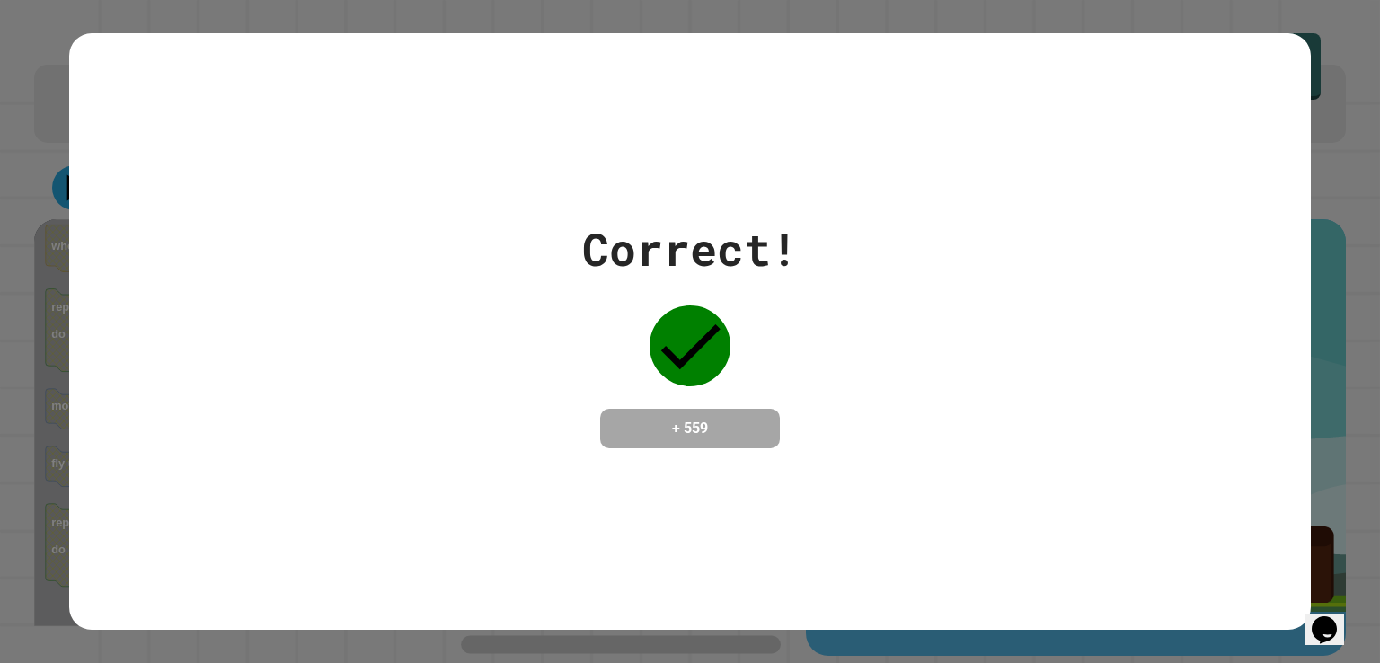
click at [18, 582] on div "Correct! + 559" at bounding box center [690, 331] width 1380 height 663
click at [37, 498] on div "Correct! + 559" at bounding box center [690, 331] width 1380 height 663
click at [69, 518] on div "Correct! + 559" at bounding box center [690, 331] width 1242 height 597
click at [36, 514] on div "Correct! + 559" at bounding box center [690, 331] width 1380 height 663
click at [38, 525] on div "Correct! + 559" at bounding box center [690, 331] width 1380 height 663
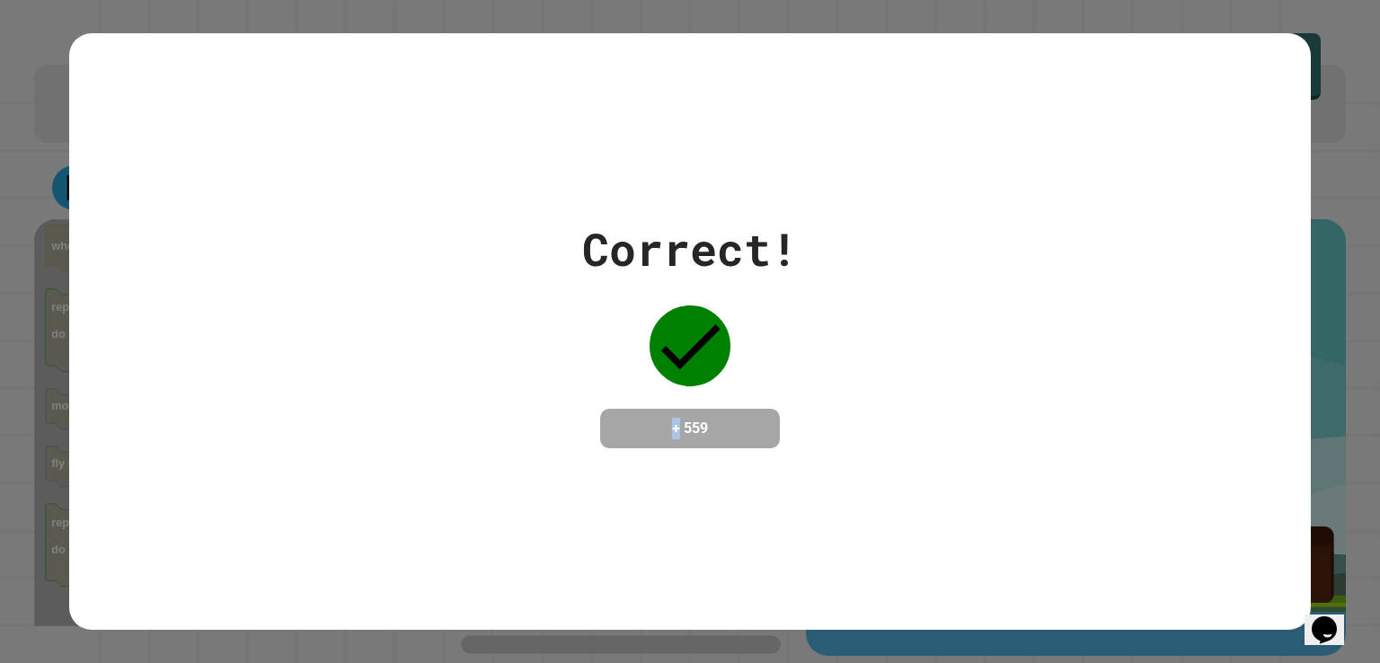
click at [99, 521] on div "Correct! + 559" at bounding box center [690, 331] width 1242 height 597
click at [97, 519] on div "Correct! + 559" at bounding box center [690, 331] width 1242 height 597
click at [103, 510] on div "Correct! + 559" at bounding box center [690, 331] width 1242 height 597
click at [106, 504] on div "Correct! + 559" at bounding box center [690, 331] width 1242 height 597
click at [104, 512] on div "Correct! + 559" at bounding box center [690, 331] width 1242 height 597
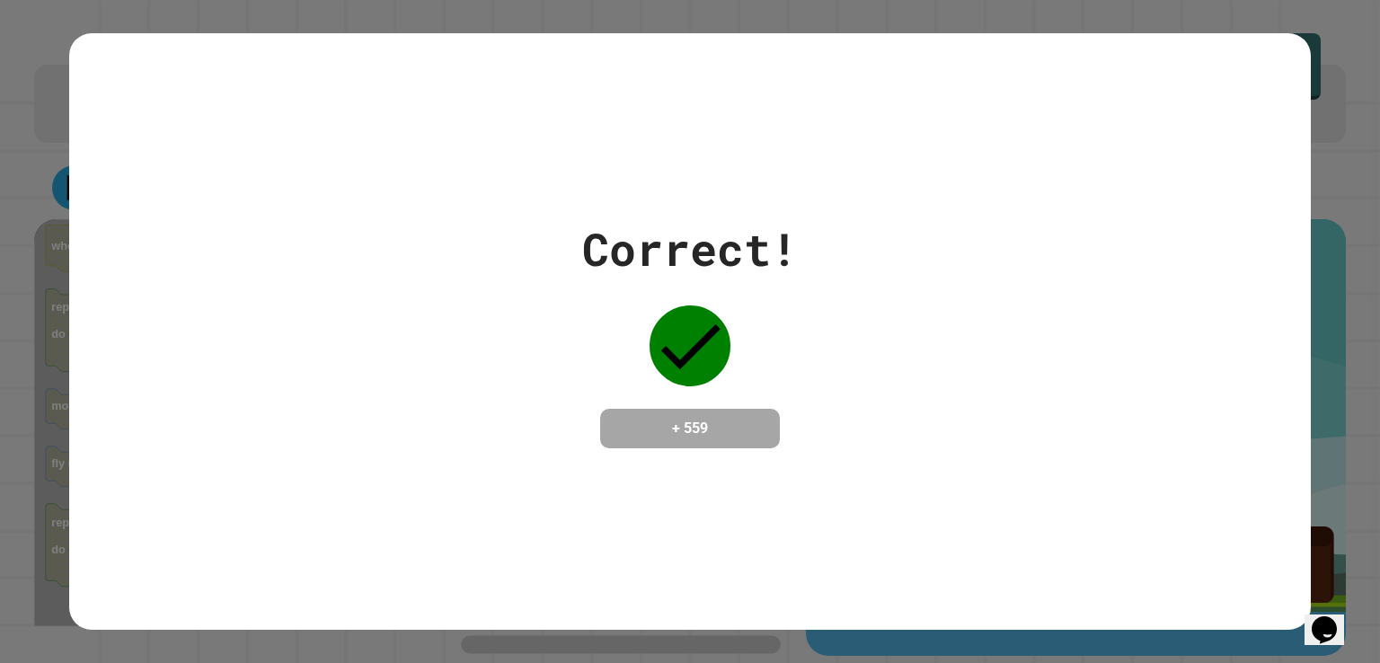
click at [104, 520] on div "Correct! + 559" at bounding box center [690, 331] width 1242 height 597
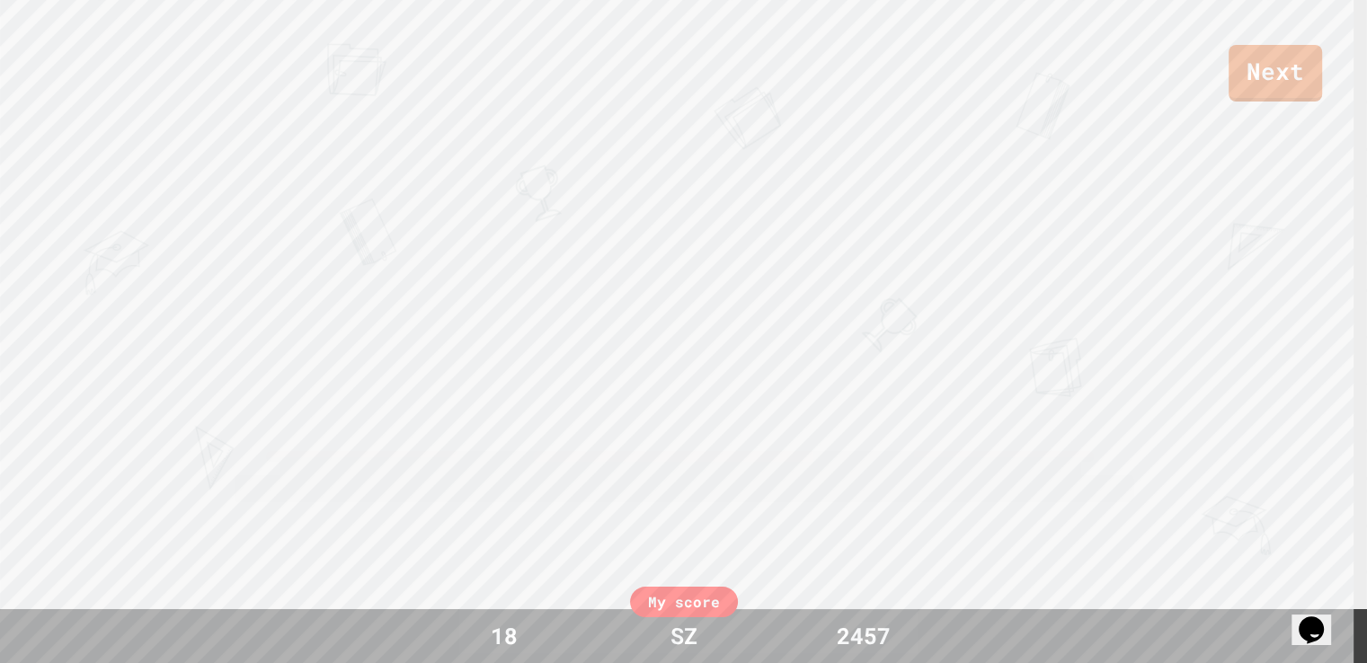
click at [97, 493] on div "Next THE QUEEN [PERSON_NAME] View leaderboard" at bounding box center [683, 331] width 1367 height 663
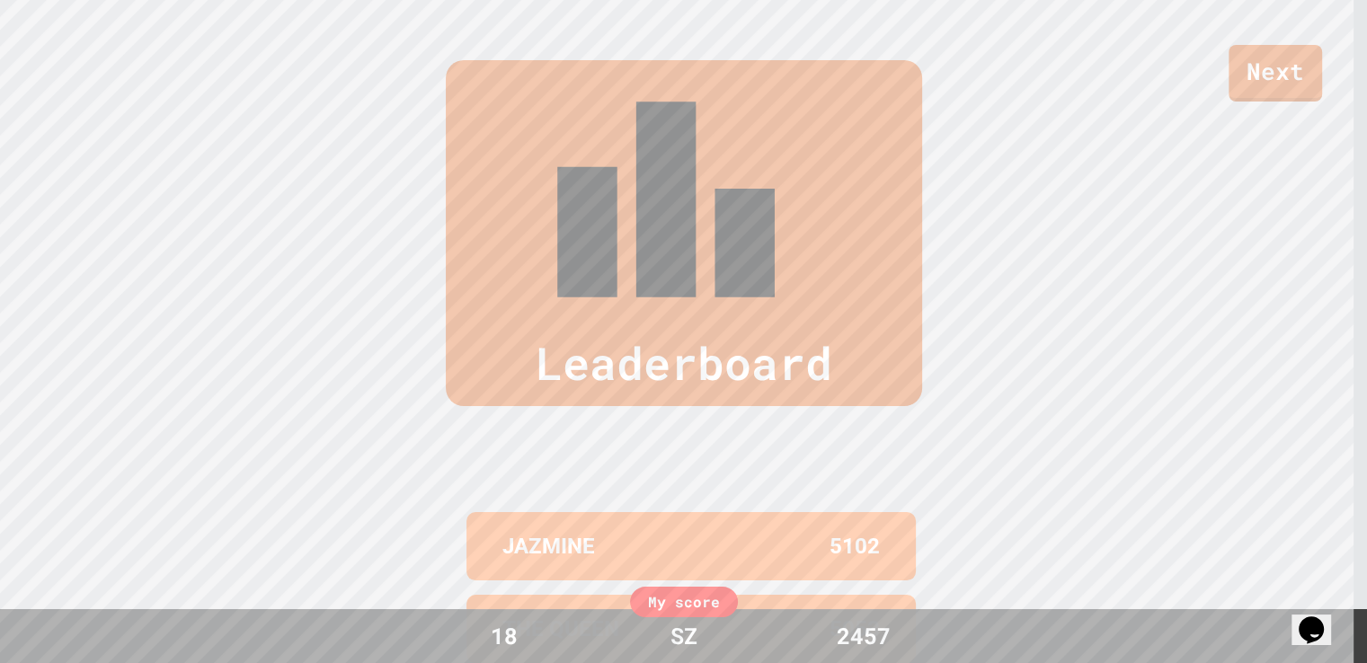
scroll to position [748, 0]
